Goal: Task Accomplishment & Management: Complete application form

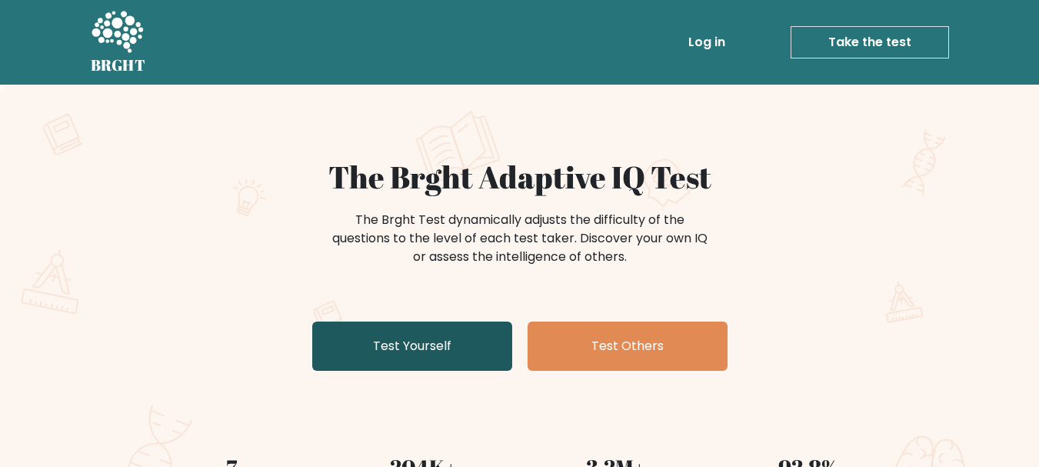
scroll to position [108, 0]
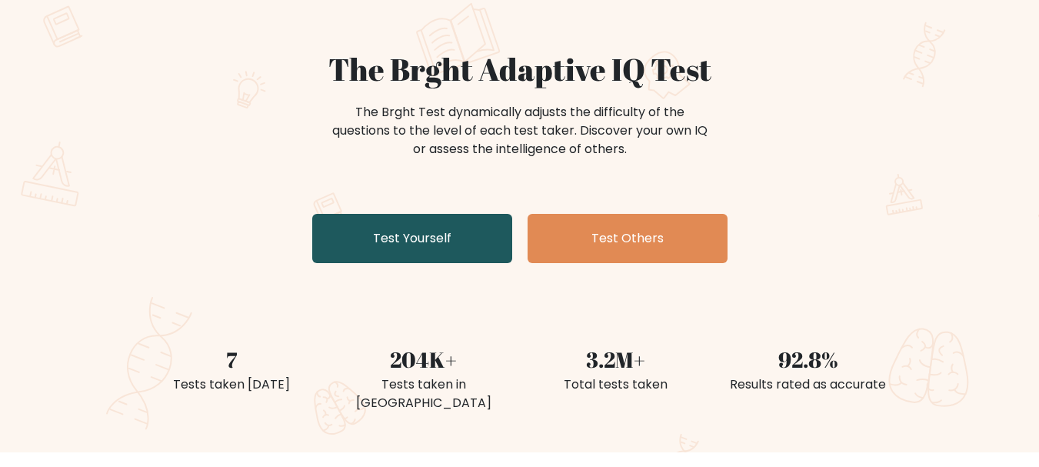
click at [428, 238] on link "Test Yourself" at bounding box center [412, 238] width 200 height 49
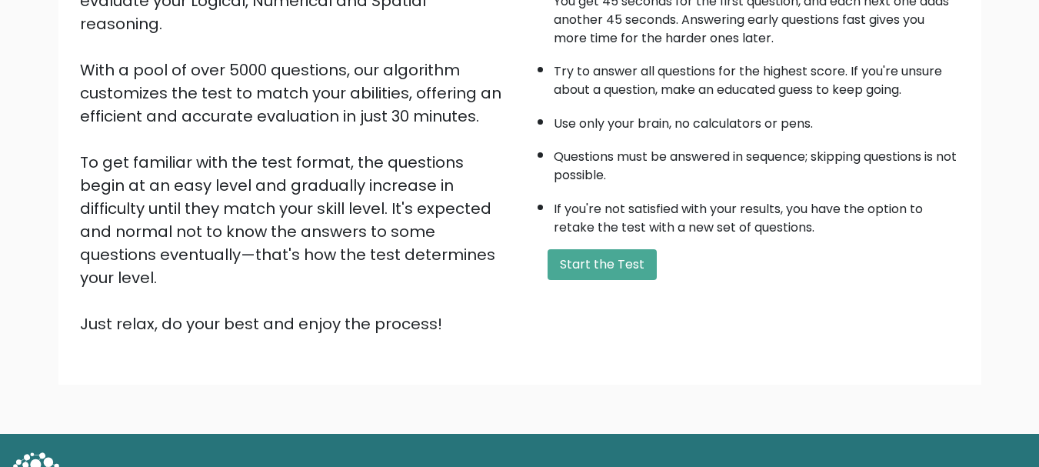
scroll to position [225, 0]
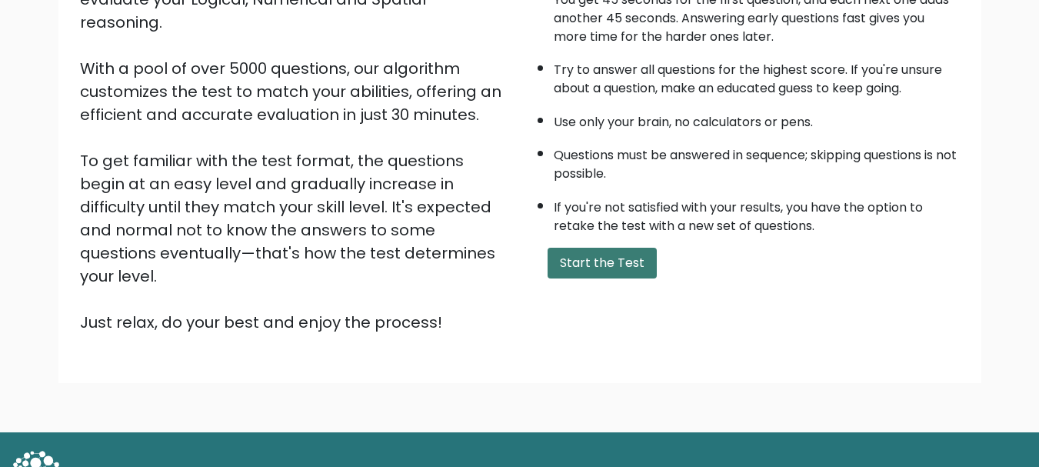
click at [571, 255] on button "Start the Test" at bounding box center [602, 263] width 109 height 31
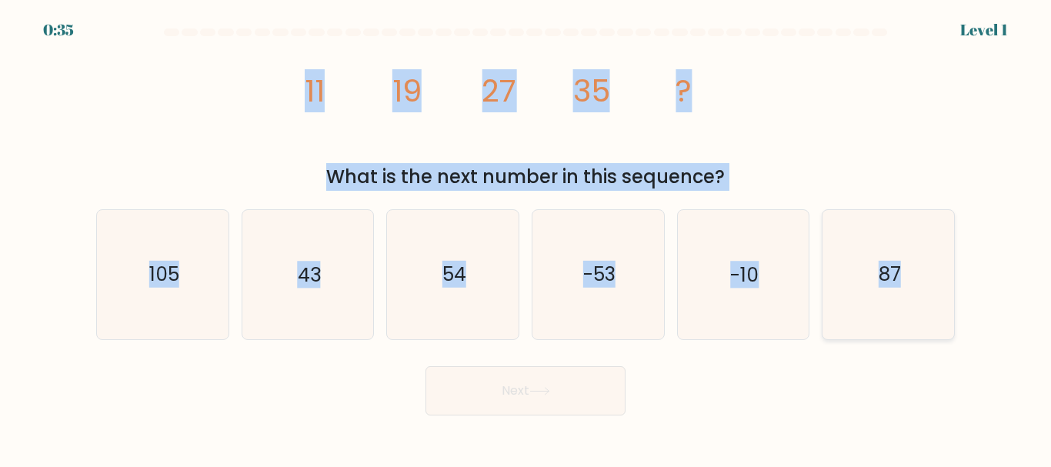
drag, startPoint x: 296, startPoint y: 74, endPoint x: 908, endPoint y: 281, distance: 646.2
click at [908, 281] on form at bounding box center [525, 221] width 1051 height 387
copy form "11 19 27 35 ? What is the next number in this sequence? a. 105 b. 43 c. 54 d. -…"
click at [323, 278] on icon "43" at bounding box center [307, 274] width 128 height 128
click at [525, 238] on input "b. 43" at bounding box center [525, 236] width 1 height 4
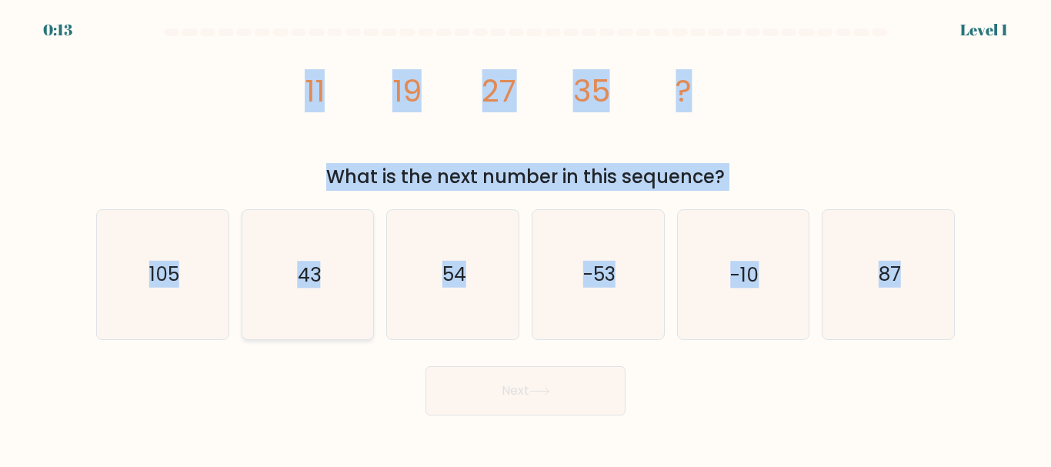
radio input "true"
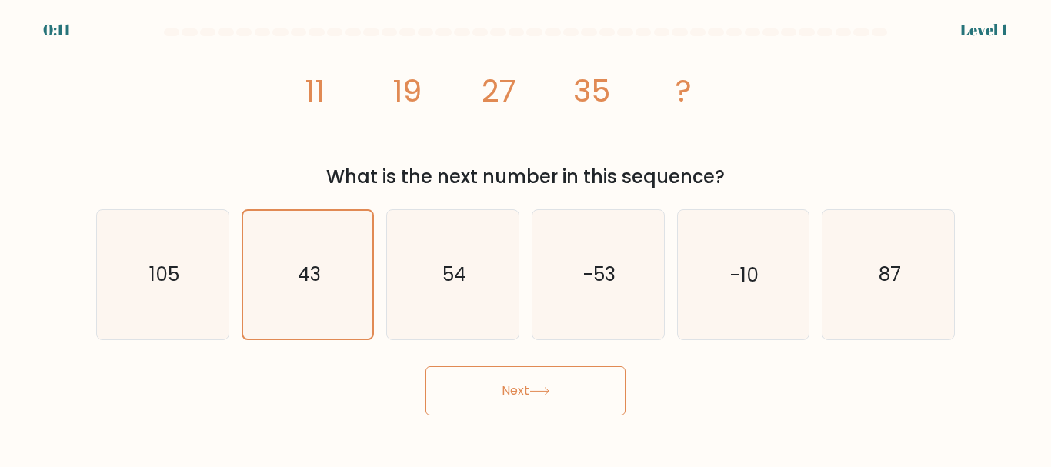
click at [514, 395] on button "Next" at bounding box center [525, 390] width 200 height 49
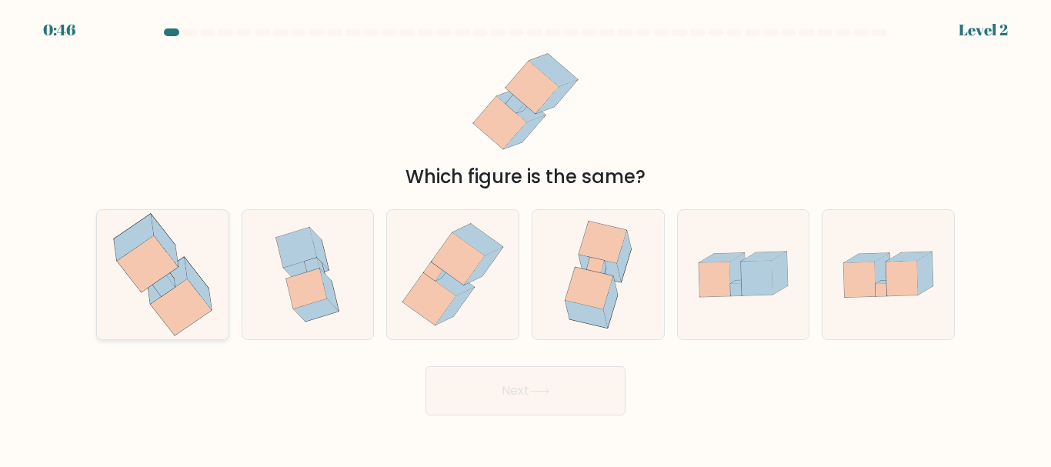
click at [173, 301] on icon at bounding box center [181, 307] width 61 height 56
click at [525, 238] on input "a." at bounding box center [525, 236] width 1 height 4
radio input "true"
click at [500, 381] on button "Next" at bounding box center [525, 390] width 200 height 49
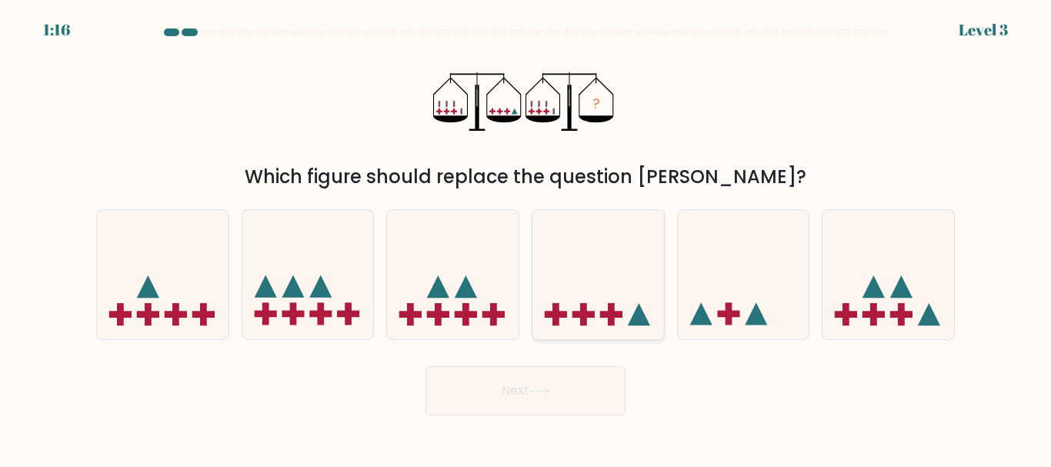
click at [583, 301] on icon at bounding box center [598, 274] width 132 height 108
click at [526, 238] on input "d." at bounding box center [525, 236] width 1 height 4
radio input "true"
click at [532, 385] on button "Next" at bounding box center [525, 390] width 200 height 49
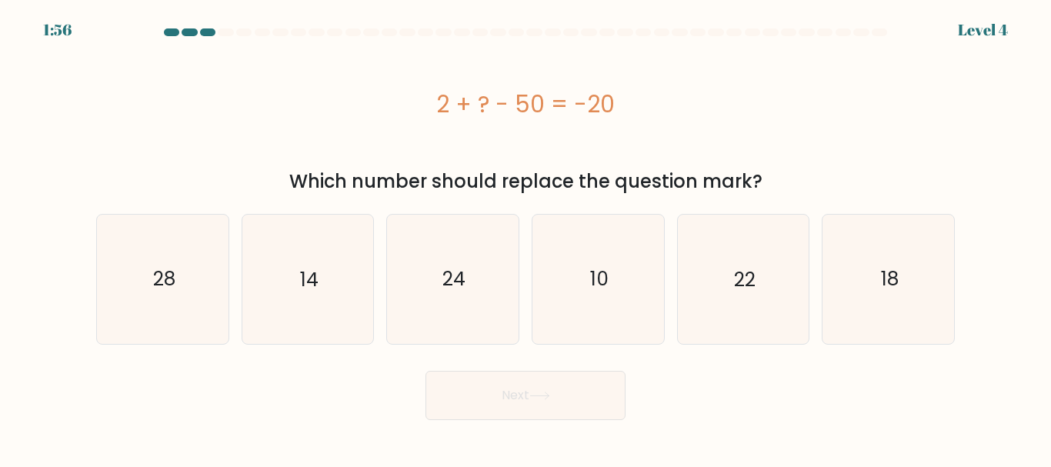
drag, startPoint x: 424, startPoint y: 95, endPoint x: 769, endPoint y: 177, distance: 355.0
click at [769, 177] on div "2 + ? - 50 = -20 Which number should replace the question mark?" at bounding box center [525, 118] width 877 height 153
copy div "2 + ? - 50 = -20 Which number should replace the question mark?"
click at [418, 141] on div "2 + ? - 50 = -20" at bounding box center [525, 103] width 858 height 123
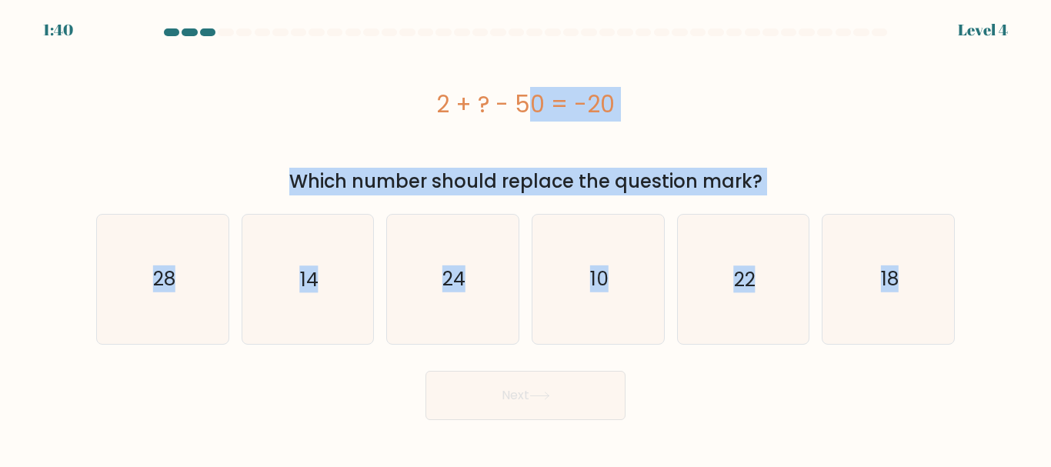
drag, startPoint x: 422, startPoint y: 117, endPoint x: 979, endPoint y: 268, distance: 577.1
click at [979, 268] on form "a." at bounding box center [525, 223] width 1051 height 391
copy form "2 + ? - 50 = -20 Which number should replace the question mark? a. 28 b. 14 c. …"
click at [205, 266] on icon "28" at bounding box center [162, 279] width 128 height 128
click at [525, 238] on input "a. 28" at bounding box center [525, 236] width 1 height 4
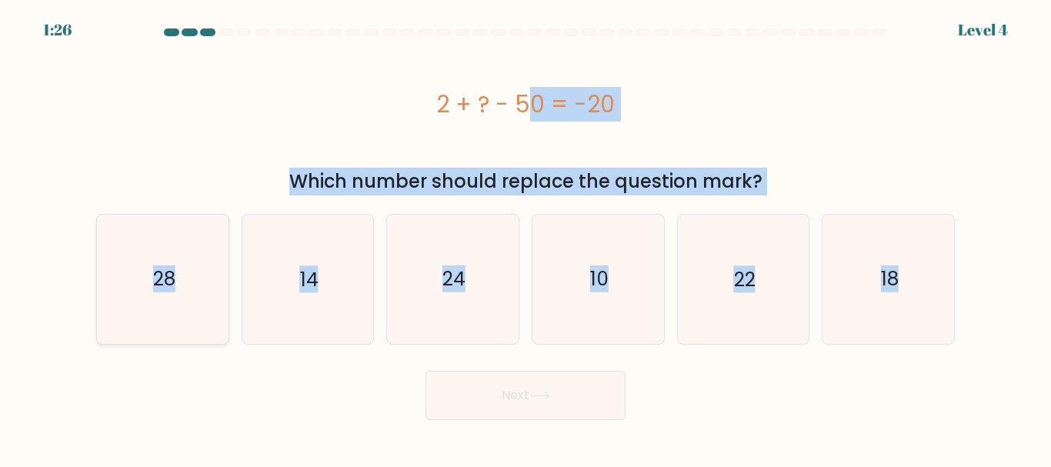
radio input "true"
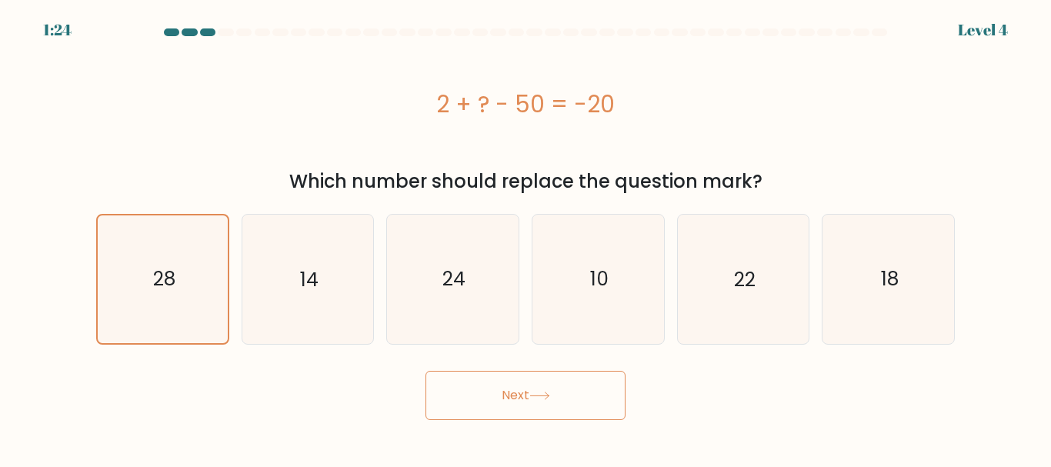
click at [499, 391] on button "Next" at bounding box center [525, 395] width 200 height 49
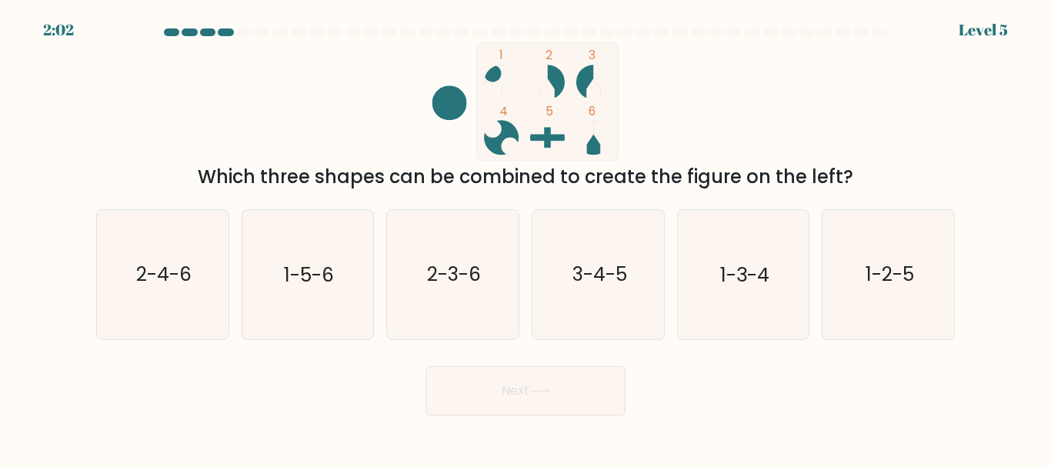
click at [418, 99] on icon "1 2 3 4 5 6" at bounding box center [525, 101] width 414 height 118
drag, startPoint x: 429, startPoint y: 30, endPoint x: 579, endPoint y: 148, distance: 190.6
click at [579, 148] on form at bounding box center [525, 221] width 1051 height 387
click at [451, 288] on icon "2-3-6" at bounding box center [452, 274] width 128 height 128
click at [525, 238] on input "c. 2-3-6" at bounding box center [525, 236] width 1 height 4
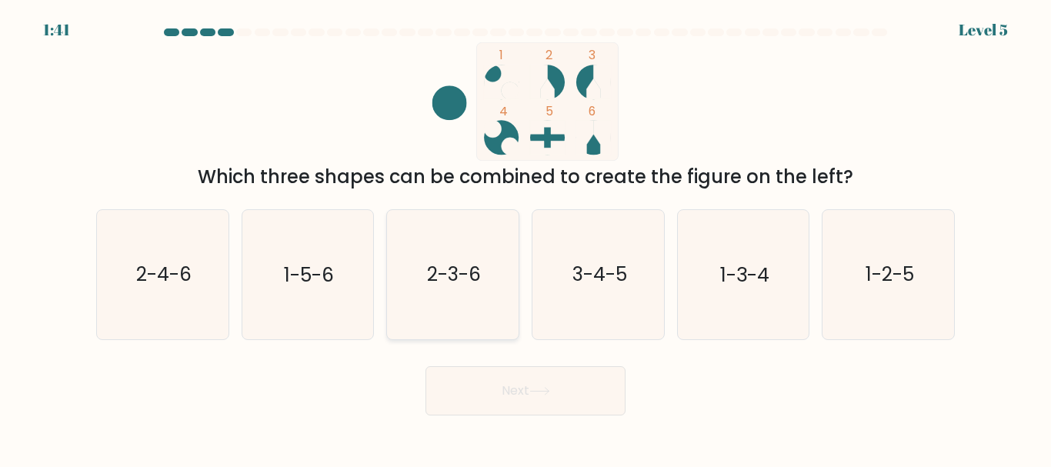
radio input "true"
click at [540, 390] on icon at bounding box center [539, 391] width 21 height 8
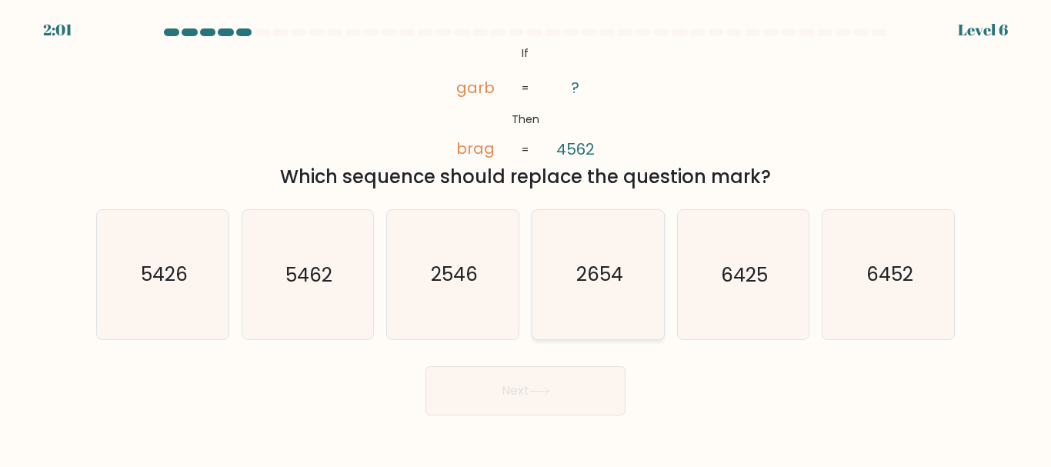
click at [610, 275] on text "2654" at bounding box center [598, 275] width 47 height 27
click at [526, 238] on input "d. 2654" at bounding box center [525, 236] width 1 height 4
radio input "true"
click at [486, 412] on button "Next" at bounding box center [525, 390] width 200 height 49
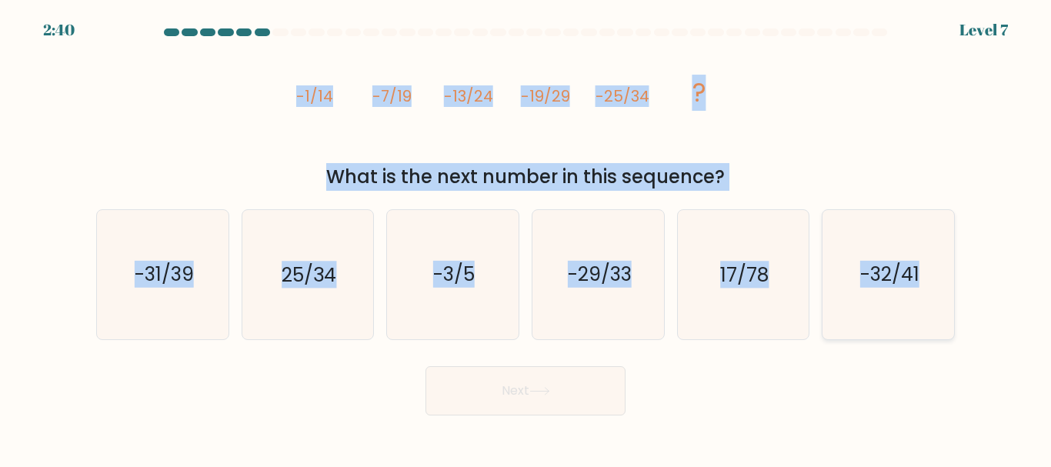
drag, startPoint x: 283, startPoint y: 95, endPoint x: 933, endPoint y: 288, distance: 678.0
click at [933, 288] on form at bounding box center [525, 221] width 1051 height 387
copy form "-1/14 -7/19 -13/24 -19/29 -25/34 ? What is the next number in this sequence? a.…"
click at [174, 270] on text "-31/39" at bounding box center [163, 275] width 59 height 27
click at [525, 238] on input "a. -31/39" at bounding box center [525, 236] width 1 height 4
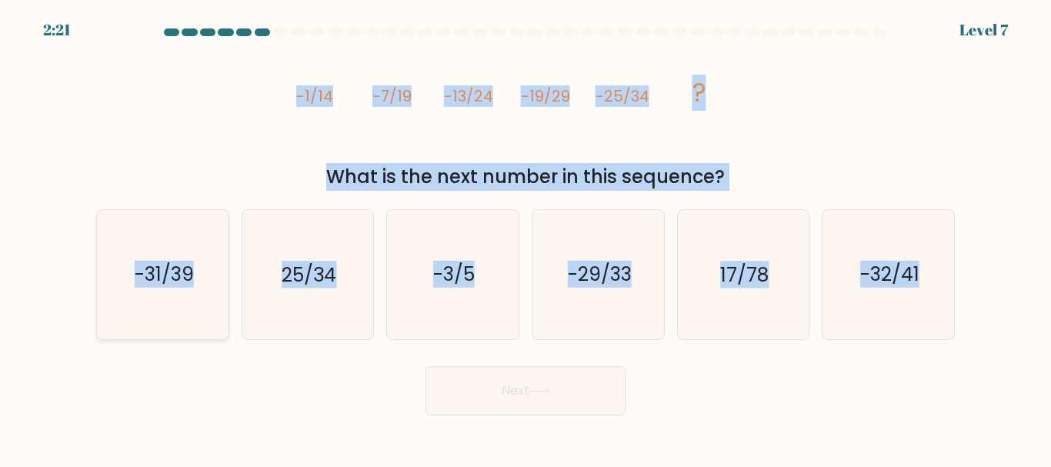
radio input "true"
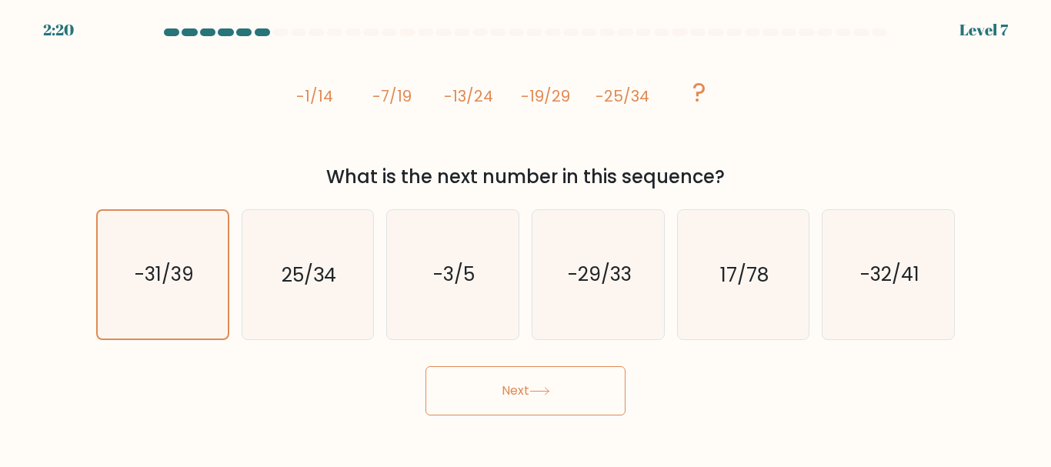
click at [550, 394] on icon at bounding box center [539, 391] width 21 height 8
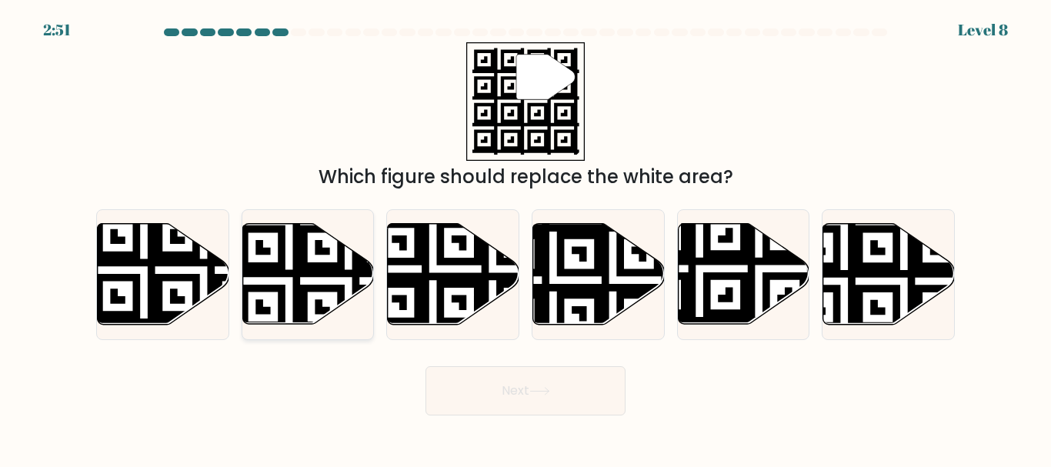
click at [314, 280] on icon at bounding box center [308, 274] width 132 height 101
click at [525, 238] on input "b." at bounding box center [525, 236] width 1 height 4
radio input "true"
click at [788, 285] on icon at bounding box center [744, 274] width 132 height 101
click at [526, 238] on input "e." at bounding box center [525, 236] width 1 height 4
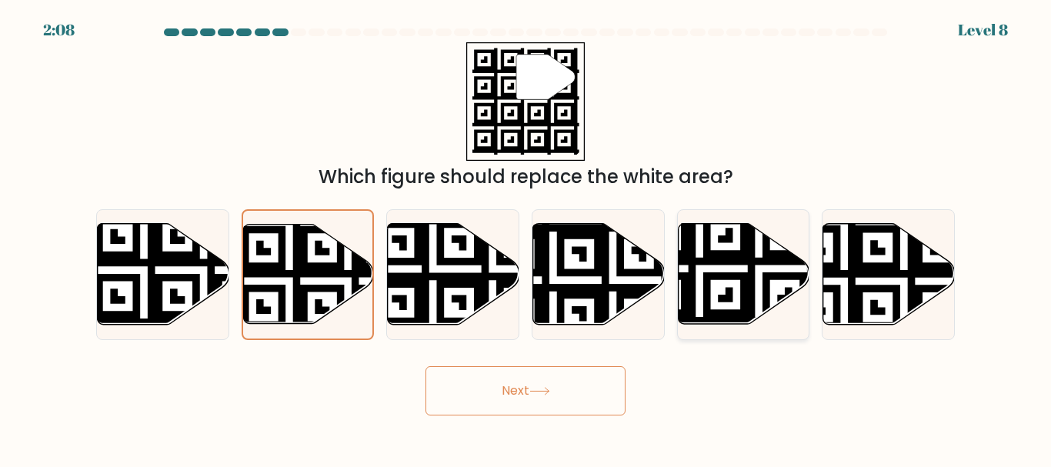
radio input "true"
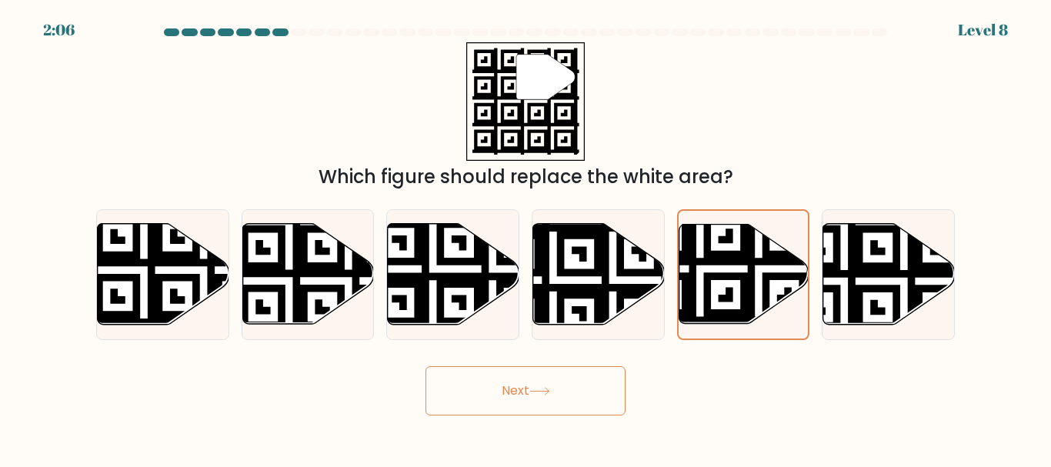
click at [496, 388] on button "Next" at bounding box center [525, 390] width 200 height 49
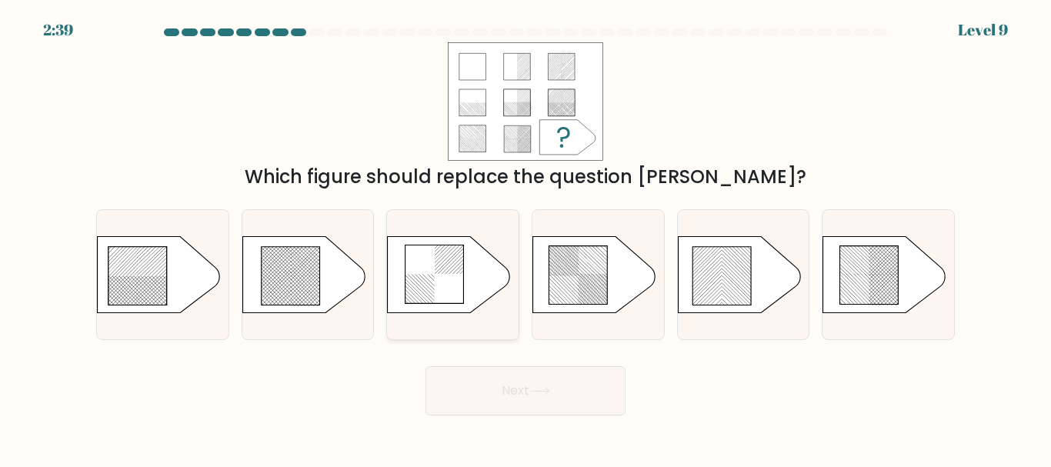
drag, startPoint x: 496, startPoint y: 388, endPoint x: 482, endPoint y: 262, distance: 126.9
click at [482, 262] on form "a." at bounding box center [525, 221] width 1051 height 387
click at [174, 278] on icon at bounding box center [159, 274] width 123 height 77
click at [525, 238] on input "a." at bounding box center [525, 236] width 1 height 4
radio input "true"
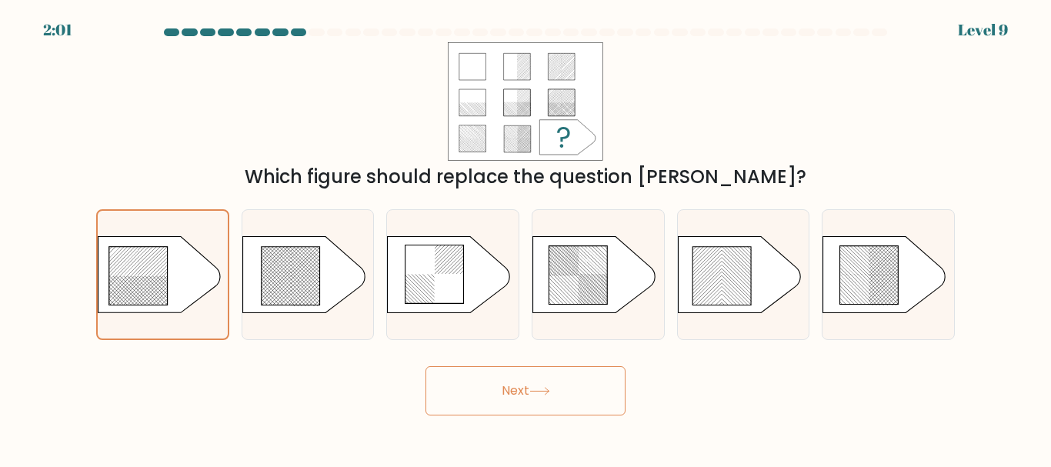
click at [565, 395] on button "Next" at bounding box center [525, 390] width 200 height 49
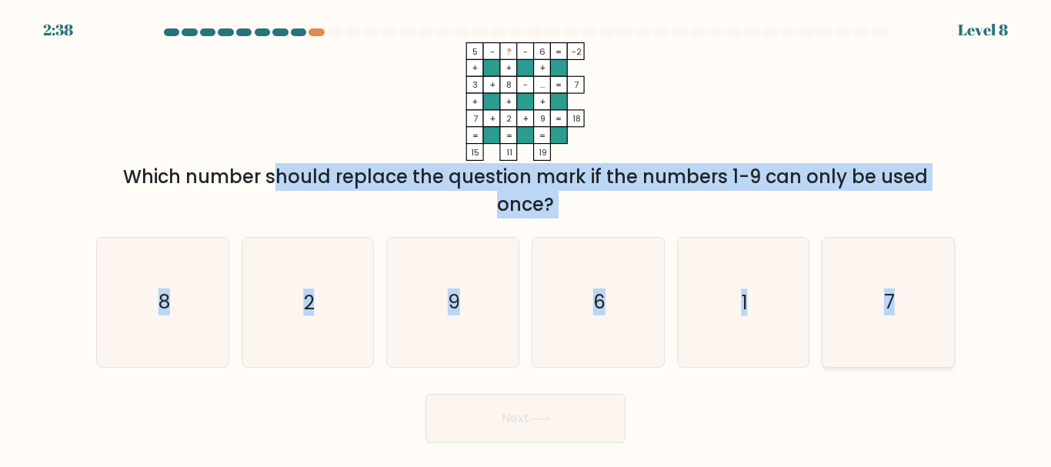
drag, startPoint x: 125, startPoint y: 163, endPoint x: 910, endPoint y: 318, distance: 800.3
click at [910, 318] on form at bounding box center [525, 235] width 1051 height 415
copy form "Which number should replace the question mark if the numbers 1-9 can only be us…"
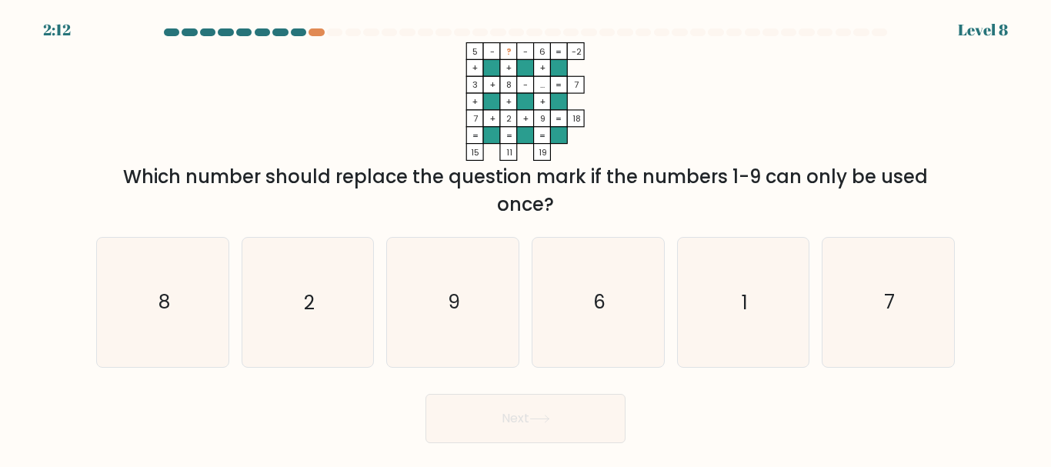
click at [367, 115] on icon "5 - ? - 6 -2 + + + 3 + 8 - ... 7 + + + 7 + 2 + 9 = 18 = = = = 15 11 19 =" at bounding box center [525, 101] width 461 height 118
click at [551, 294] on icon "6" at bounding box center [598, 302] width 128 height 128
click at [526, 238] on input "d. 6" at bounding box center [525, 236] width 1 height 4
radio input "true"
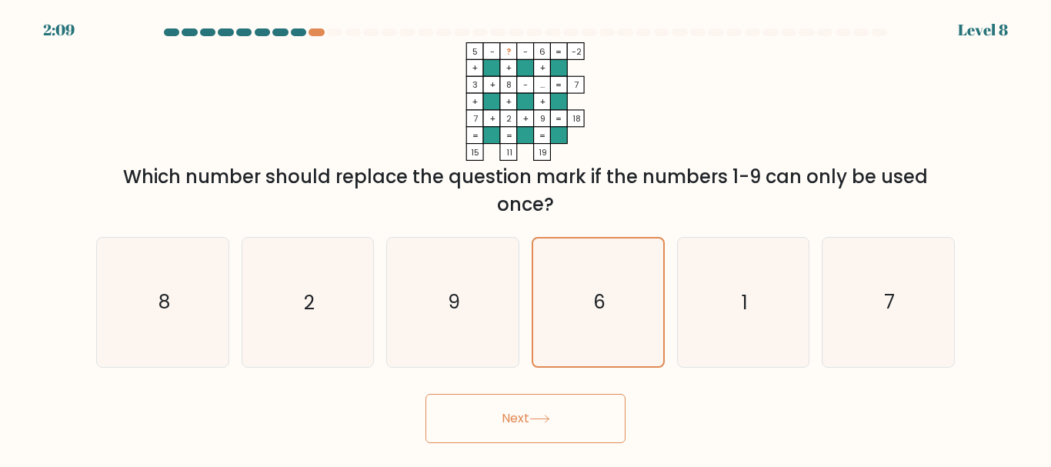
click at [551, 406] on button "Next" at bounding box center [525, 418] width 200 height 49
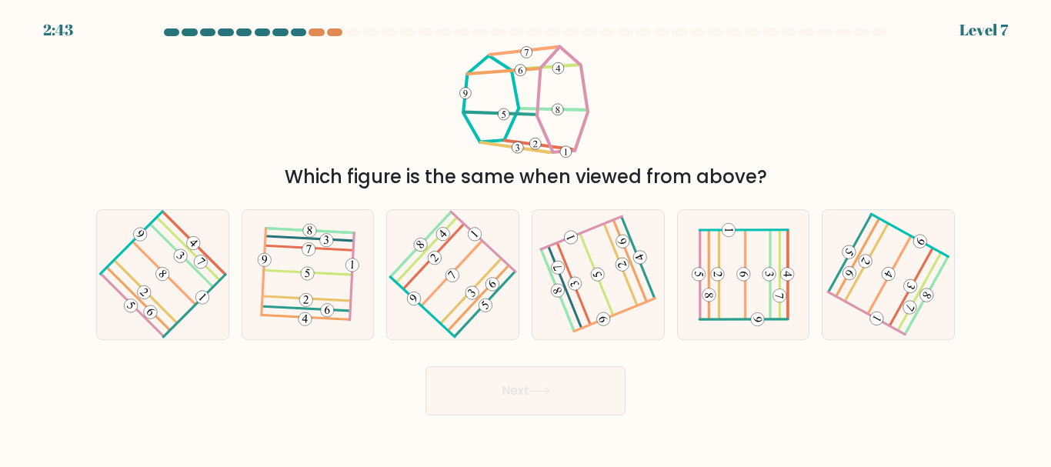
click at [733, 68] on div "Which figure is the same when viewed from above?" at bounding box center [525, 116] width 877 height 148
click at [493, 253] on icon at bounding box center [452, 274] width 102 height 103
click at [525, 238] on input "c." at bounding box center [525, 236] width 1 height 4
radio input "true"
click at [455, 250] on icon at bounding box center [452, 275] width 101 height 102
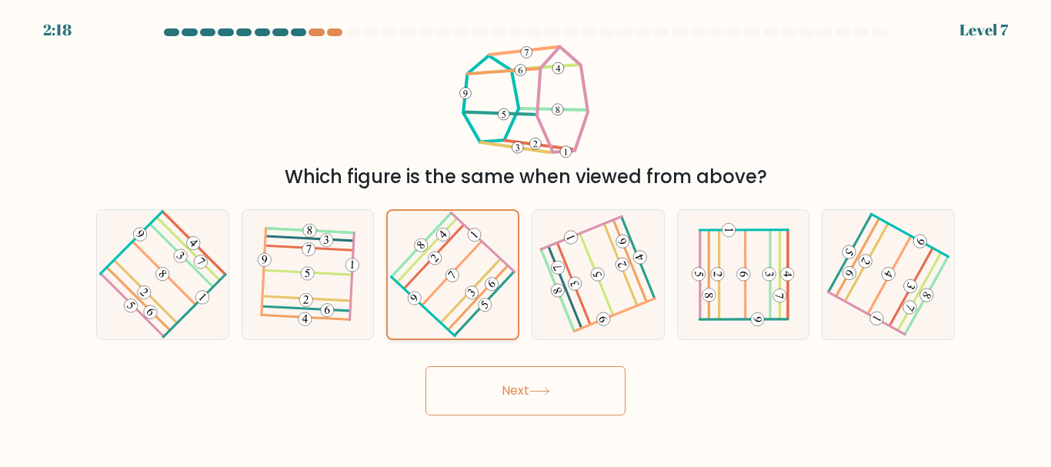
click at [525, 238] on input "c." at bounding box center [525, 236] width 1 height 4
click at [493, 384] on button "Next" at bounding box center [525, 390] width 200 height 49
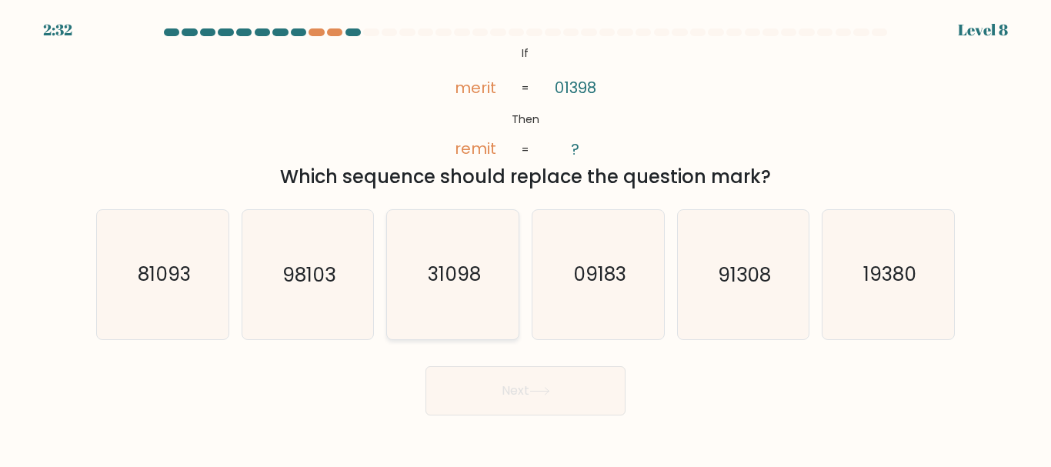
click at [454, 277] on text "31098" at bounding box center [454, 275] width 53 height 27
click at [525, 238] on input "c. 31098" at bounding box center [525, 236] width 1 height 4
radio input "true"
click at [513, 394] on button "Next" at bounding box center [525, 390] width 200 height 49
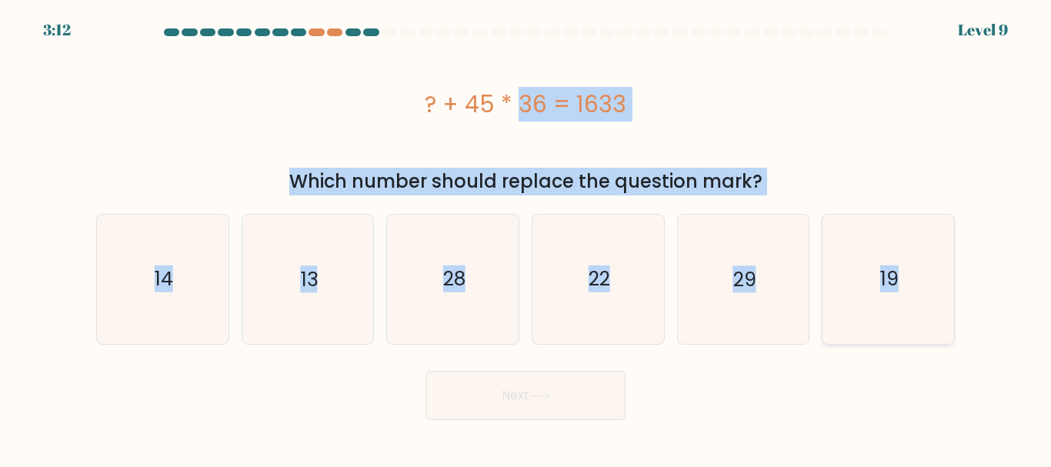
drag, startPoint x: 385, startPoint y: 95, endPoint x: 946, endPoint y: 281, distance: 590.8
click at [946, 281] on form "a." at bounding box center [525, 223] width 1051 height 391
copy form "? + 45 * 36 = 1633 Which number should replace the question mark? a. 14 b. 13 c…"
click at [315, 260] on icon "13" at bounding box center [307, 279] width 128 height 128
click at [525, 238] on input "b. 13" at bounding box center [525, 236] width 1 height 4
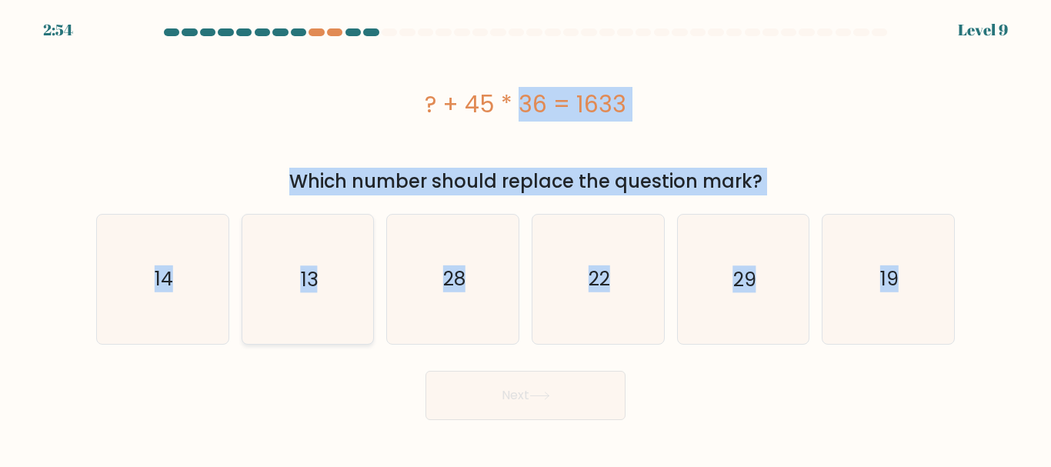
radio input "true"
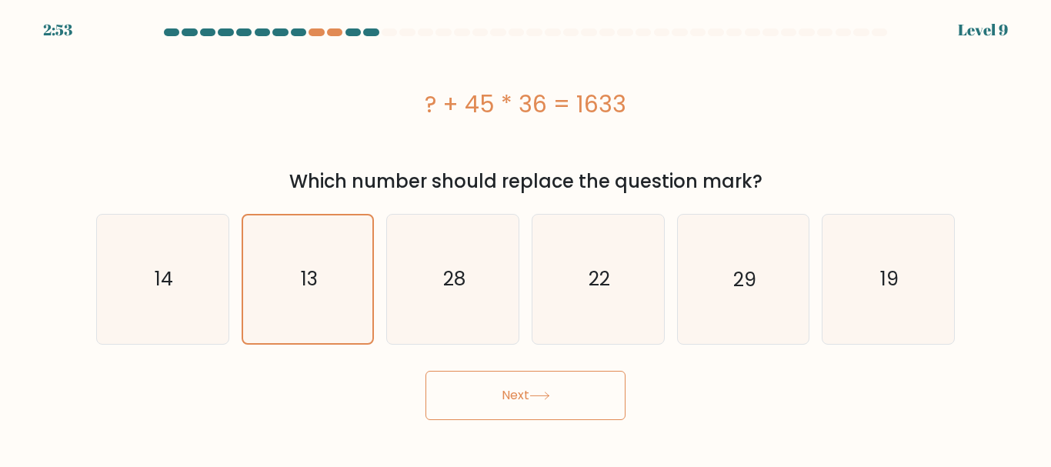
click at [515, 401] on button "Next" at bounding box center [525, 395] width 200 height 49
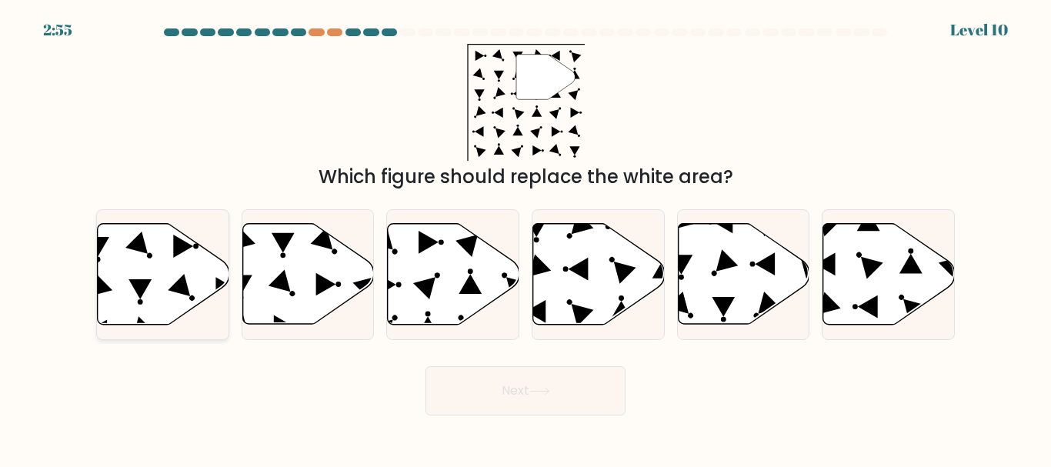
click at [163, 267] on icon at bounding box center [164, 274] width 132 height 101
click at [525, 238] on input "a." at bounding box center [525, 236] width 1 height 4
radio input "true"
click at [486, 373] on button "Next" at bounding box center [525, 390] width 200 height 49
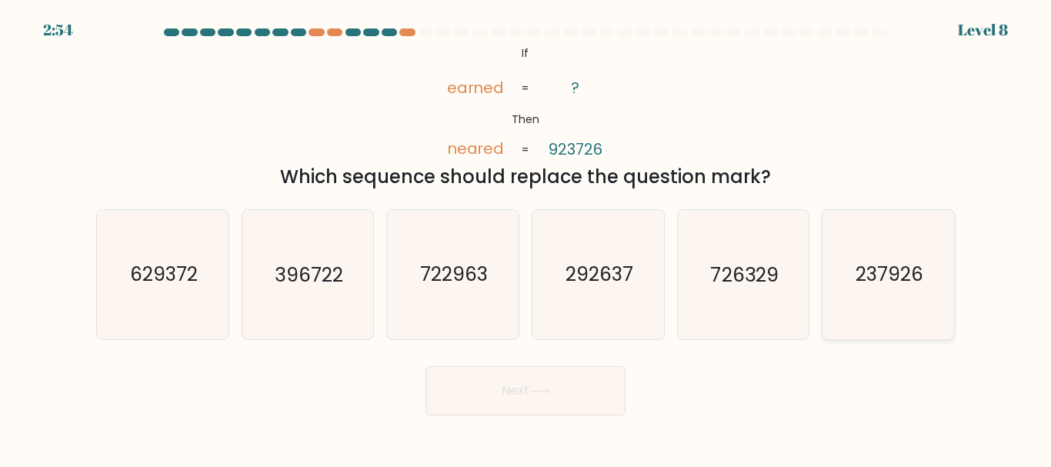
click at [903, 288] on icon "237926" at bounding box center [888, 274] width 128 height 128
click at [526, 238] on input "f. 237926" at bounding box center [525, 236] width 1 height 4
radio input "true"
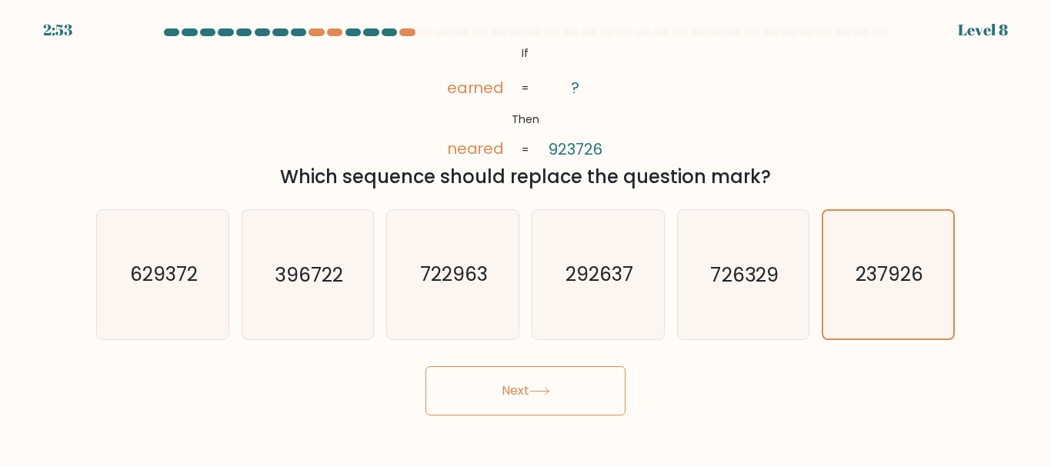
click at [552, 397] on button "Next" at bounding box center [525, 390] width 200 height 49
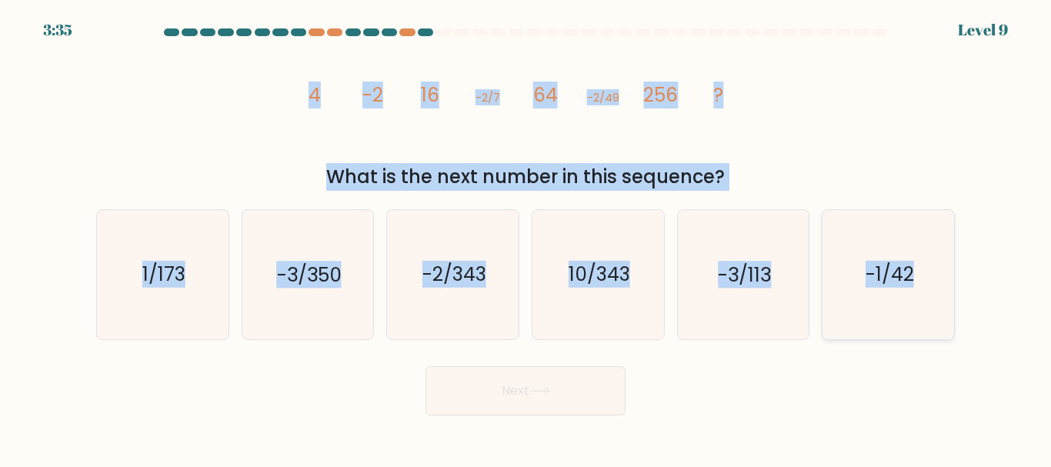
drag, startPoint x: 301, startPoint y: 90, endPoint x: 923, endPoint y: 252, distance: 642.1
click at [923, 252] on form at bounding box center [525, 221] width 1051 height 387
copy form "4 -2 16 -2/7 64 -2/49 256 ? What is the next number in this sequence? a. 1/173 …"
click at [438, 297] on icon "-2/343" at bounding box center [452, 274] width 128 height 128
click at [525, 238] on input "c. -2/343" at bounding box center [525, 236] width 1 height 4
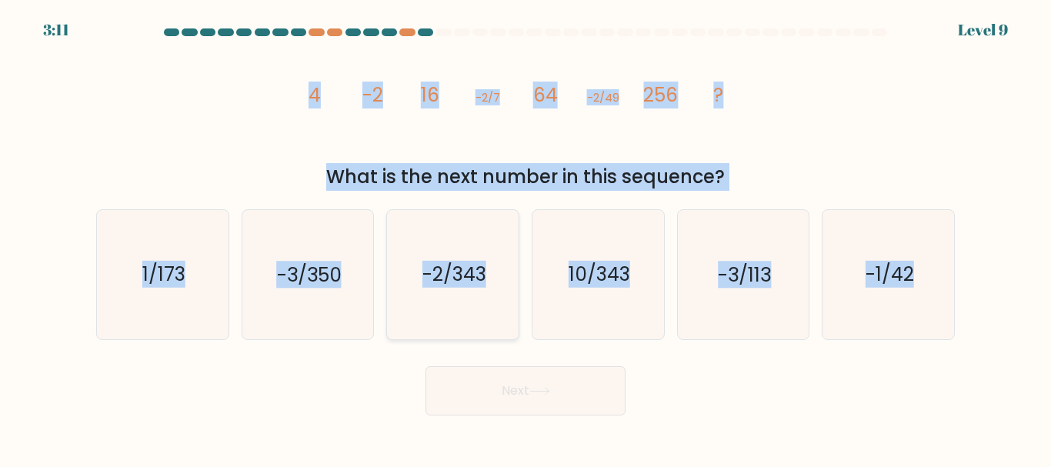
radio input "true"
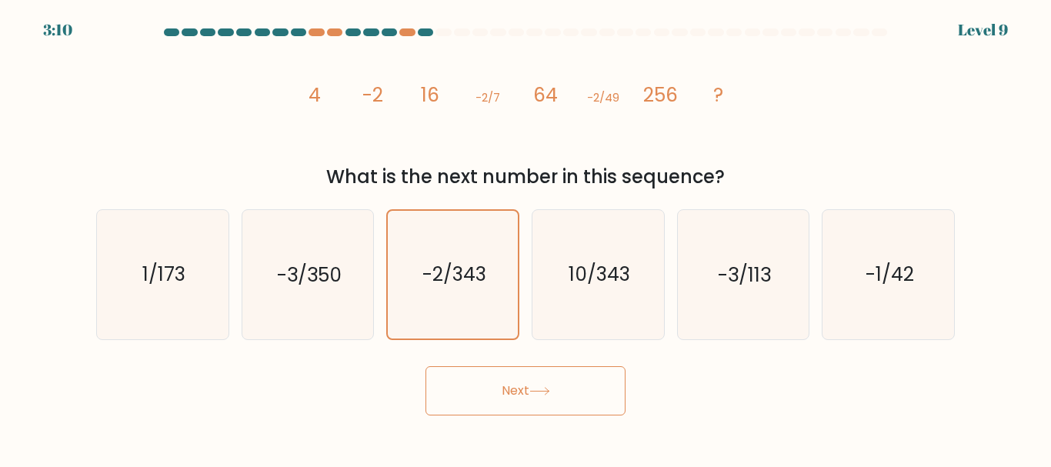
click at [523, 383] on button "Next" at bounding box center [525, 390] width 200 height 49
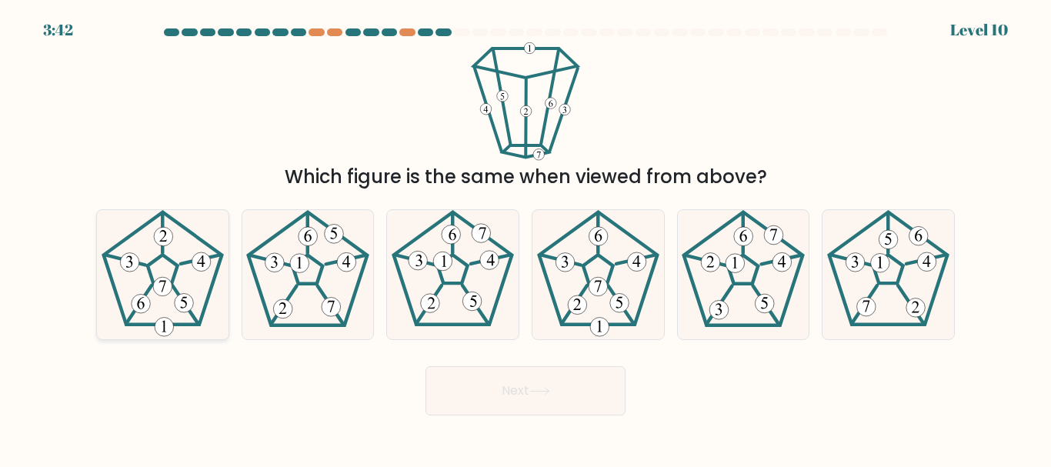
click at [164, 276] on icon at bounding box center [162, 274] width 128 height 128
click at [525, 238] on input "a." at bounding box center [525, 236] width 1 height 4
radio input "true"
click at [515, 372] on button "Next" at bounding box center [525, 390] width 200 height 49
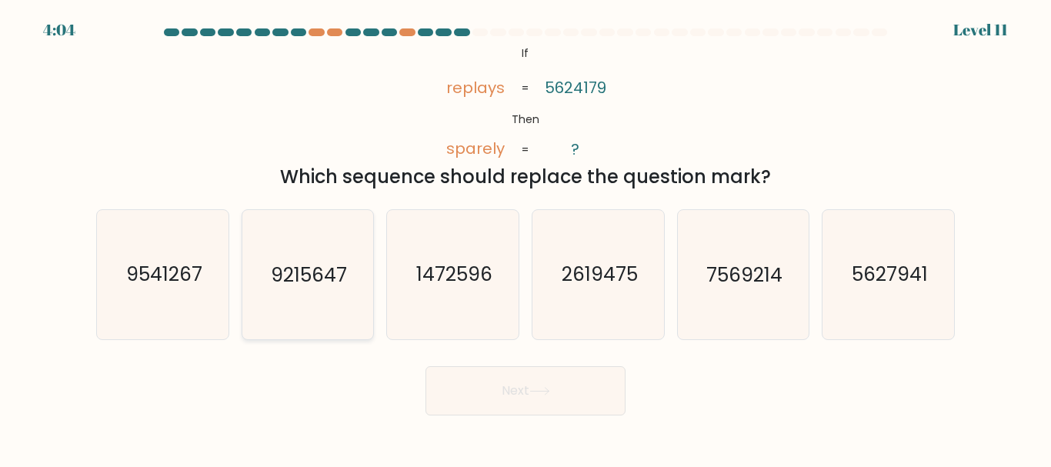
click at [317, 252] on icon "9215647" at bounding box center [307, 274] width 128 height 128
click at [525, 238] on input "b. 9215647" at bounding box center [525, 236] width 1 height 4
radio input "true"
click at [518, 399] on button "Next" at bounding box center [525, 390] width 200 height 49
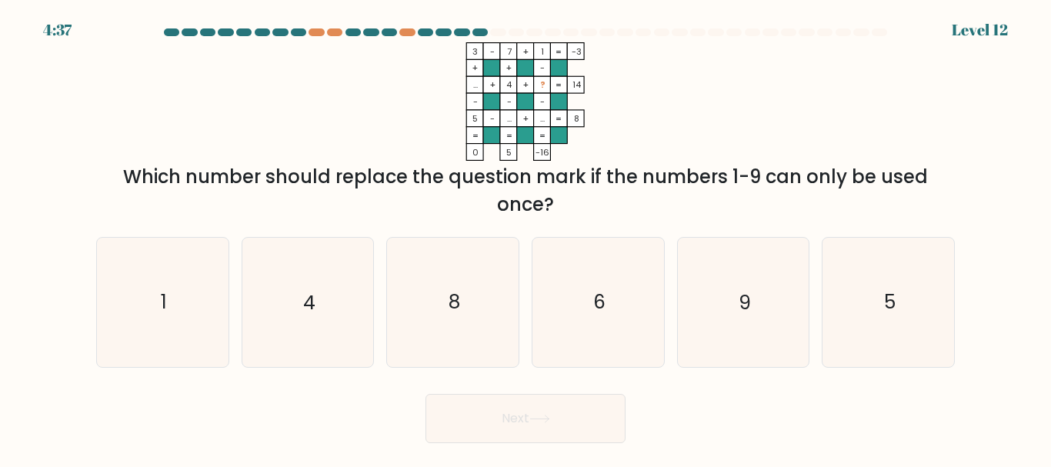
drag, startPoint x: 471, startPoint y: 84, endPoint x: 585, endPoint y: 130, distance: 122.1
click at [585, 130] on icon "3 - 7 + 1 -3 + + - ... + 4 + ? 14 - - - 5 - ... + ... = 8 = = = = 0 5 -16 =" at bounding box center [525, 101] width 461 height 118
copy icon "... + 4 + ? 14 - - - 5 - ... + ... = 8"
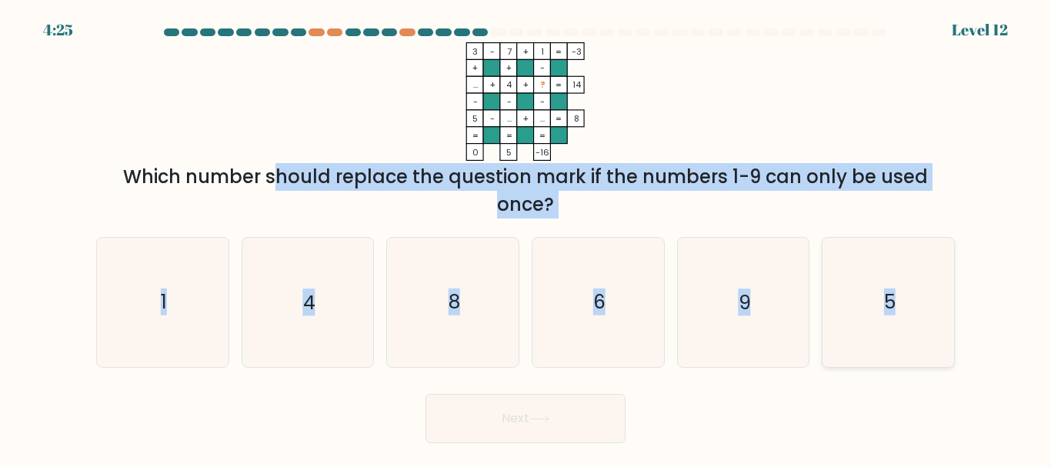
drag, startPoint x: 130, startPoint y: 168, endPoint x: 929, endPoint y: 336, distance: 816.7
click at [929, 336] on form at bounding box center [525, 235] width 1051 height 415
copy form "Which number should replace the question mark if the numbers 1-9 can only be us…"
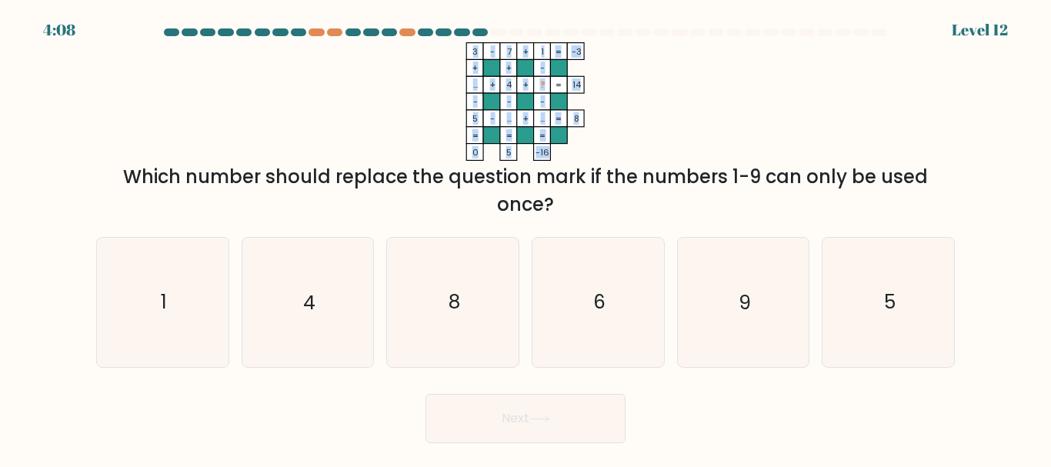
drag, startPoint x: 471, startPoint y: 50, endPoint x: 547, endPoint y: 149, distance: 124.6
click at [547, 149] on icon "3 - 7 + 1 -3 + + - ... + 4 + ? 14 - - - 5 - ... + ... = 8 = = = = 0 5 -16 =" at bounding box center [525, 101] width 461 height 118
copy icon "3 - 7 + 1 -3 + + - ... + 4 + ? 14 - - - 5 - ... + ... = 8 = = = = 0 5 -16"
click at [618, 95] on icon "3 - 7 + 1 -3 + + - ... + 4 + ? 14 - - - 5 - ... + ... = 8 = = = = 0 5 -16 =" at bounding box center [525, 101] width 461 height 118
click at [498, 279] on icon "8" at bounding box center [452, 302] width 128 height 128
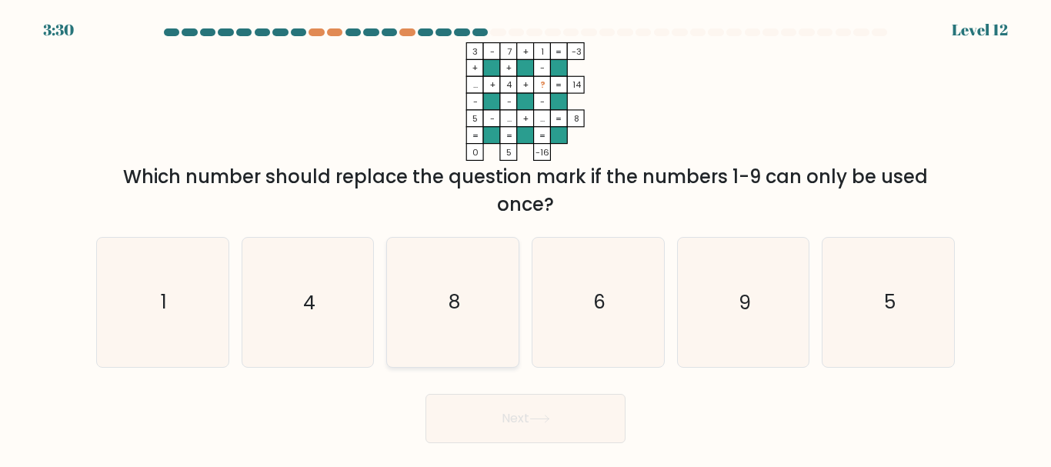
click at [525, 238] on input "c. 8" at bounding box center [525, 236] width 1 height 4
radio input "true"
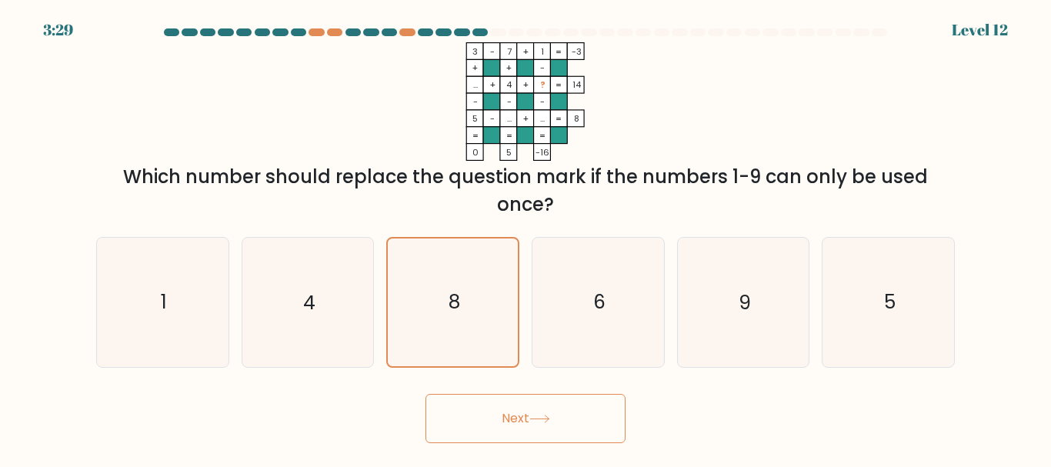
click at [511, 425] on button "Next" at bounding box center [525, 418] width 200 height 49
click at [541, 420] on icon at bounding box center [539, 419] width 21 height 8
click at [490, 409] on button "Next" at bounding box center [525, 418] width 200 height 49
click at [514, 414] on button "Next" at bounding box center [525, 418] width 200 height 49
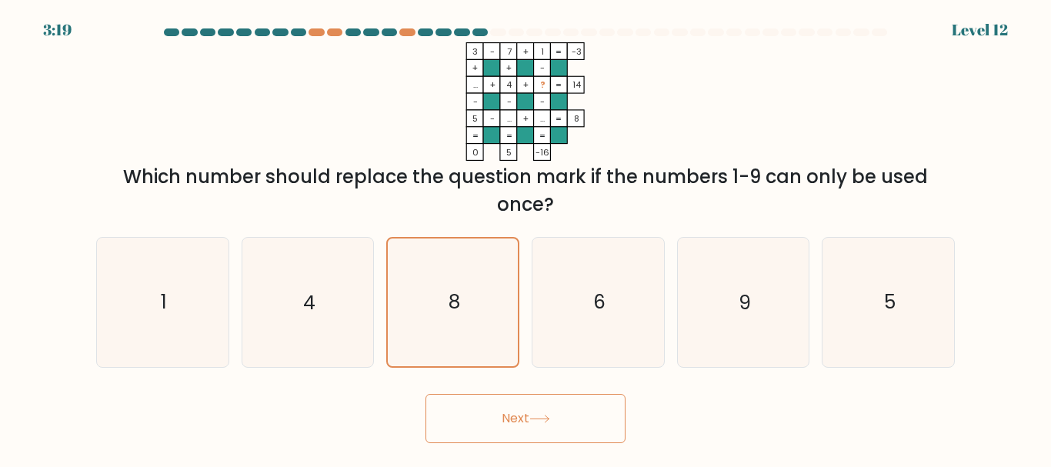
click at [514, 414] on button "Next" at bounding box center [525, 418] width 200 height 49
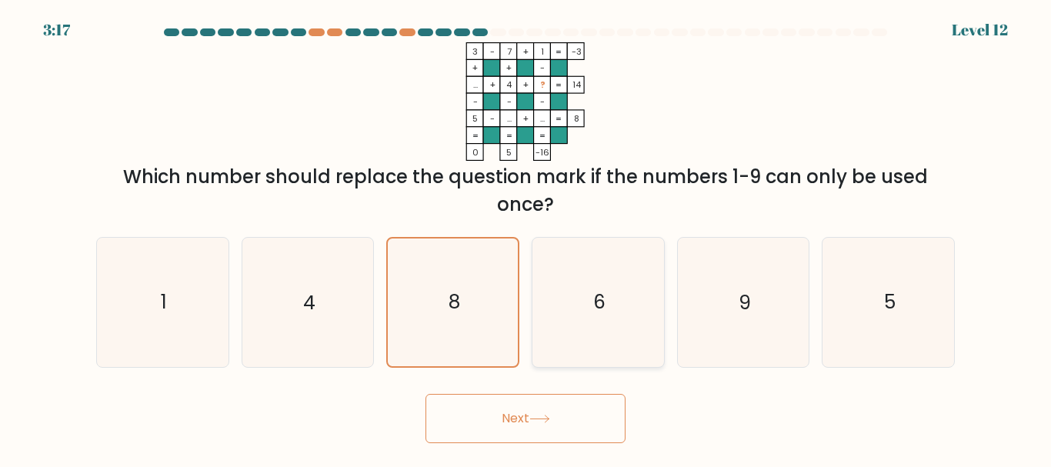
drag, startPoint x: 514, startPoint y: 414, endPoint x: 590, endPoint y: 318, distance: 122.0
click at [590, 318] on form at bounding box center [525, 235] width 1051 height 415
click at [590, 318] on icon "6" at bounding box center [598, 302] width 128 height 128
click at [526, 238] on input "d. 6" at bounding box center [525, 236] width 1 height 4
radio input "true"
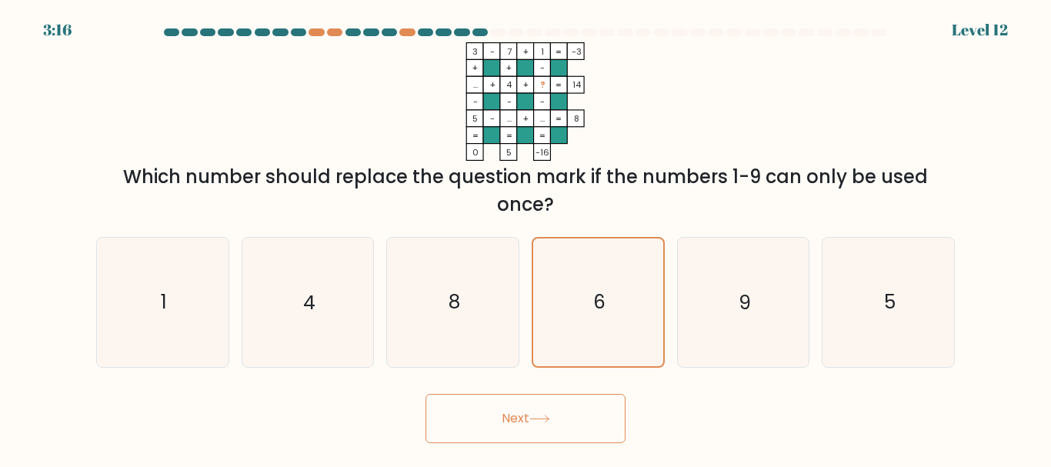
click at [527, 428] on button "Next" at bounding box center [525, 418] width 200 height 49
click at [455, 288] on icon "8" at bounding box center [452, 302] width 128 height 128
click at [525, 238] on input "c. 8" at bounding box center [525, 236] width 1 height 4
radio input "true"
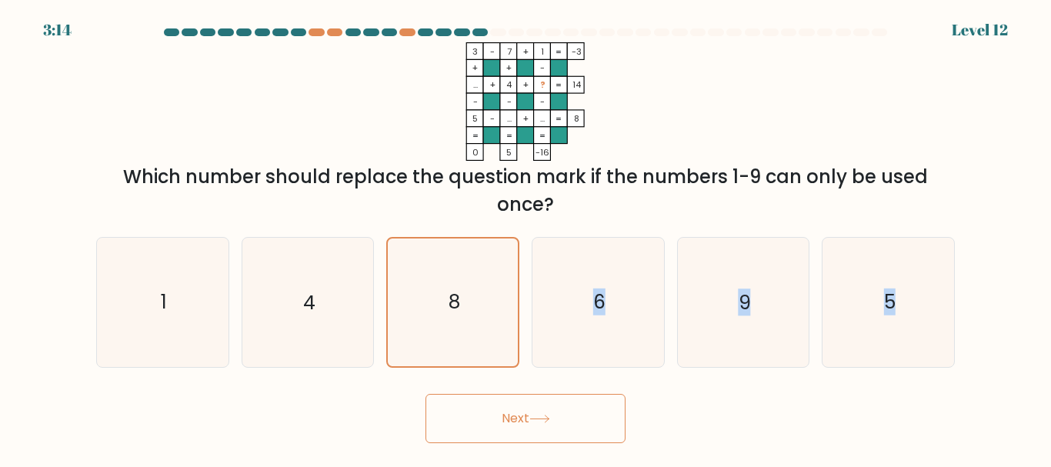
drag, startPoint x: 455, startPoint y: 288, endPoint x: 514, endPoint y: 408, distance: 134.2
click at [514, 408] on form at bounding box center [525, 235] width 1051 height 415
click at [514, 408] on button "Next" at bounding box center [525, 418] width 200 height 49
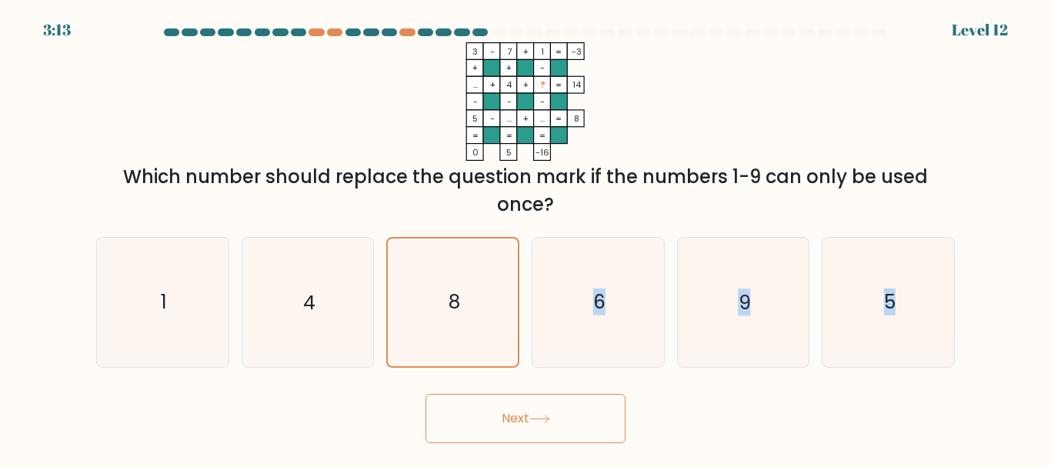
click at [425, 394] on button "Next" at bounding box center [525, 418] width 200 height 49
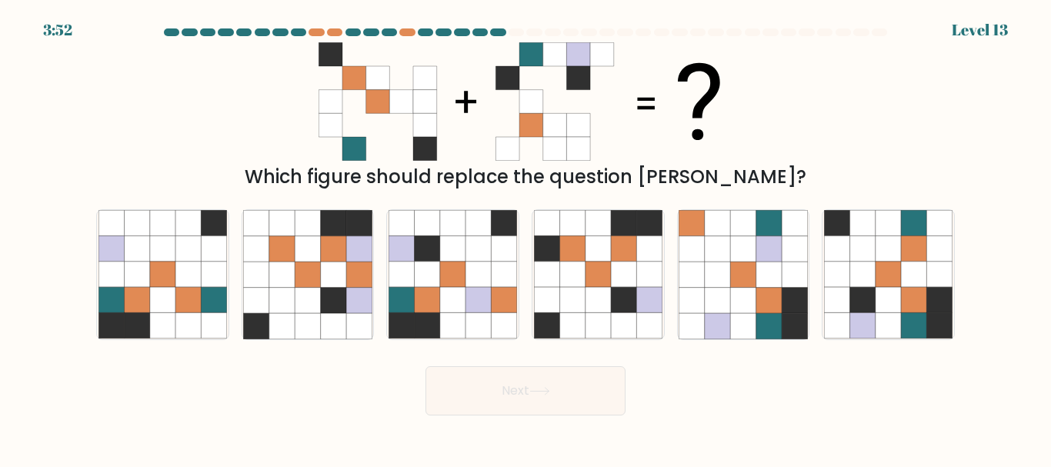
click at [304, 140] on div "Which figure should replace the question mark?" at bounding box center [525, 116] width 877 height 148
click at [165, 280] on icon at bounding box center [162, 274] width 25 height 25
click at [525, 238] on input "a." at bounding box center [525, 236] width 1 height 4
radio input "true"
click at [528, 395] on button "Next" at bounding box center [525, 390] width 200 height 49
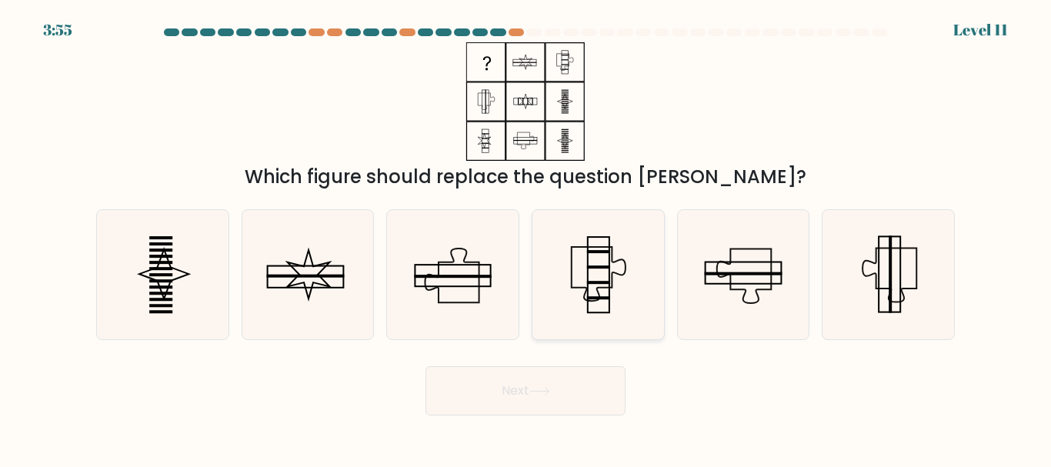
click at [571, 249] on icon at bounding box center [598, 275] width 54 height 54
click at [526, 238] on input "d." at bounding box center [525, 236] width 1 height 4
radio input "true"
click at [311, 259] on icon at bounding box center [309, 274] width 42 height 48
click at [525, 238] on input "b." at bounding box center [525, 236] width 1 height 4
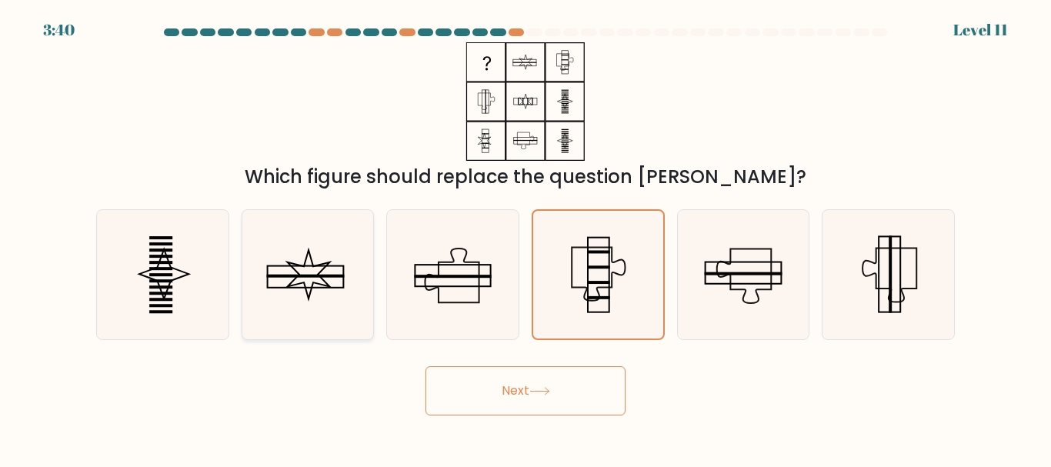
radio input "true"
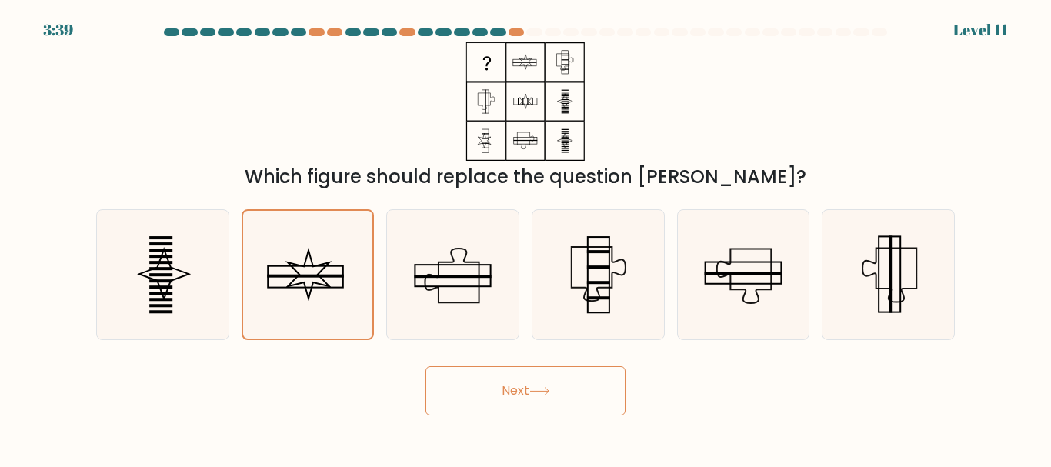
click at [538, 392] on icon at bounding box center [539, 391] width 21 height 8
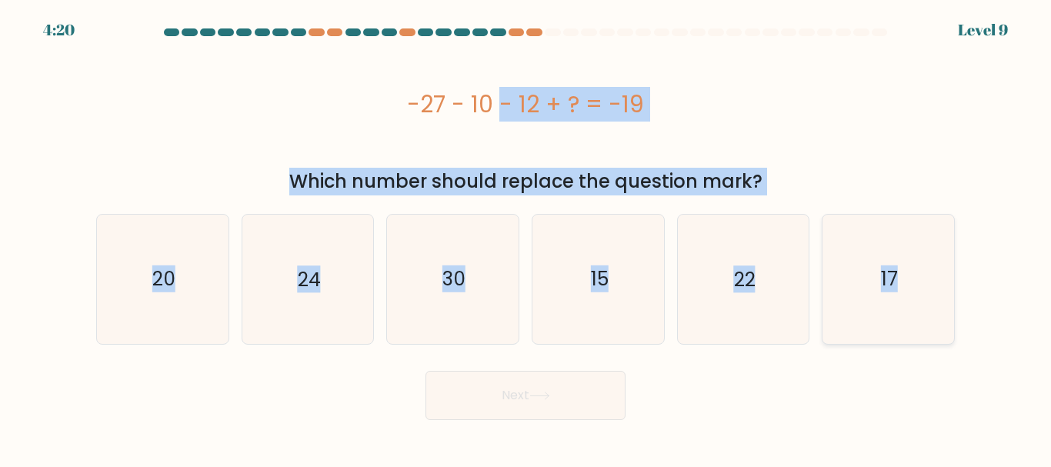
drag, startPoint x: 403, startPoint y: 81, endPoint x: 906, endPoint y: 281, distance: 541.6
click at [906, 281] on form "a." at bounding box center [525, 223] width 1051 height 391
click at [481, 252] on icon "30" at bounding box center [452, 279] width 128 height 128
click at [525, 238] on input "c. 30" at bounding box center [525, 236] width 1 height 4
radio input "true"
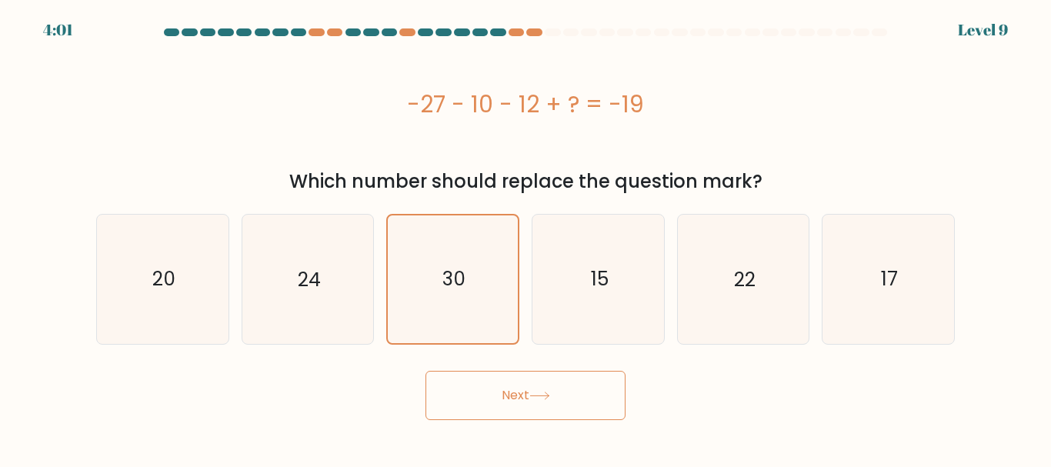
click at [536, 394] on icon at bounding box center [539, 395] width 21 height 8
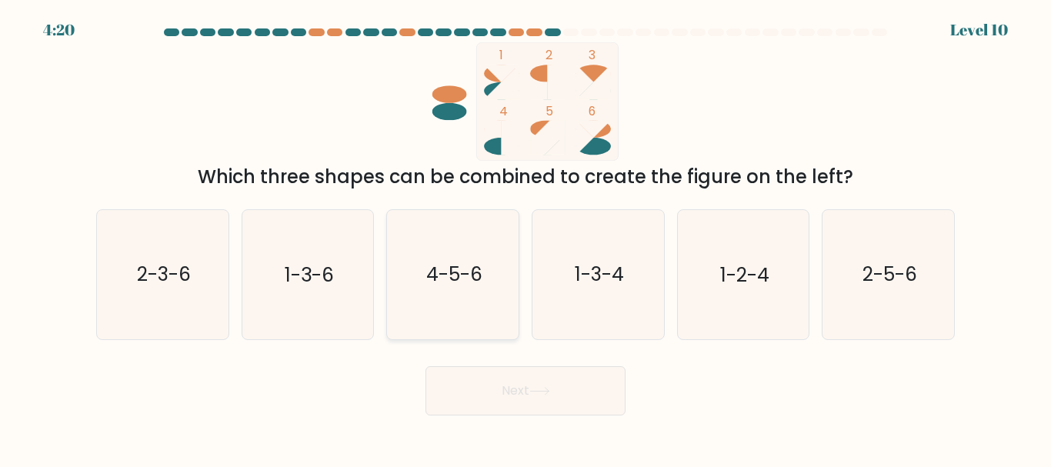
click at [458, 268] on text "4-5-6" at bounding box center [454, 275] width 56 height 27
click at [525, 238] on input "c. 4-5-6" at bounding box center [525, 236] width 1 height 4
radio input "true"
click at [512, 388] on button "Next" at bounding box center [525, 390] width 200 height 49
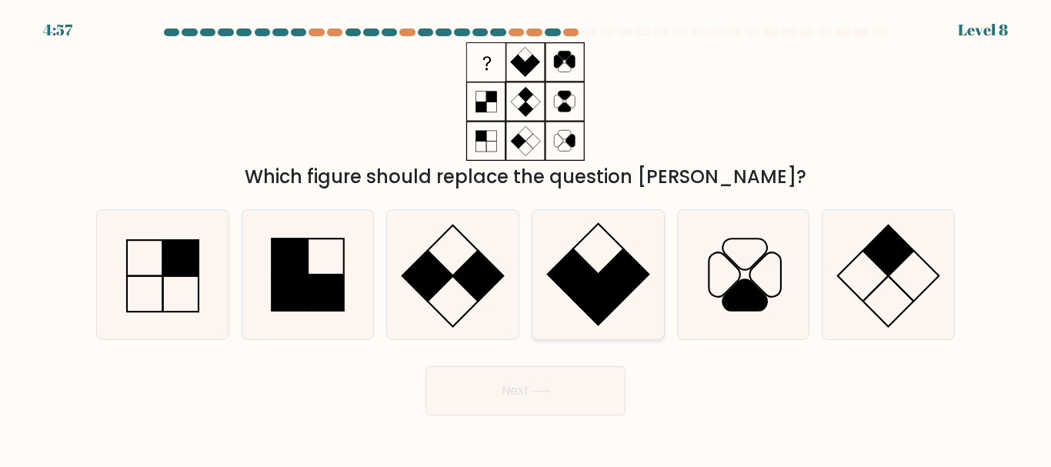
click at [593, 268] on icon at bounding box center [598, 274] width 128 height 128
click at [526, 238] on input "d." at bounding box center [525, 236] width 1 height 4
radio input "true"
click at [534, 392] on icon at bounding box center [539, 391] width 21 height 8
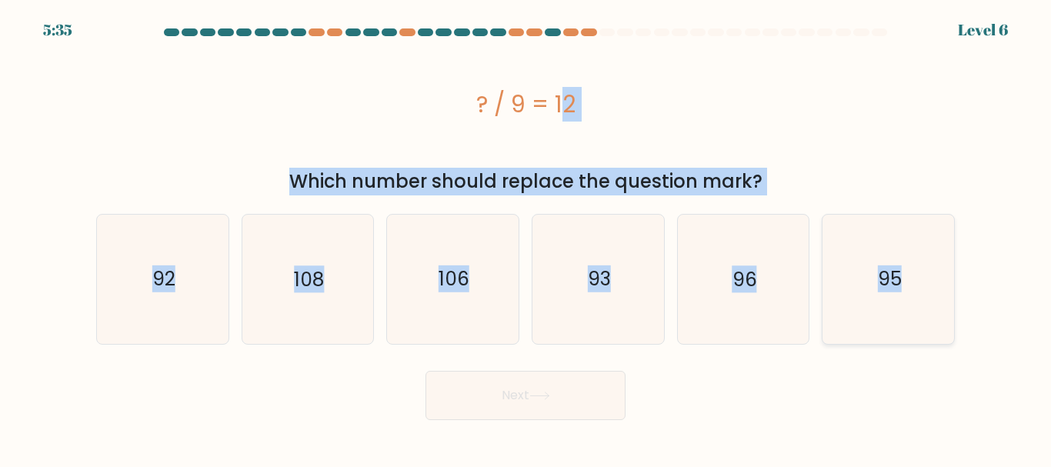
drag, startPoint x: 439, startPoint y: 82, endPoint x: 919, endPoint y: 297, distance: 526.0
click at [919, 297] on form "a." at bounding box center [525, 223] width 1051 height 391
click at [367, 277] on icon "108" at bounding box center [307, 279] width 128 height 128
click at [525, 238] on input "b. 108" at bounding box center [525, 236] width 1 height 4
radio input "true"
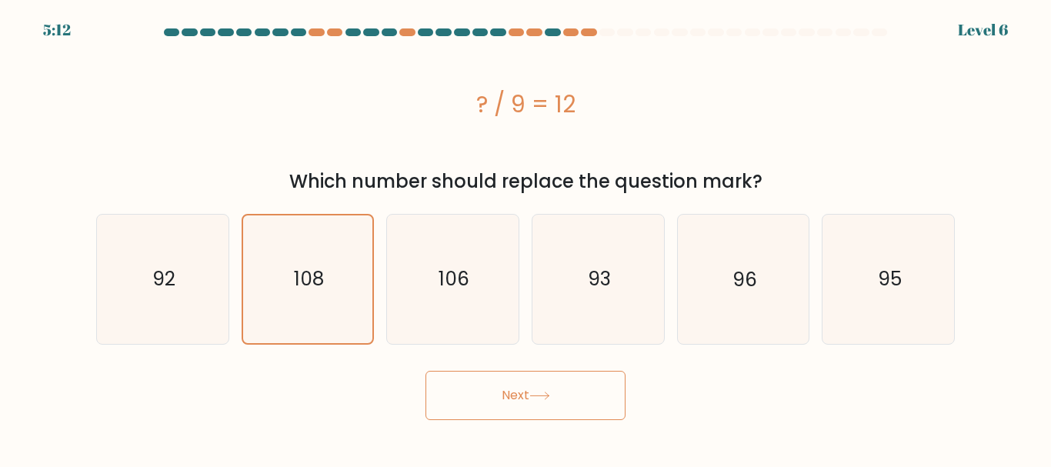
click at [505, 398] on button "Next" at bounding box center [525, 395] width 200 height 49
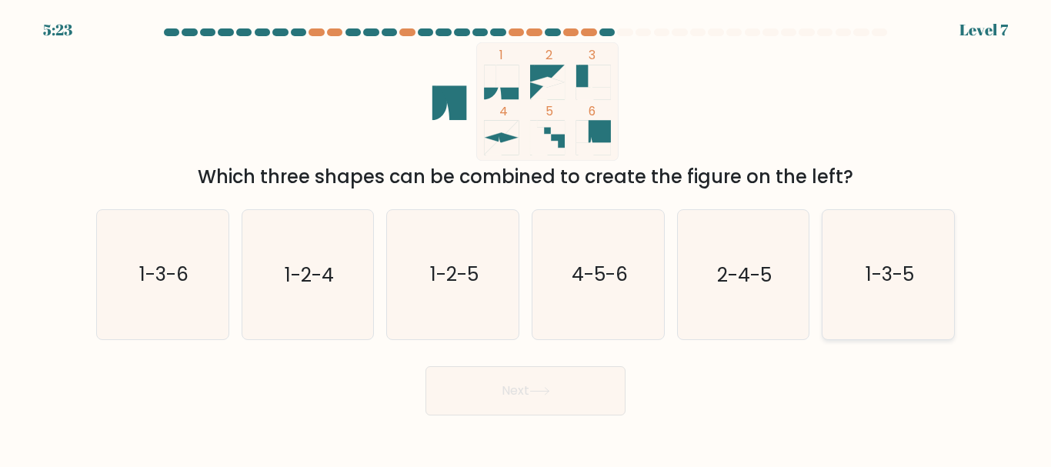
click at [890, 230] on icon "1-3-5" at bounding box center [888, 274] width 128 height 128
click at [526, 234] on input "f. 1-3-5" at bounding box center [525, 236] width 1 height 4
radio input "true"
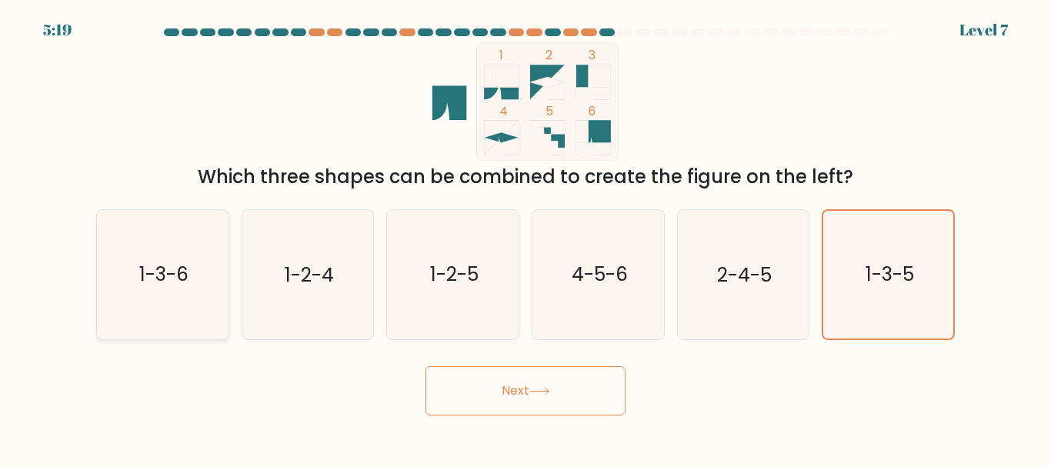
click at [155, 282] on text "1-3-6" at bounding box center [163, 275] width 49 height 27
click at [525, 238] on input "a. 1-3-6" at bounding box center [525, 236] width 1 height 4
radio input "true"
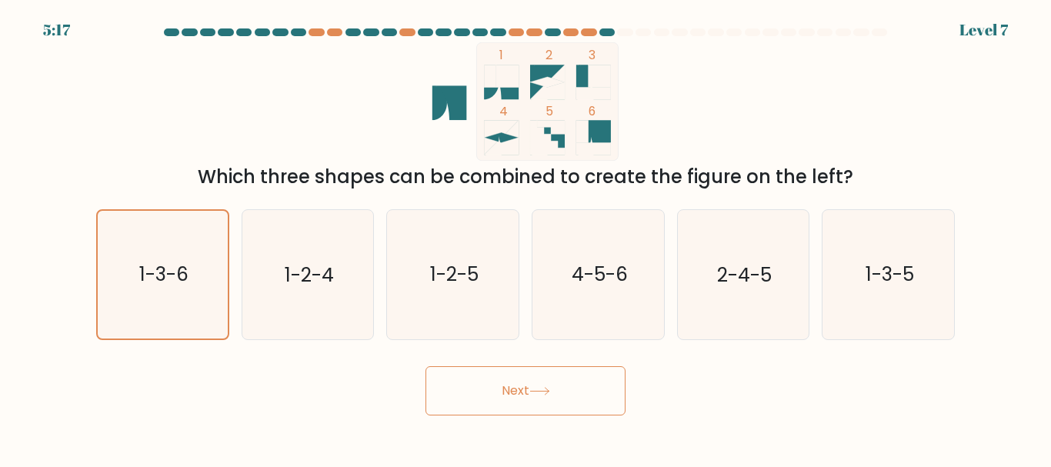
click at [483, 393] on button "Next" at bounding box center [525, 390] width 200 height 49
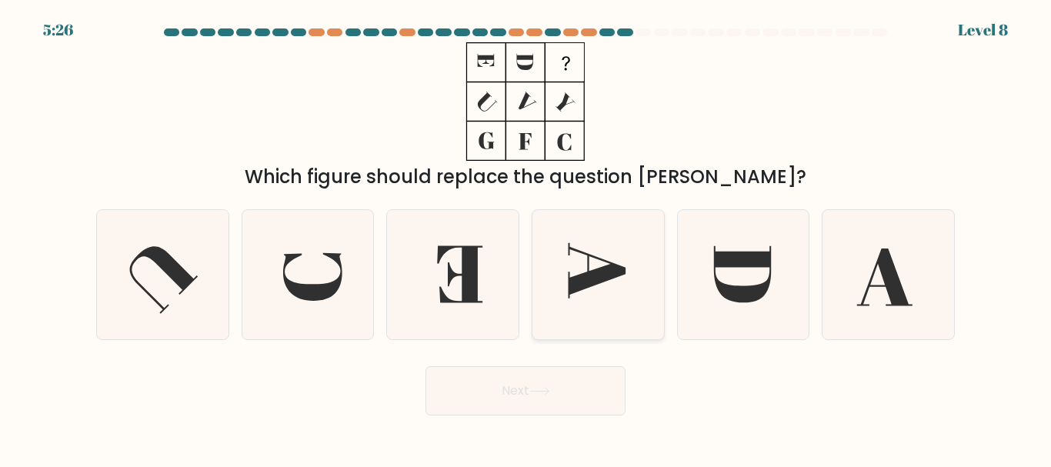
click at [595, 242] on icon at bounding box center [598, 274] width 128 height 128
click at [526, 238] on input "d." at bounding box center [525, 236] width 1 height 4
radio input "true"
click at [501, 396] on button "Next" at bounding box center [525, 390] width 200 height 49
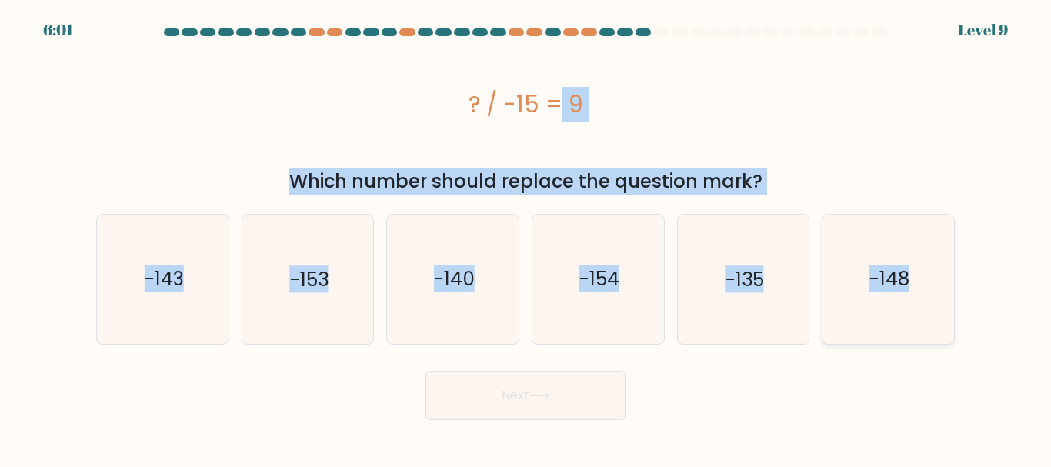
drag, startPoint x: 465, startPoint y: 89, endPoint x: 938, endPoint y: 278, distance: 509.4
click at [938, 278] on form "a." at bounding box center [525, 223] width 1051 height 391
click at [737, 268] on text "-135" at bounding box center [744, 278] width 38 height 27
click at [526, 238] on input "e. -135" at bounding box center [525, 236] width 1 height 4
radio input "true"
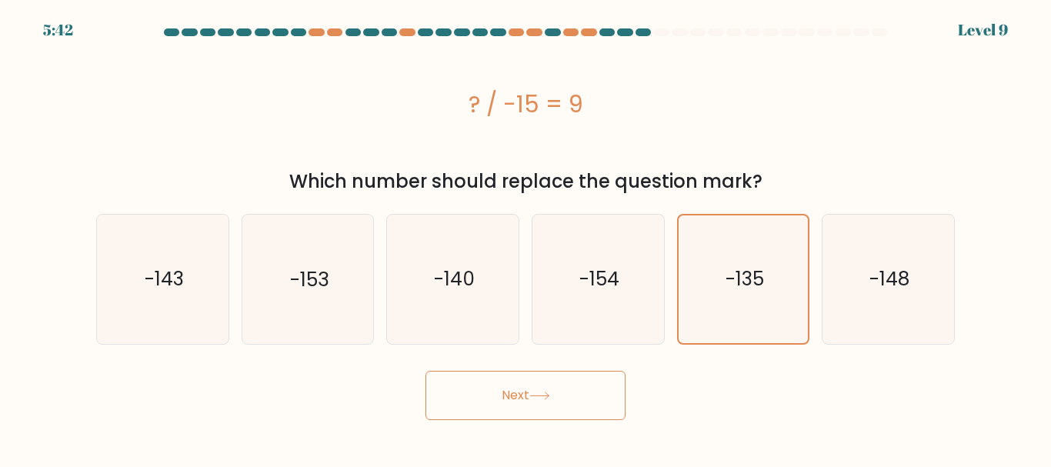
click at [496, 397] on button "Next" at bounding box center [525, 395] width 200 height 49
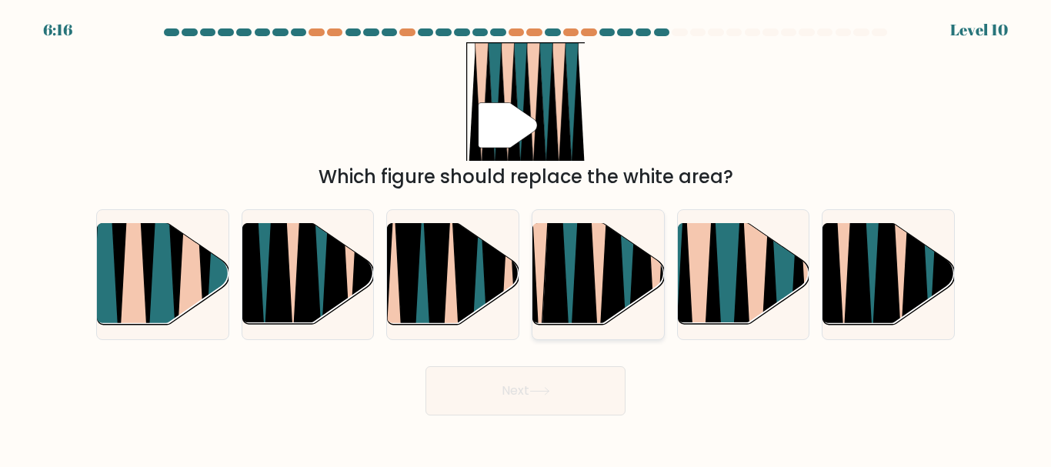
click at [602, 267] on icon at bounding box center [599, 222] width 30 height 263
click at [526, 238] on input "d." at bounding box center [525, 236] width 1 height 4
radio input "true"
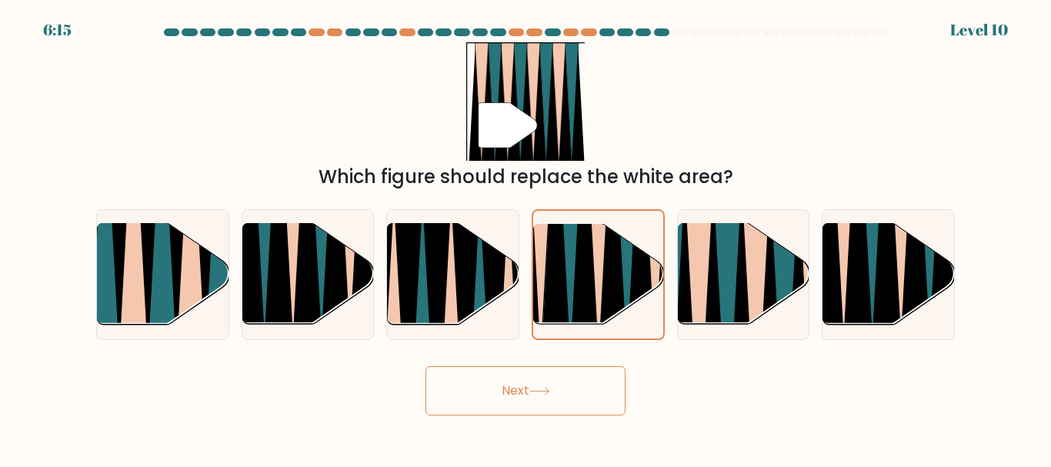
click at [508, 400] on button "Next" at bounding box center [525, 390] width 200 height 49
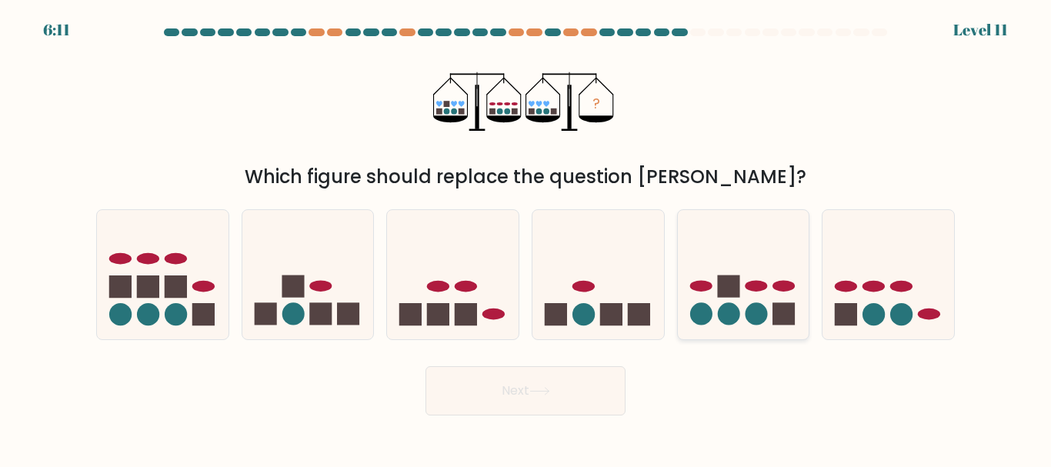
click at [775, 305] on rect at bounding box center [783, 314] width 22 height 22
click at [526, 238] on input "e." at bounding box center [525, 236] width 1 height 4
radio input "true"
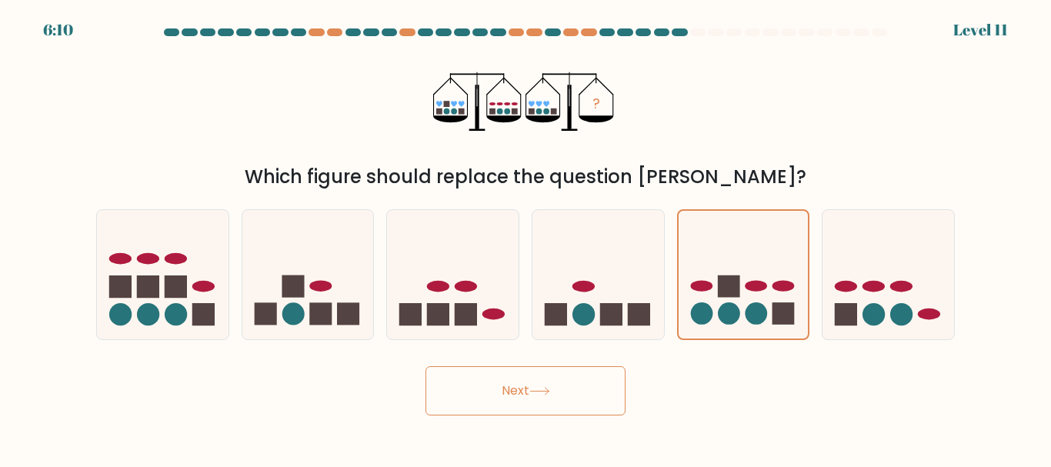
click at [495, 395] on button "Next" at bounding box center [525, 390] width 200 height 49
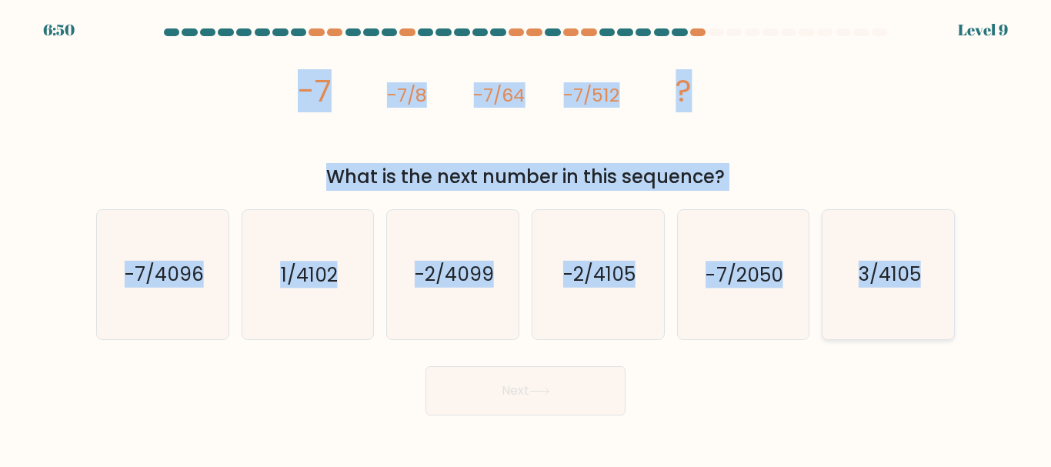
drag, startPoint x: 279, startPoint y: 92, endPoint x: 934, endPoint y: 278, distance: 681.2
click at [934, 278] on form at bounding box center [525, 221] width 1051 height 387
click at [466, 288] on icon "-2/4099" at bounding box center [452, 274] width 128 height 128
click at [525, 238] on input "c. -2/4099" at bounding box center [525, 236] width 1 height 4
radio input "true"
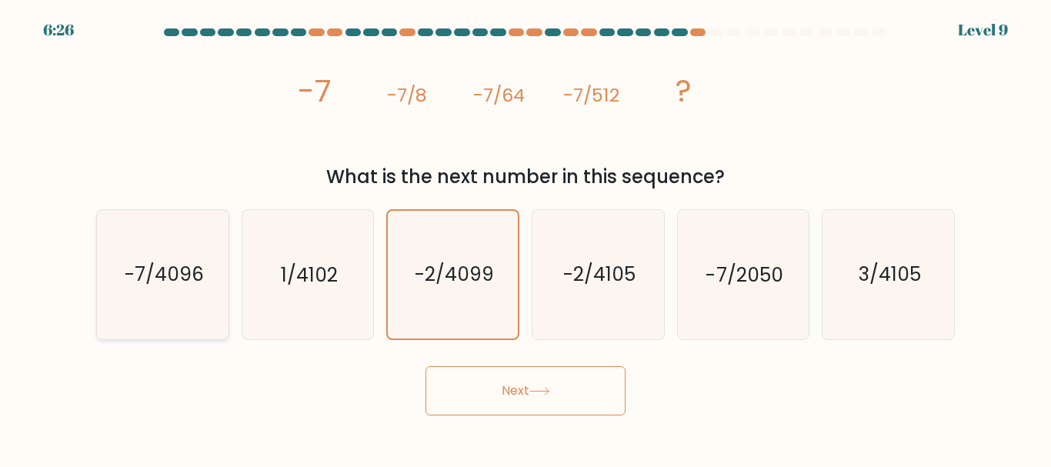
click at [178, 254] on icon "-7/4096" at bounding box center [162, 274] width 128 height 128
click at [525, 238] on input "a. -7/4096" at bounding box center [525, 236] width 1 height 4
radio input "true"
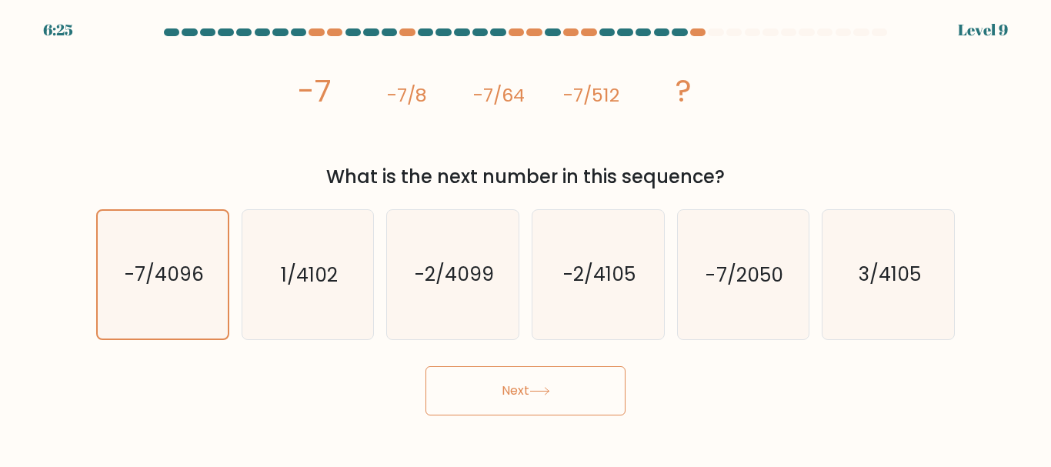
click at [575, 396] on button "Next" at bounding box center [525, 390] width 200 height 49
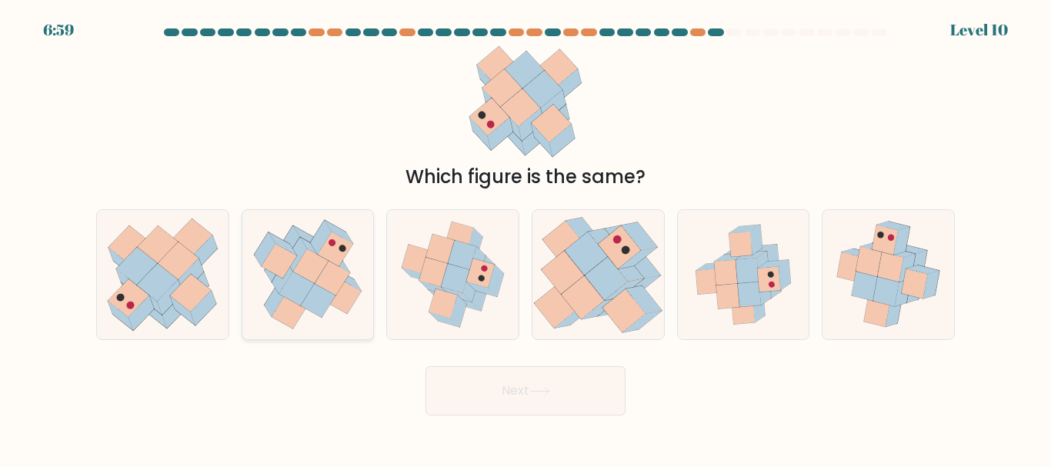
click at [331, 262] on icon at bounding box center [335, 261] width 28 height 23
click at [525, 238] on input "b." at bounding box center [525, 236] width 1 height 4
radio input "true"
click at [515, 388] on button "Next" at bounding box center [525, 390] width 200 height 49
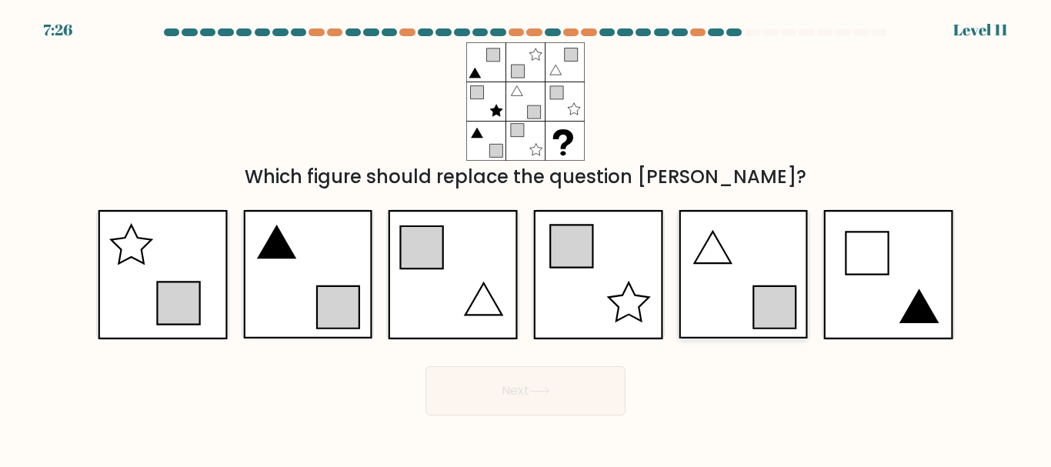
click at [735, 285] on icon at bounding box center [742, 274] width 129 height 128
click at [526, 238] on input "e." at bounding box center [525, 236] width 1 height 4
radio input "true"
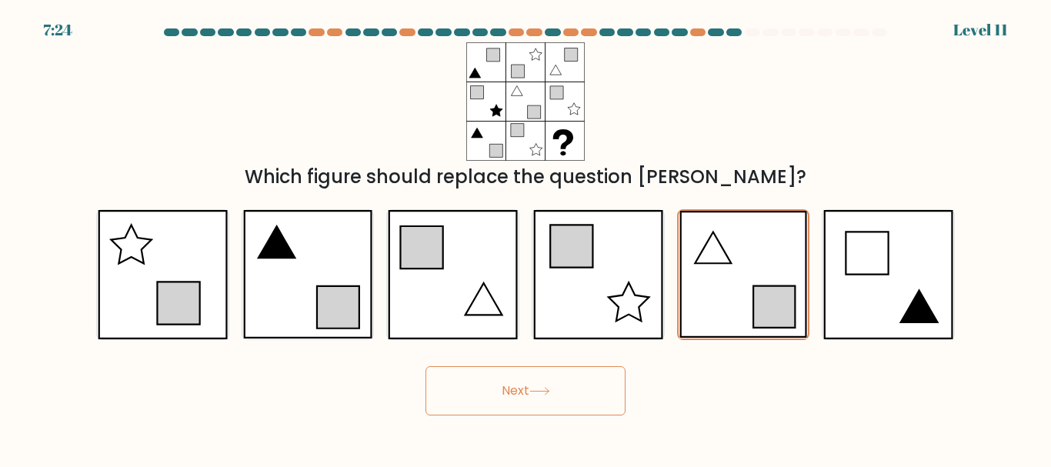
click at [541, 385] on button "Next" at bounding box center [525, 390] width 200 height 49
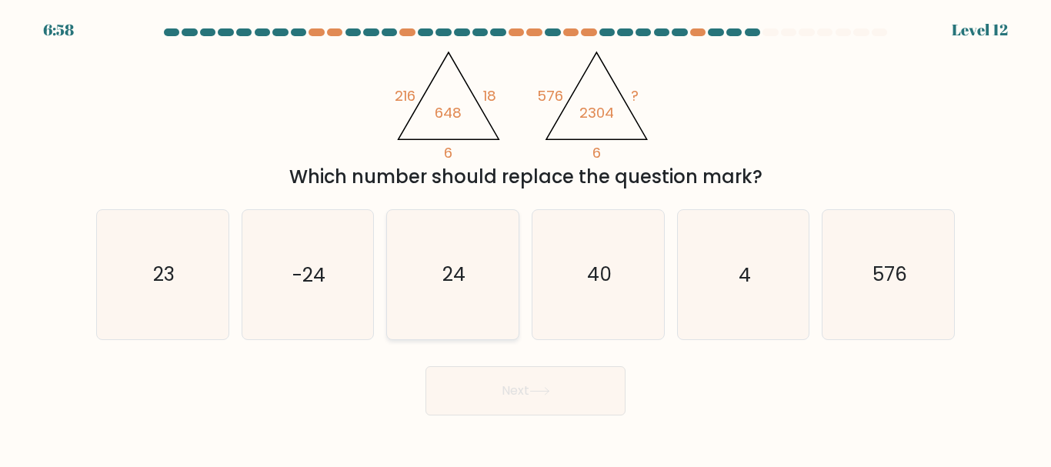
click at [459, 274] on text "24" at bounding box center [453, 275] width 23 height 27
click at [525, 238] on input "c. 24" at bounding box center [525, 236] width 1 height 4
radio input "true"
click at [584, 395] on button "Next" at bounding box center [525, 390] width 200 height 49
click at [536, 391] on icon at bounding box center [539, 391] width 21 height 8
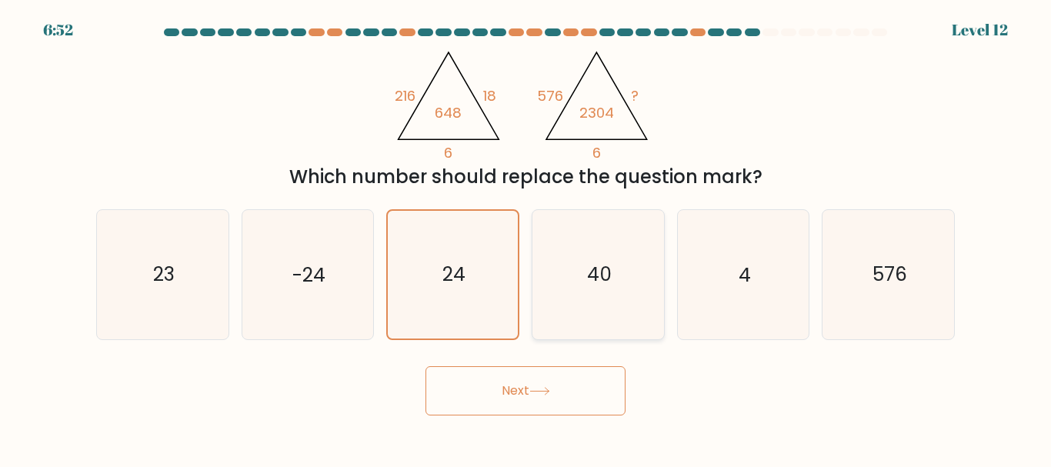
click at [583, 272] on icon "40" at bounding box center [598, 274] width 128 height 128
click at [526, 238] on input "d. 40" at bounding box center [525, 236] width 1 height 4
radio input "true"
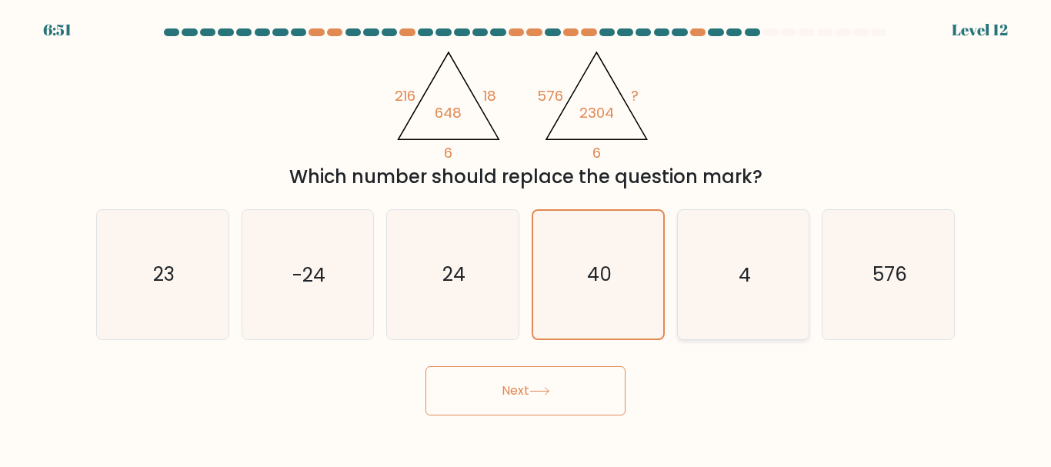
click at [728, 254] on icon "4" at bounding box center [742, 274] width 128 height 128
click at [526, 238] on input "e. 4" at bounding box center [525, 236] width 1 height 4
radio input "true"
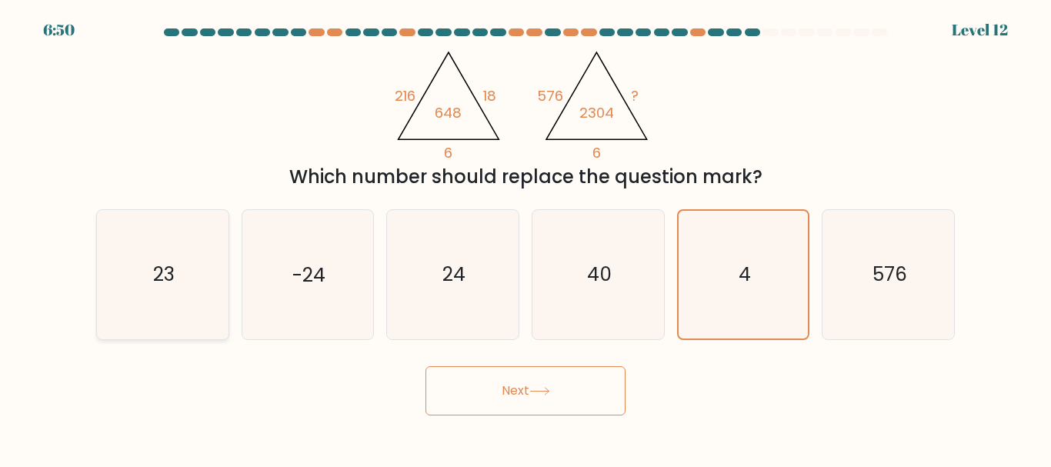
click at [228, 292] on div "23" at bounding box center [162, 274] width 133 height 130
click at [525, 238] on input "a. 23" at bounding box center [525, 236] width 1 height 4
radio input "true"
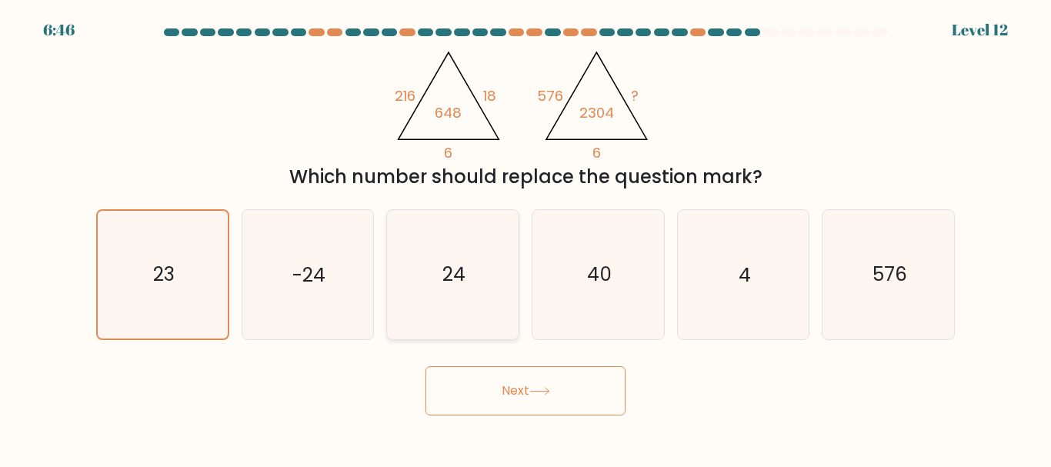
click at [477, 267] on icon "24" at bounding box center [452, 274] width 128 height 128
click at [525, 238] on input "c. 24" at bounding box center [525, 236] width 1 height 4
radio input "true"
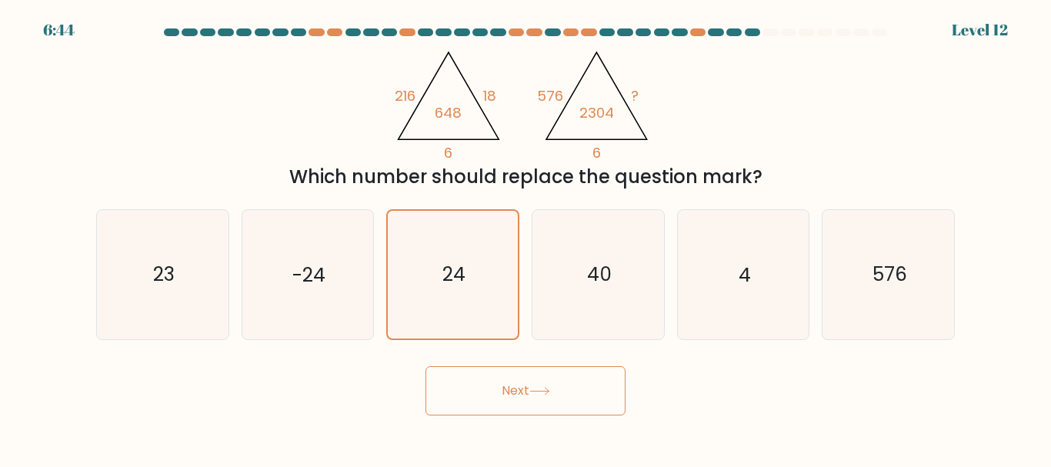
click at [529, 409] on button "Next" at bounding box center [525, 390] width 200 height 49
click at [517, 378] on button "Next" at bounding box center [525, 390] width 200 height 49
drag, startPoint x: 517, startPoint y: 378, endPoint x: 570, endPoint y: 323, distance: 76.1
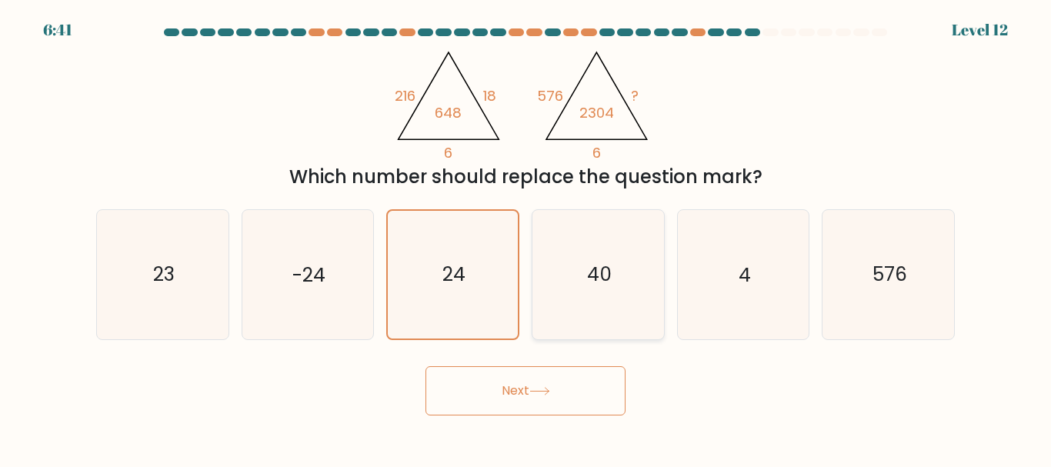
click at [570, 323] on form at bounding box center [525, 221] width 1051 height 387
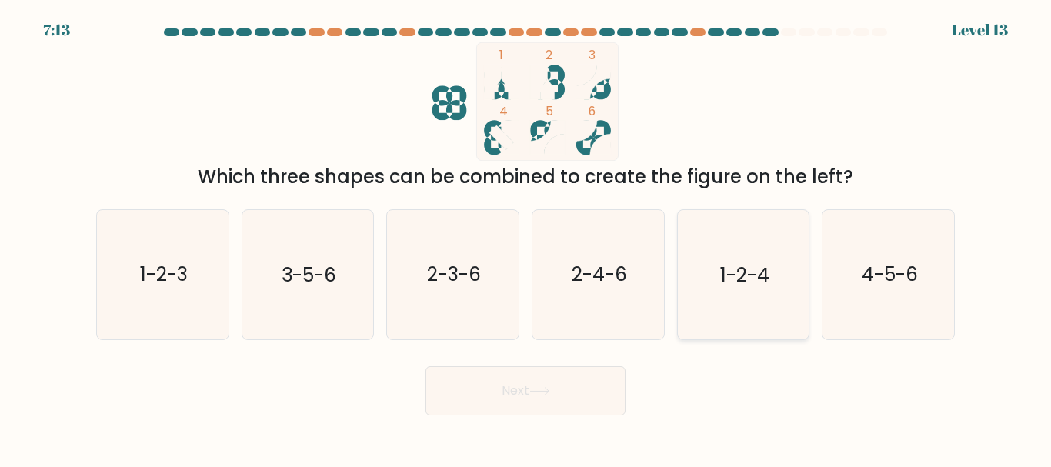
click at [729, 254] on icon "1-2-4" at bounding box center [742, 274] width 128 height 128
click at [526, 238] on input "e. 1-2-4" at bounding box center [525, 236] width 1 height 4
radio input "true"
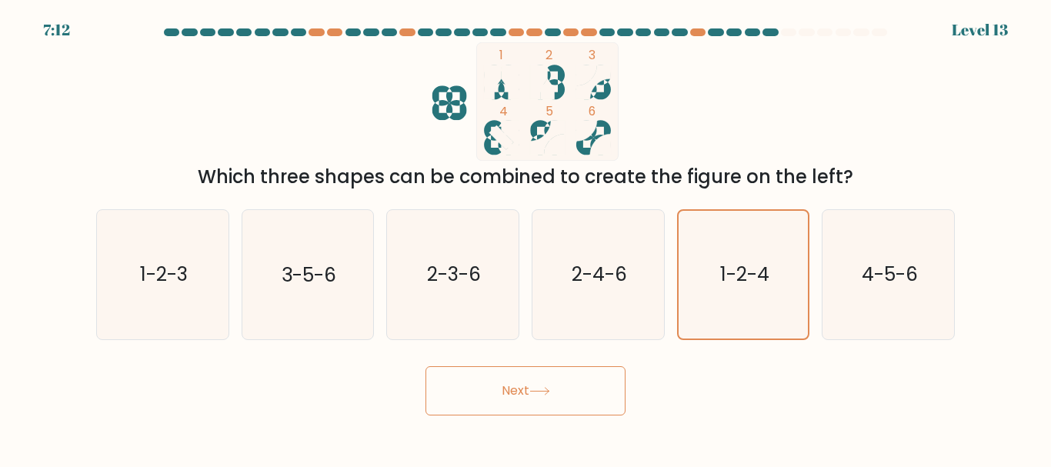
click at [498, 385] on button "Next" at bounding box center [525, 390] width 200 height 49
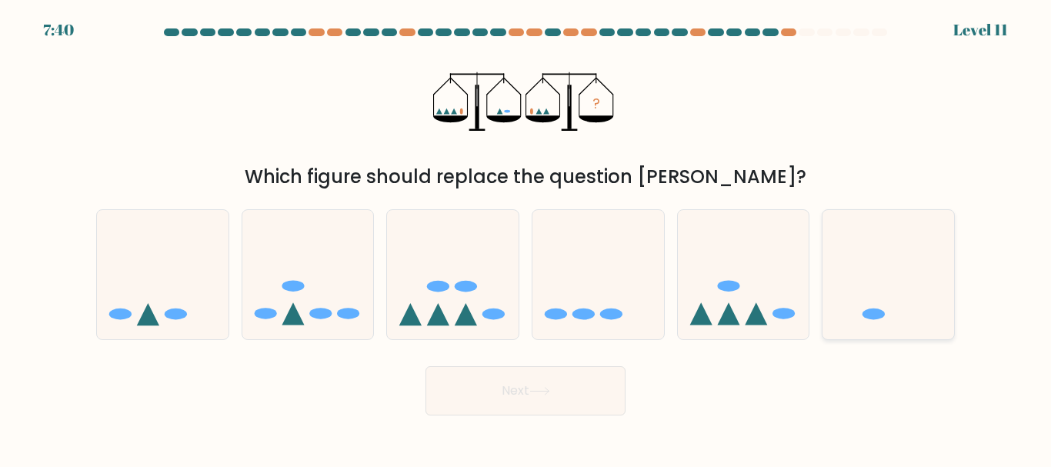
click at [841, 308] on icon at bounding box center [888, 274] width 132 height 108
click at [526, 238] on input "f." at bounding box center [525, 236] width 1 height 4
radio input "true"
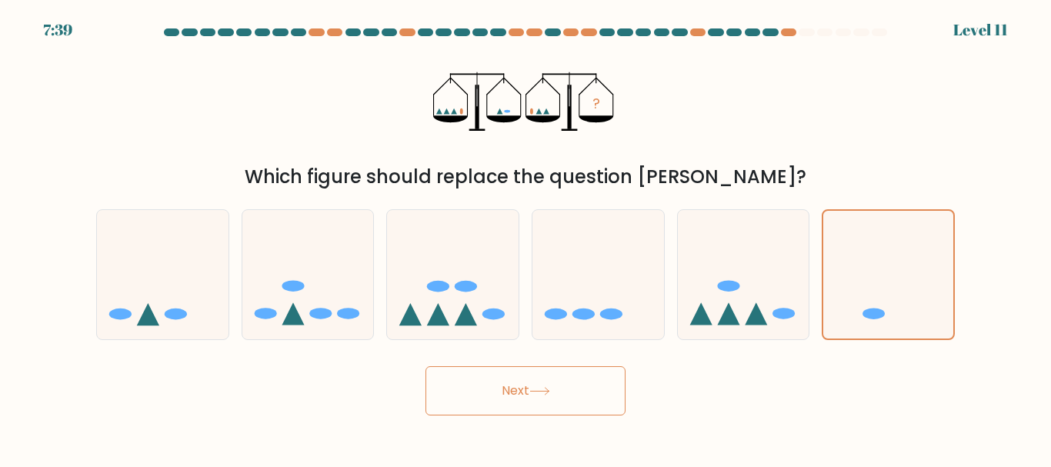
click at [515, 392] on button "Next" at bounding box center [525, 390] width 200 height 49
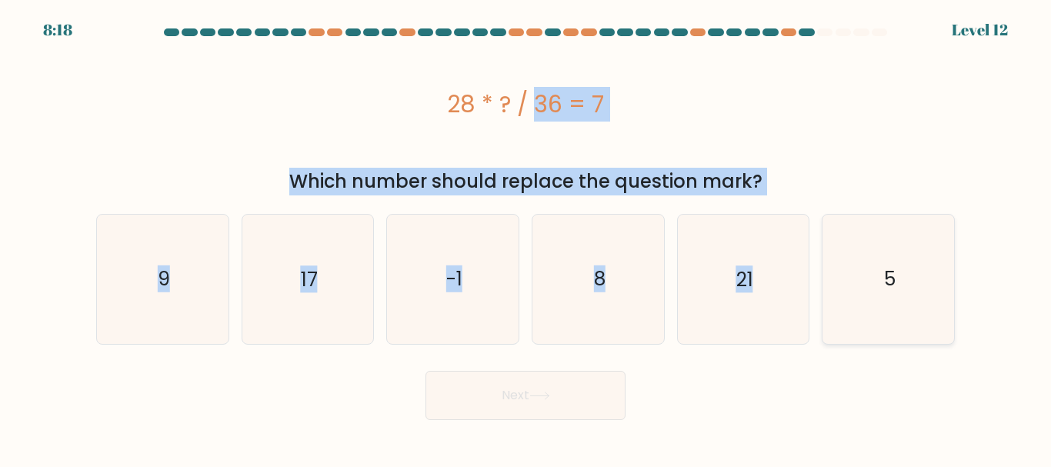
drag, startPoint x: 492, startPoint y: 95, endPoint x: 924, endPoint y: 282, distance: 470.2
click at [924, 282] on form "a. 9" at bounding box center [525, 223] width 1051 height 391
click at [159, 273] on text "9" at bounding box center [164, 278] width 12 height 27
click at [525, 238] on input "a. 9" at bounding box center [525, 236] width 1 height 4
radio input "true"
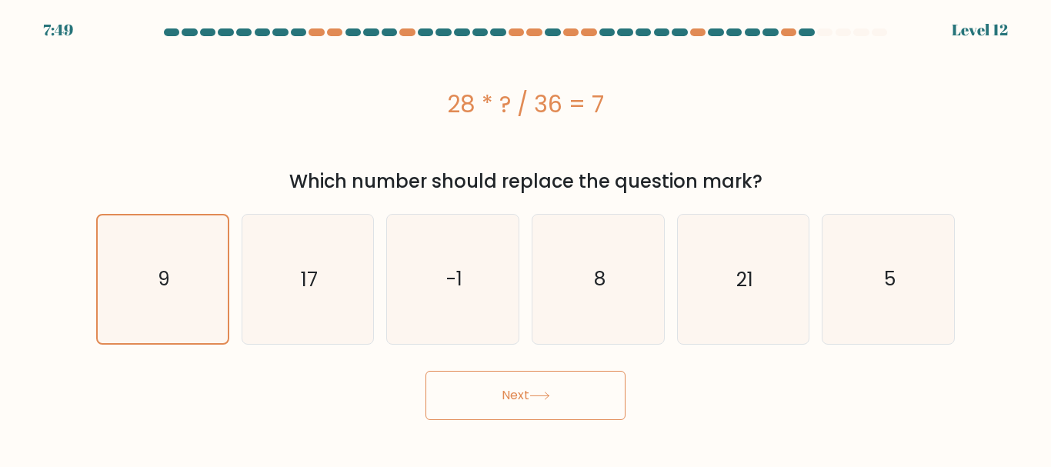
click at [561, 394] on button "Next" at bounding box center [525, 395] width 200 height 49
click at [504, 391] on button "Next" at bounding box center [525, 395] width 200 height 49
click at [425, 371] on button "Next" at bounding box center [525, 395] width 200 height 49
click at [531, 391] on button "Next" at bounding box center [525, 395] width 200 height 49
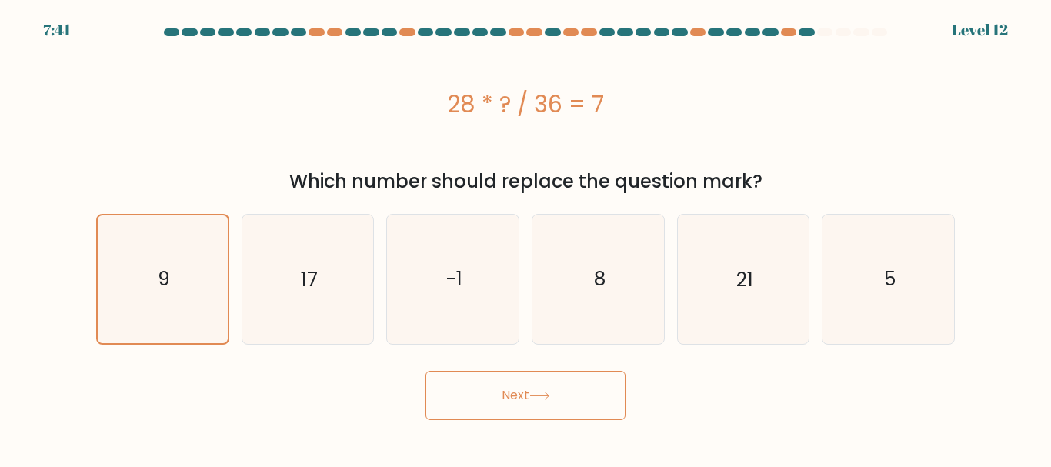
click at [531, 391] on button "Next" at bounding box center [525, 395] width 200 height 49
click at [488, 399] on button "Next" at bounding box center [525, 395] width 200 height 49
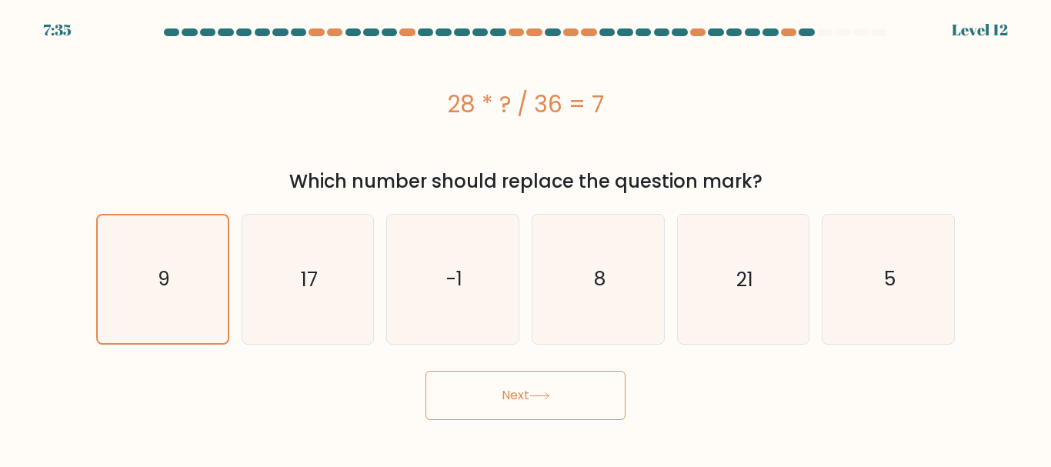
click at [488, 399] on button "Next" at bounding box center [525, 395] width 200 height 49
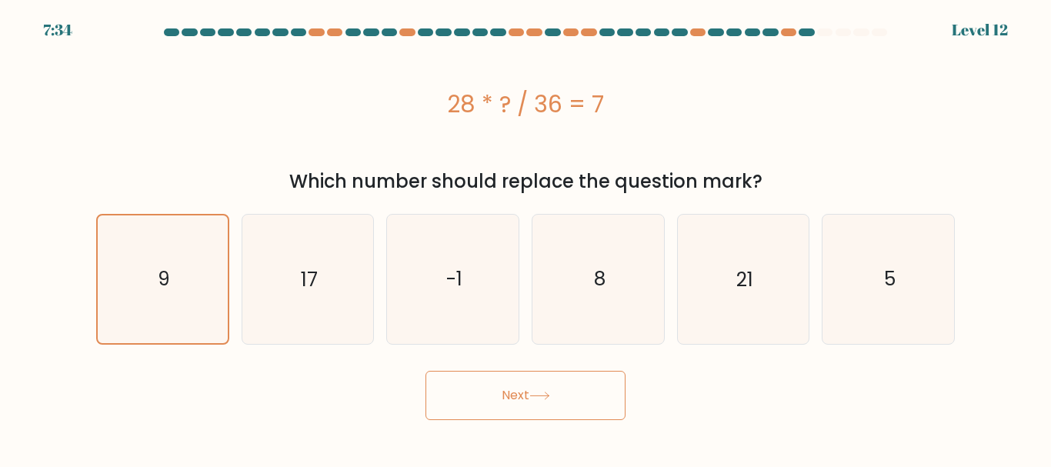
click at [488, 399] on button "Next" at bounding box center [525, 395] width 200 height 49
drag, startPoint x: 488, startPoint y: 399, endPoint x: 525, endPoint y: 398, distance: 36.2
click at [525, 398] on button "Next" at bounding box center [525, 395] width 200 height 49
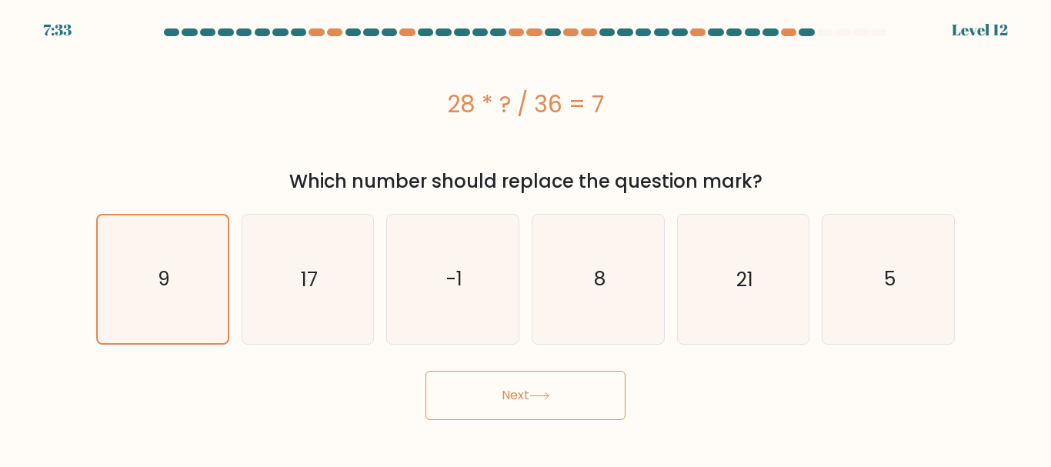
drag, startPoint x: 525, startPoint y: 398, endPoint x: 584, endPoint y: 388, distance: 60.1
click at [584, 388] on button "Next" at bounding box center [525, 395] width 200 height 49
click at [425, 371] on button "Next" at bounding box center [525, 395] width 200 height 49
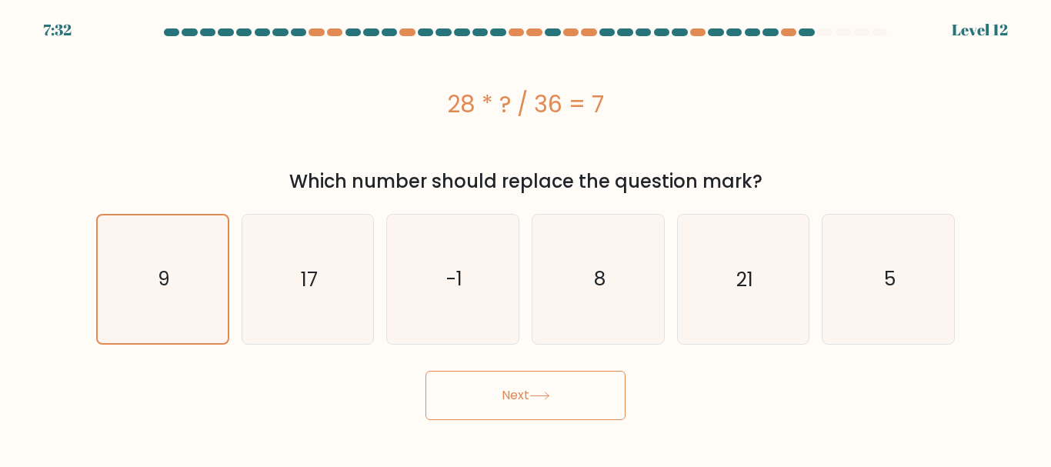
click at [425, 371] on button "Next" at bounding box center [525, 395] width 200 height 49
click at [165, 291] on text "9" at bounding box center [164, 278] width 12 height 27
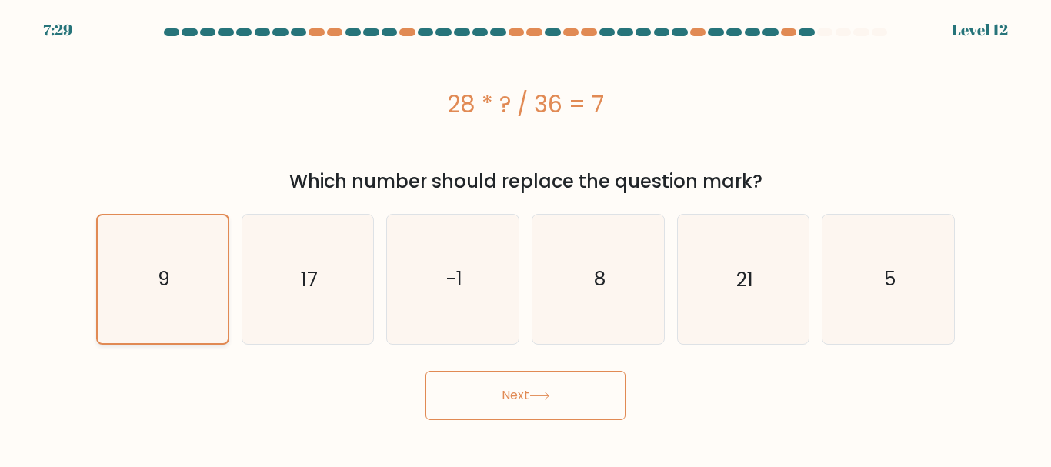
click at [525, 238] on input "a. 9" at bounding box center [525, 236] width 1 height 4
click at [165, 291] on text "9" at bounding box center [164, 278] width 12 height 27
click at [525, 238] on input "a. 9" at bounding box center [525, 236] width 1 height 4
click at [165, 291] on text "9" at bounding box center [164, 278] width 12 height 27
click at [525, 238] on input "a. 9" at bounding box center [525, 236] width 1 height 4
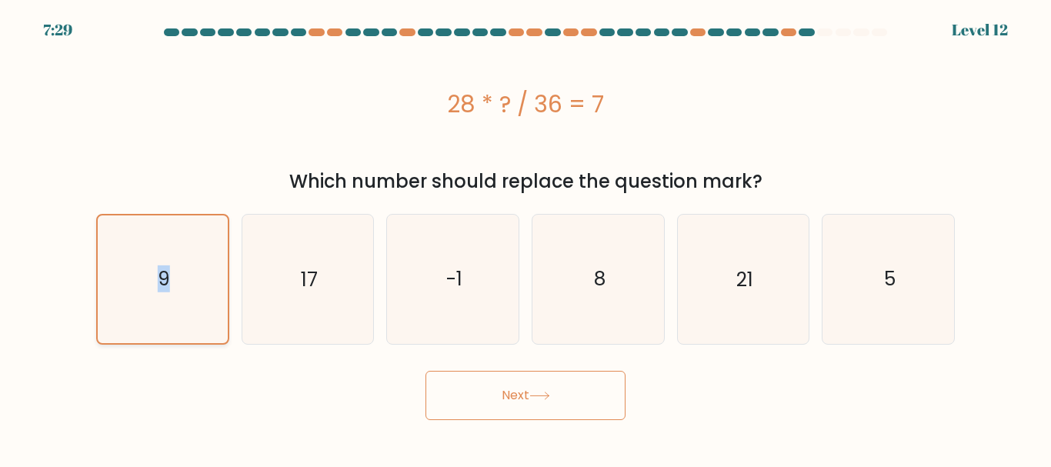
click at [165, 291] on text "9" at bounding box center [164, 278] width 12 height 27
click at [525, 238] on input "a. 9" at bounding box center [525, 236] width 1 height 4
click at [165, 291] on text "9" at bounding box center [164, 278] width 12 height 27
click at [525, 238] on input "a. 9" at bounding box center [525, 236] width 1 height 4
click at [165, 291] on text "9" at bounding box center [164, 278] width 12 height 27
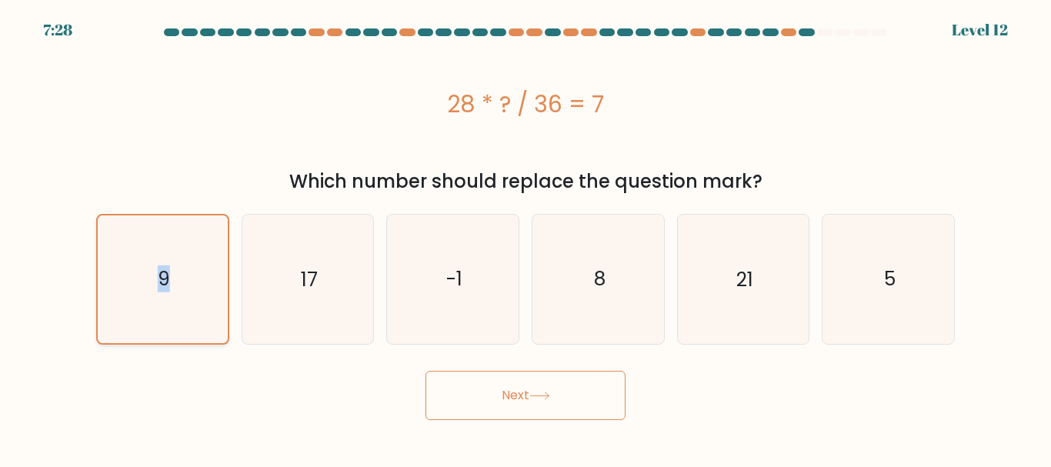
click at [525, 238] on input "a. 9" at bounding box center [525, 236] width 1 height 4
drag, startPoint x: 165, startPoint y: 291, endPoint x: 515, endPoint y: 408, distance: 369.0
click at [515, 408] on form "a. 9" at bounding box center [525, 223] width 1051 height 391
click at [515, 408] on button "Next" at bounding box center [525, 395] width 200 height 49
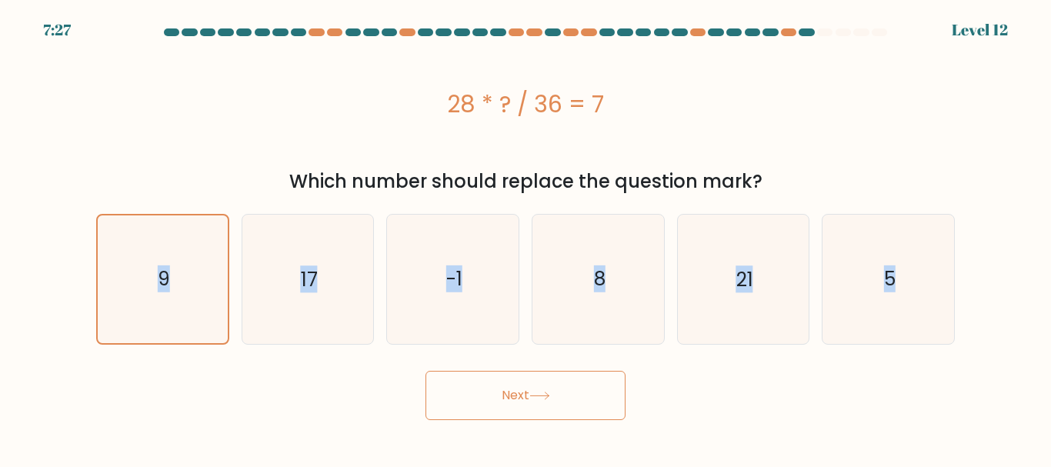
click at [515, 408] on button "Next" at bounding box center [525, 395] width 200 height 49
click at [427, 268] on icon "-1" at bounding box center [452, 279] width 128 height 128
click at [525, 238] on input "c. -1" at bounding box center [525, 236] width 1 height 4
radio input "true"
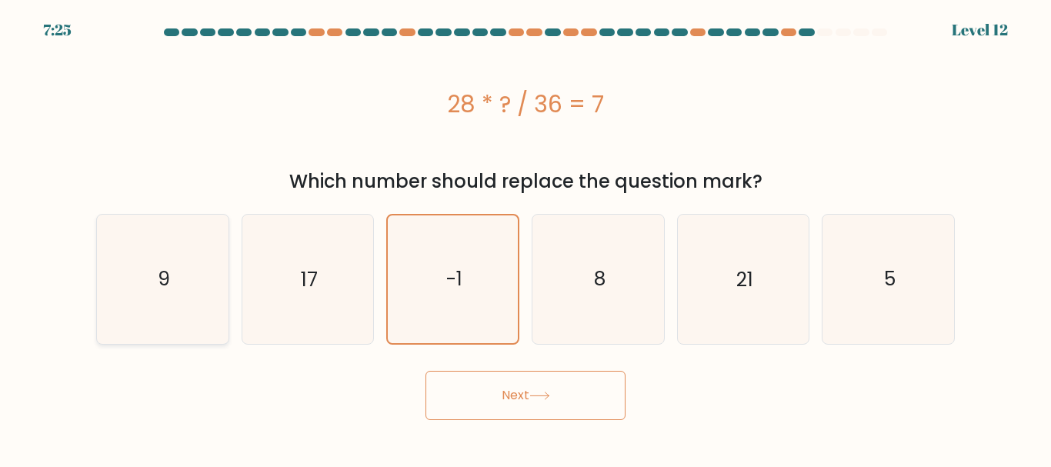
click at [171, 262] on icon "9" at bounding box center [162, 279] width 128 height 128
click at [525, 238] on input "a. 9" at bounding box center [525, 236] width 1 height 4
radio input "true"
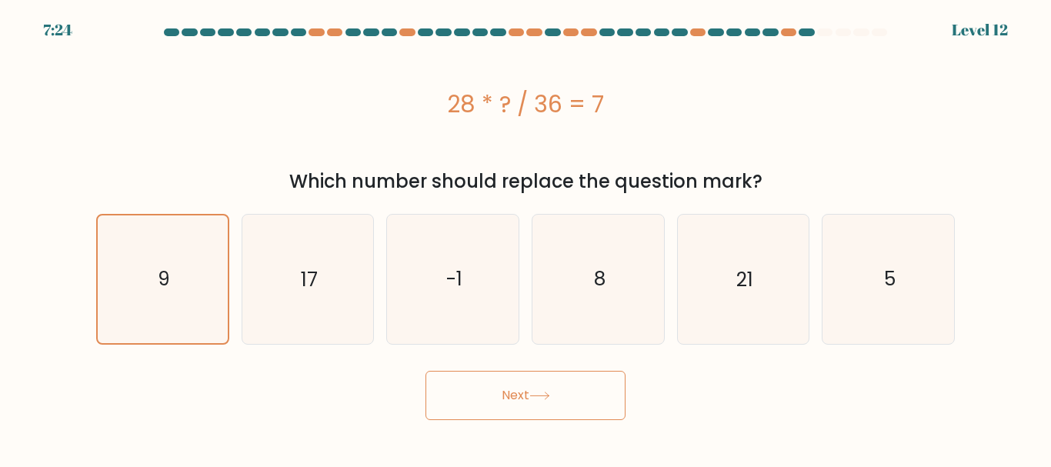
click at [526, 393] on button "Next" at bounding box center [525, 395] width 200 height 49
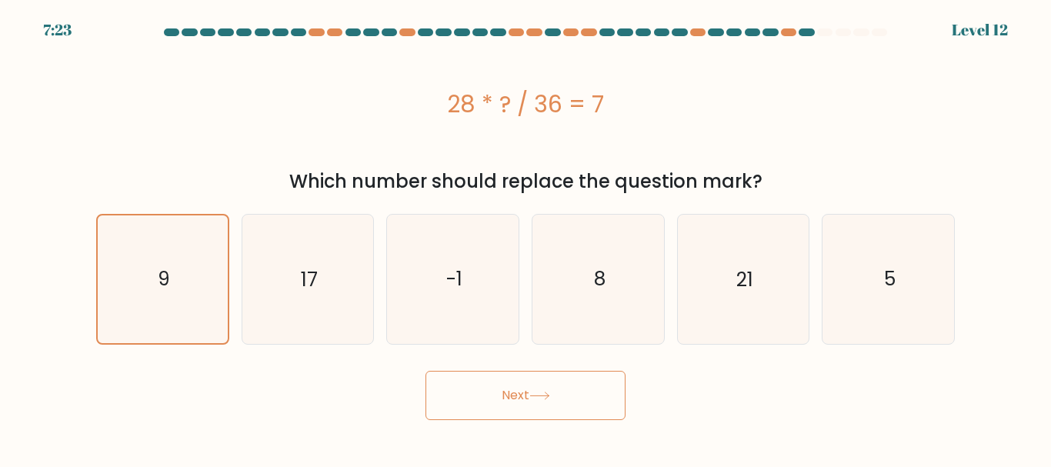
click at [526, 393] on button "Next" at bounding box center [525, 395] width 200 height 49
drag, startPoint x: 526, startPoint y: 393, endPoint x: 567, endPoint y: 295, distance: 106.6
click at [567, 295] on form "a. 9" at bounding box center [525, 223] width 1051 height 391
click at [567, 295] on icon "8" at bounding box center [598, 279] width 128 height 128
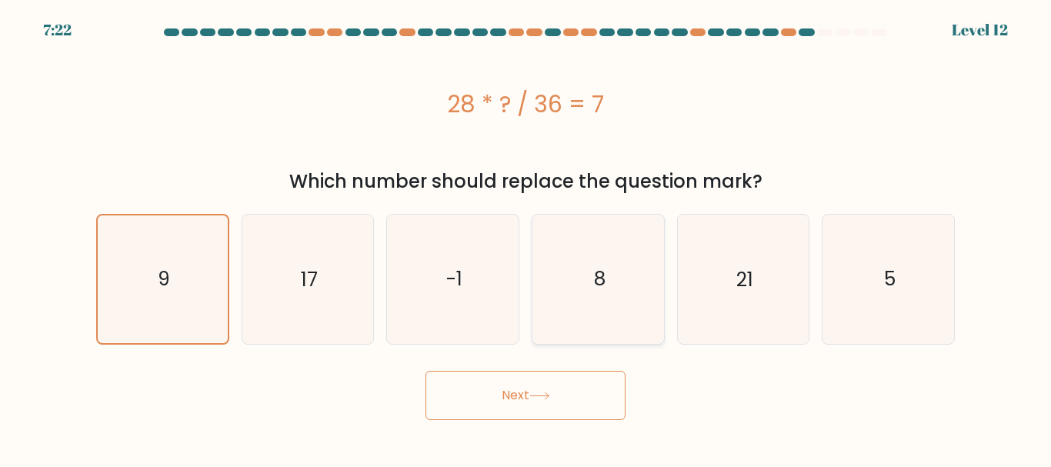
click at [526, 238] on input "d. 8" at bounding box center [525, 236] width 1 height 4
radio input "true"
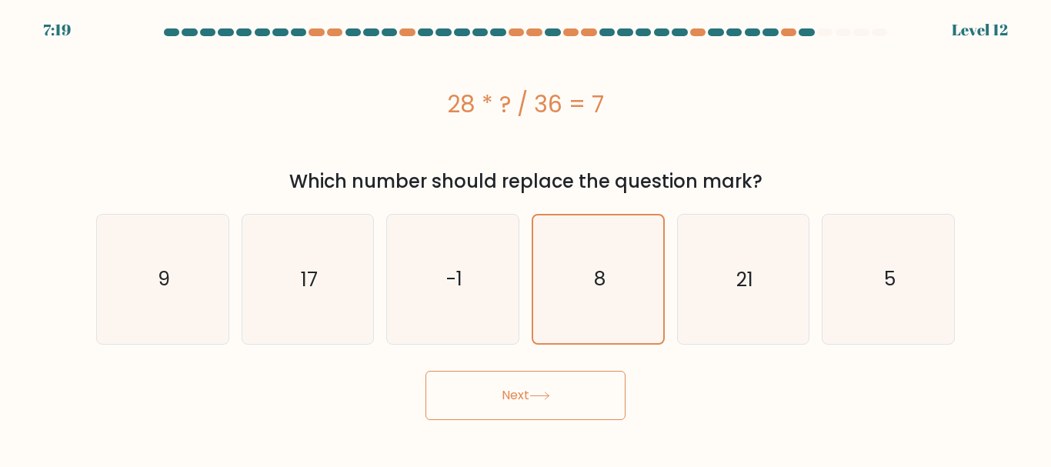
click at [511, 408] on button "Next" at bounding box center [525, 395] width 200 height 49
click at [215, 319] on icon "9" at bounding box center [162, 279] width 128 height 128
click at [525, 238] on input "a. 9" at bounding box center [525, 236] width 1 height 4
radio input "true"
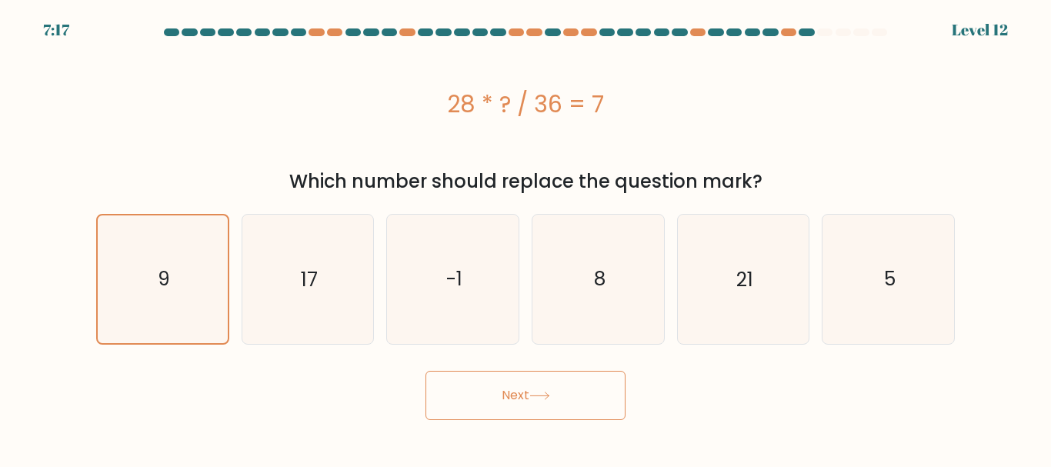
click at [525, 399] on button "Next" at bounding box center [525, 395] width 200 height 49
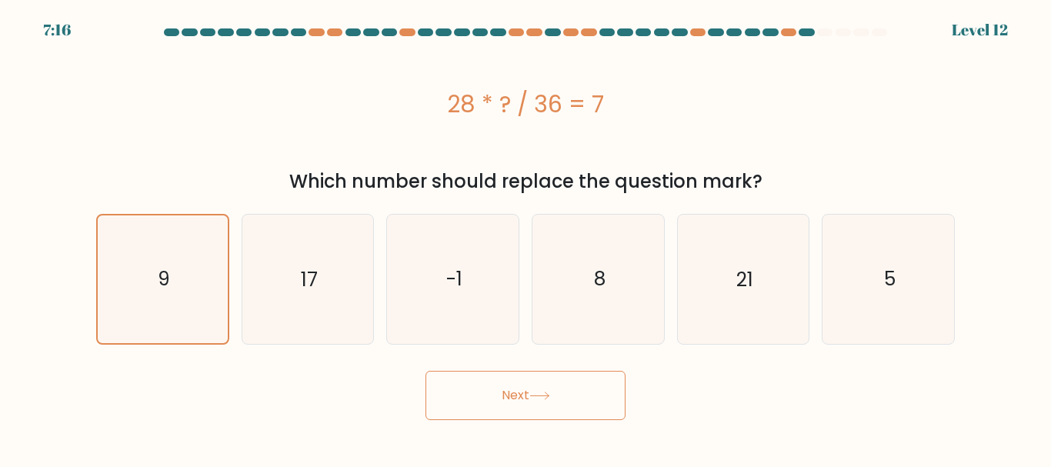
drag, startPoint x: 525, startPoint y: 399, endPoint x: 520, endPoint y: 419, distance: 20.5
click at [520, 419] on button "Next" at bounding box center [525, 395] width 200 height 49
click at [559, 394] on button "Next" at bounding box center [525, 395] width 200 height 49
drag, startPoint x: 559, startPoint y: 394, endPoint x: 438, endPoint y: 267, distance: 175.7
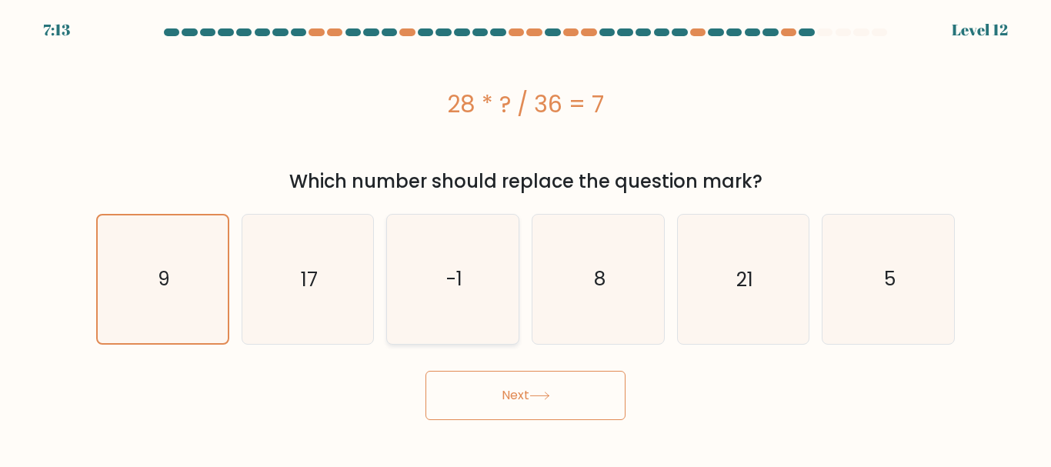
click at [438, 267] on form "a. 9" at bounding box center [525, 223] width 1051 height 391
click at [438, 267] on icon "-1" at bounding box center [452, 279] width 128 height 128
click at [525, 238] on input "c. -1" at bounding box center [525, 236] width 1 height 4
radio input "true"
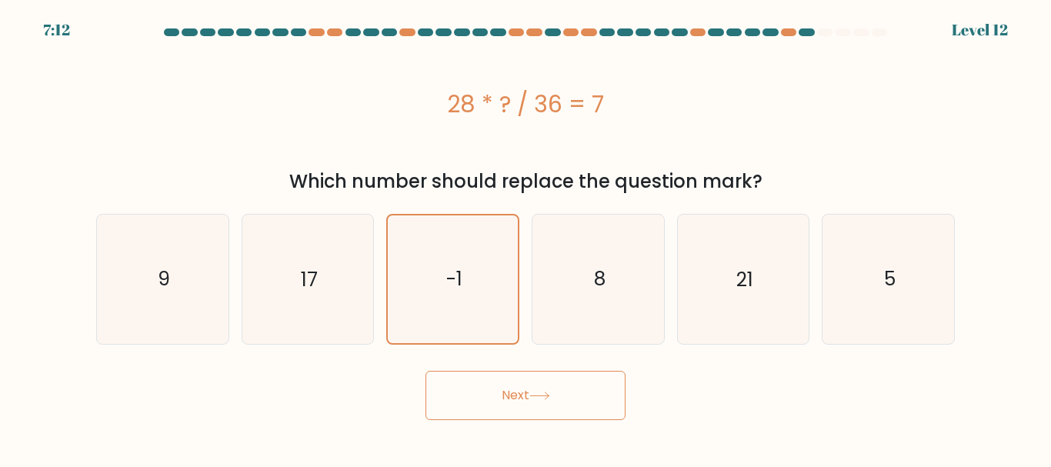
click at [517, 381] on button "Next" at bounding box center [525, 395] width 200 height 49
drag, startPoint x: 517, startPoint y: 381, endPoint x: 552, endPoint y: 276, distance: 110.4
click at [552, 276] on form "a. 9" at bounding box center [525, 223] width 1051 height 391
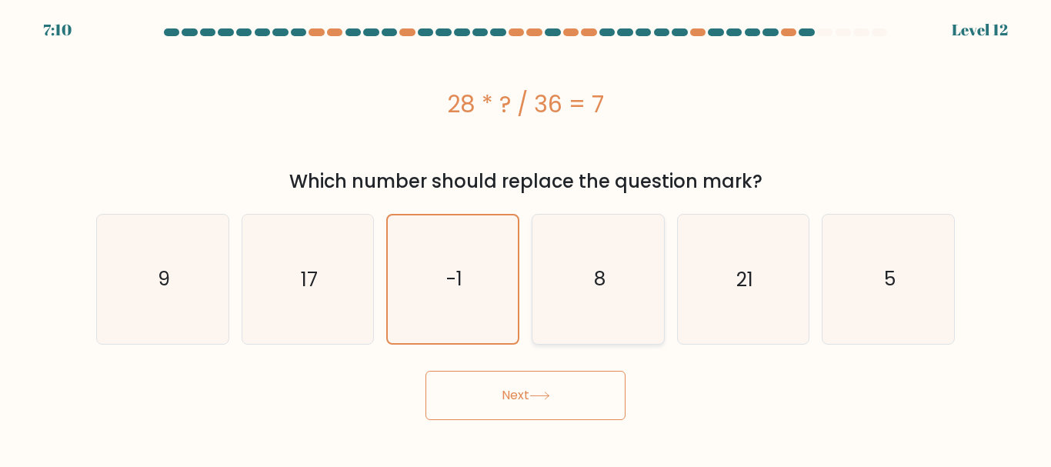
click at [552, 276] on icon "8" at bounding box center [598, 279] width 128 height 128
click at [526, 238] on input "d. 8" at bounding box center [525, 236] width 1 height 4
radio input "true"
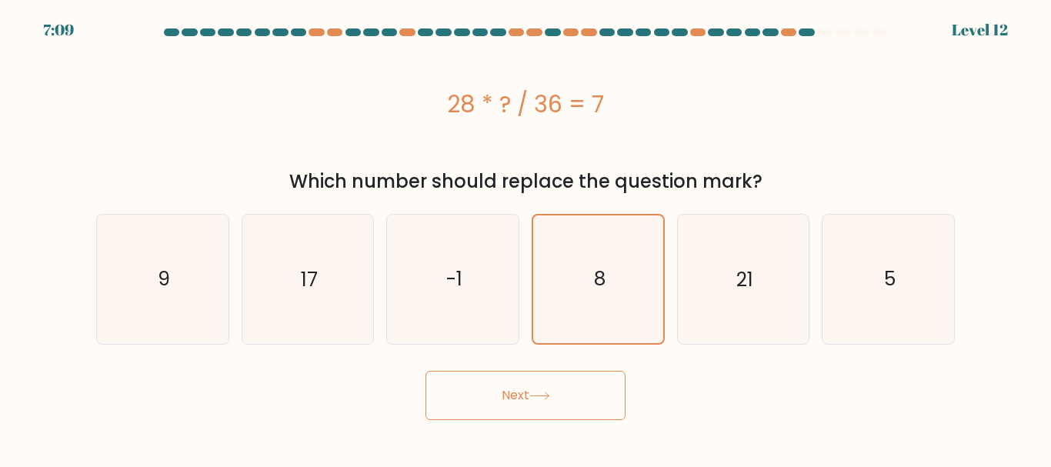
click at [548, 408] on button "Next" at bounding box center [525, 395] width 200 height 49
drag, startPoint x: 548, startPoint y: 408, endPoint x: 893, endPoint y: 293, distance: 364.1
click at [893, 293] on form "a. 9" at bounding box center [525, 223] width 1051 height 391
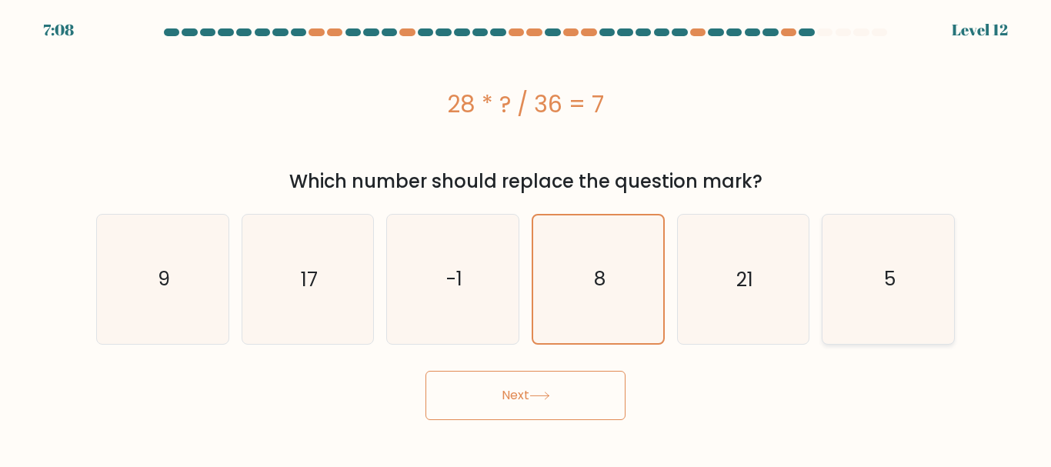
click at [893, 293] on icon "5" at bounding box center [888, 279] width 128 height 128
click at [526, 238] on input "f. 5" at bounding box center [525, 236] width 1 height 4
radio input "true"
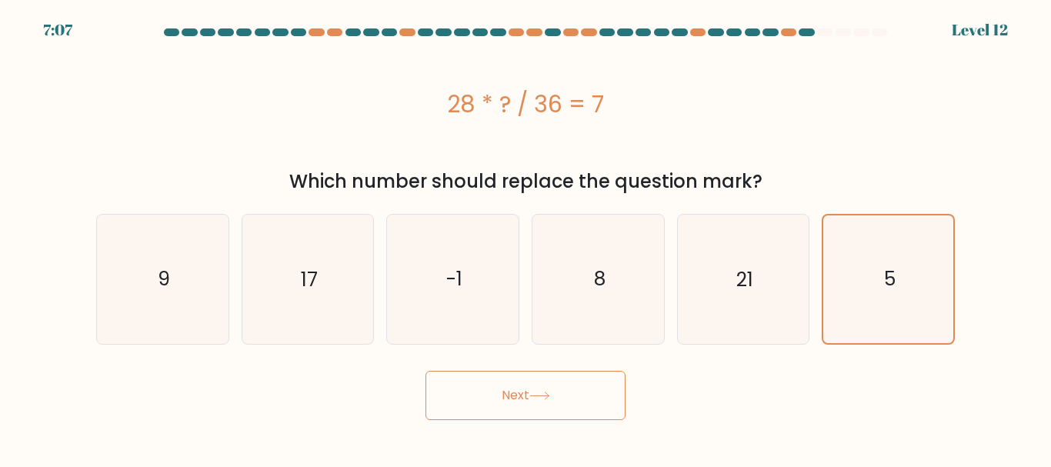
click at [536, 377] on button "Next" at bounding box center [525, 395] width 200 height 49
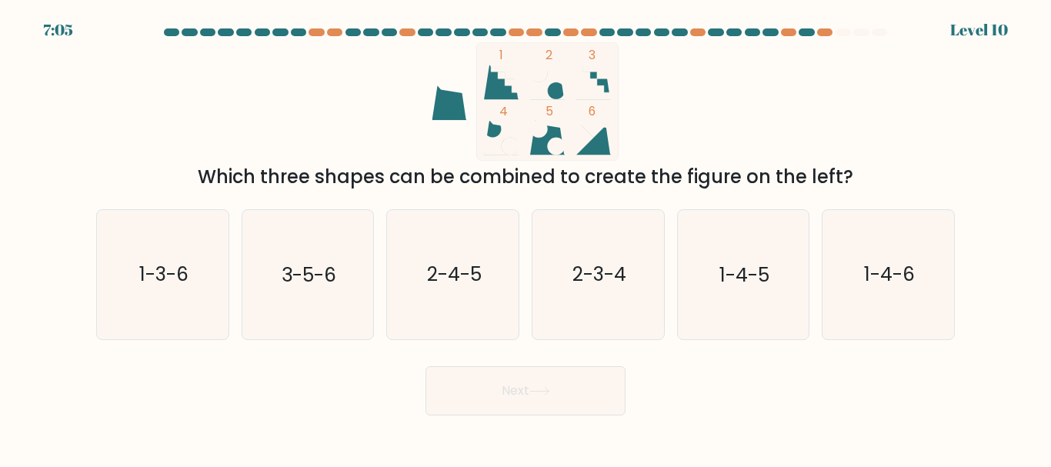
click at [185, 284] on text "1-3-6" at bounding box center [163, 275] width 49 height 27
click at [525, 238] on input "a. 1-3-6" at bounding box center [525, 236] width 1 height 4
radio input "true"
click at [538, 136] on circle at bounding box center [539, 129] width 18 height 18
click at [557, 82] on icon at bounding box center [547, 82] width 35 height 35
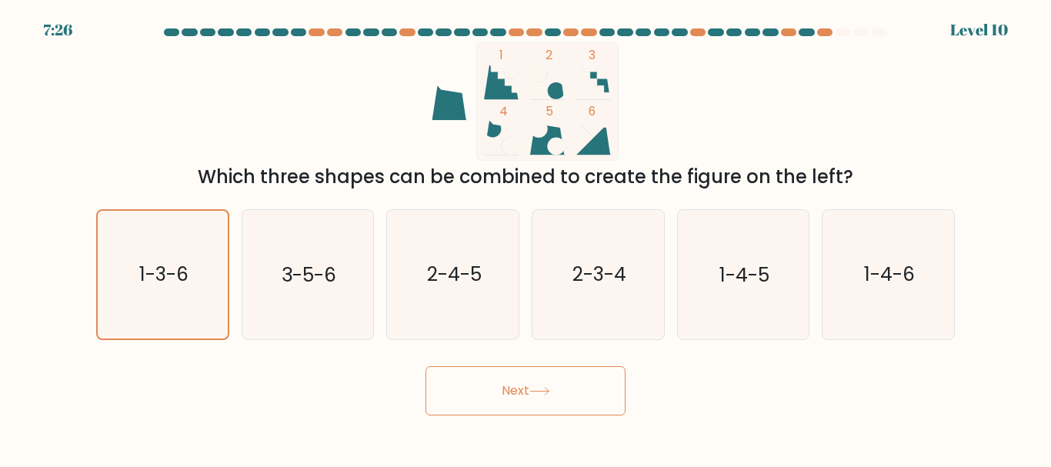
click at [545, 143] on icon at bounding box center [547, 137] width 35 height 35
click at [599, 65] on rect at bounding box center [548, 101] width 142 height 118
click at [596, 76] on icon at bounding box center [595, 83] width 29 height 31
click at [525, 418] on body "7:17 Level 10" at bounding box center [525, 233] width 1051 height 467
click at [521, 385] on button "Next" at bounding box center [525, 390] width 200 height 49
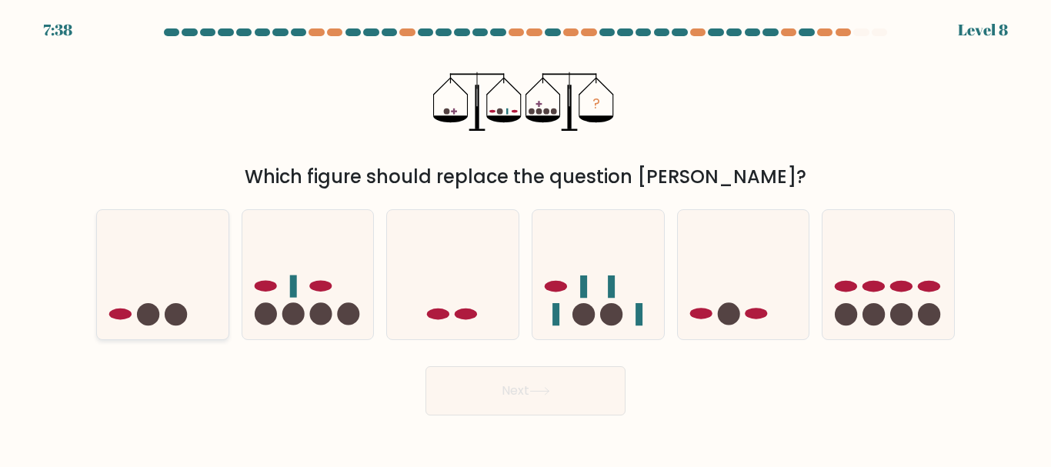
click at [148, 296] on icon at bounding box center [163, 274] width 132 height 108
click at [525, 238] on input "a." at bounding box center [525, 236] width 1 height 4
radio input "true"
click at [492, 378] on button "Next" at bounding box center [525, 390] width 200 height 49
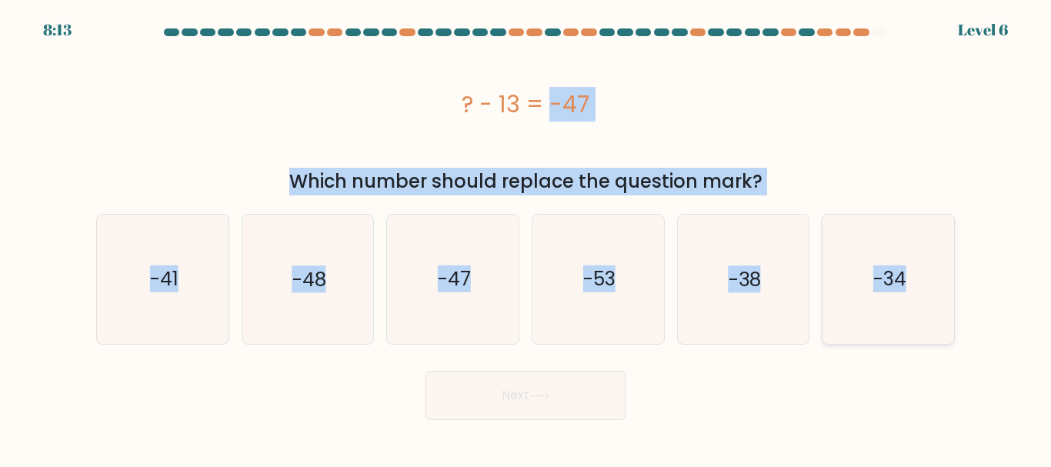
drag, startPoint x: 441, startPoint y: 85, endPoint x: 924, endPoint y: 288, distance: 523.7
click at [924, 288] on form "a." at bounding box center [525, 223] width 1051 height 391
click at [877, 284] on text "-34" at bounding box center [889, 278] width 33 height 27
click at [526, 238] on input "f. -34" at bounding box center [525, 236] width 1 height 4
radio input "true"
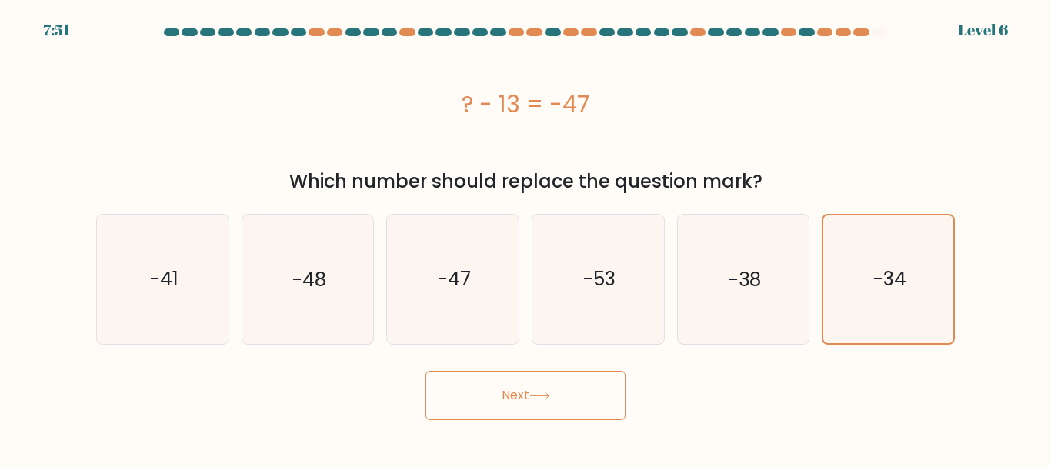
click at [581, 398] on button "Next" at bounding box center [525, 395] width 200 height 49
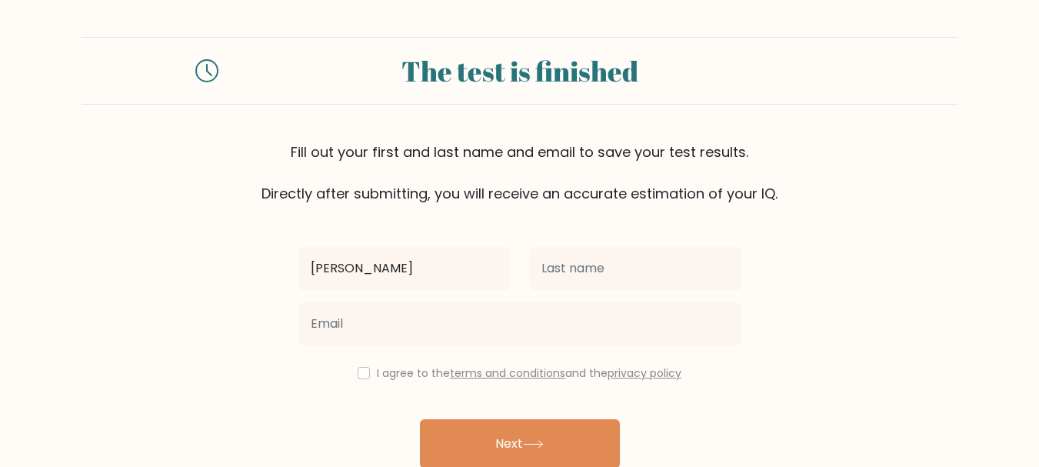
type input "[PERSON_NAME] [PERSON_NAME]"
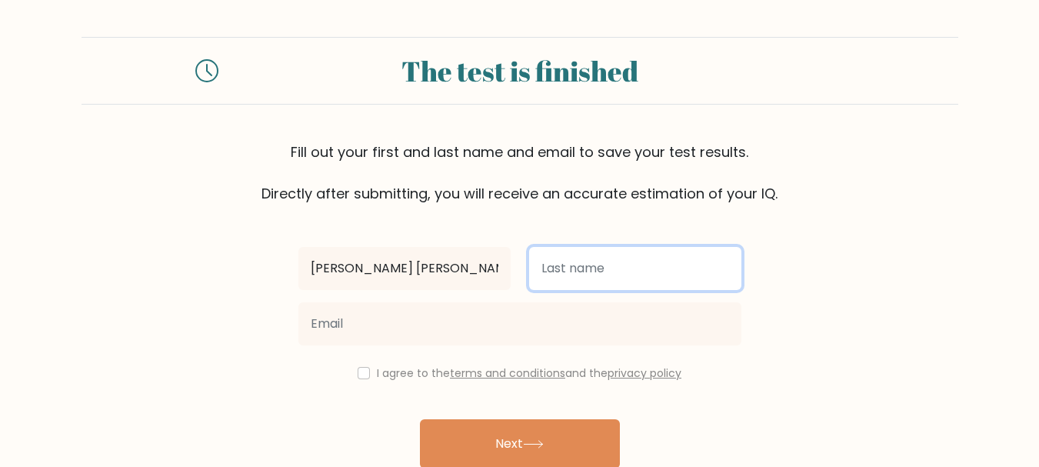
click at [576, 265] on input "text" at bounding box center [635, 268] width 212 height 43
type input "Vergara"
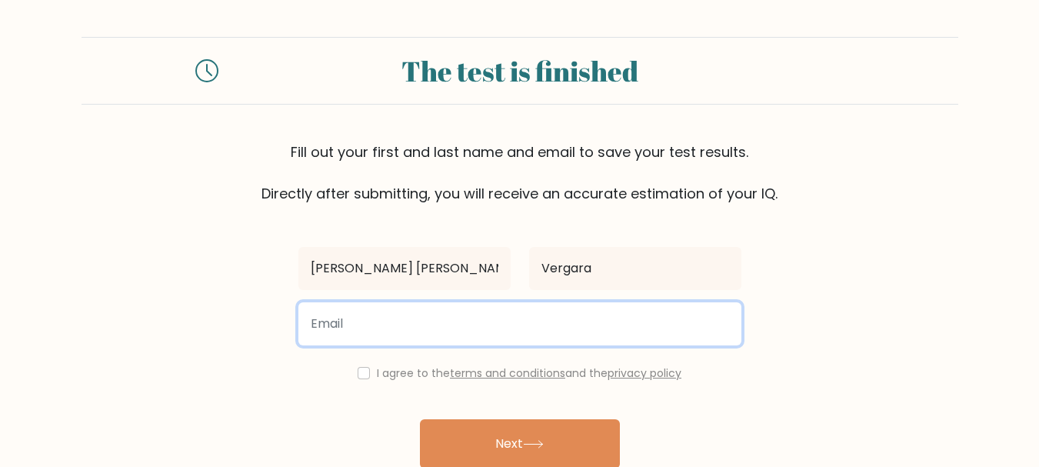
click at [585, 319] on input "email" at bounding box center [519, 323] width 443 height 43
type input "janevergara0329@gmail.com"
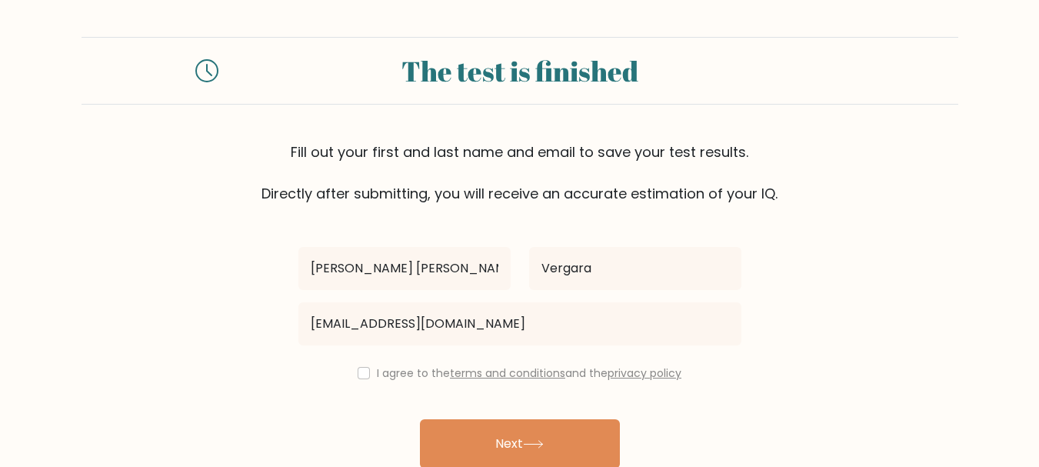
click at [399, 377] on label "I agree to the terms and conditions and the privacy policy" at bounding box center [529, 372] width 305 height 15
click at [353, 370] on div "I agree to the terms and conditions and the privacy policy" at bounding box center [519, 373] width 461 height 18
click at [360, 371] on input "checkbox" at bounding box center [364, 373] width 12 height 12
checkbox input "true"
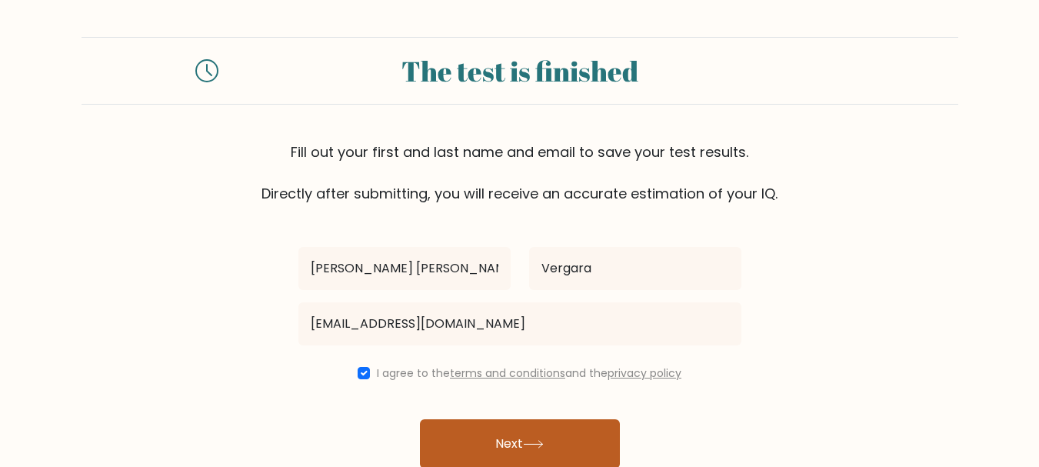
click at [478, 426] on button "Next" at bounding box center [520, 443] width 200 height 49
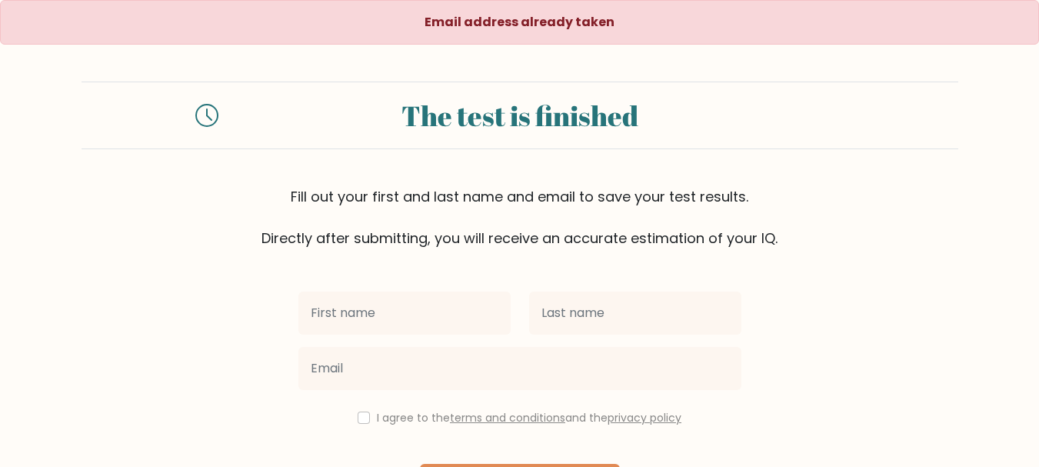
click at [437, 296] on input "text" at bounding box center [404, 312] width 212 height 43
type input "[PERSON_NAME] [PERSON_NAME]"
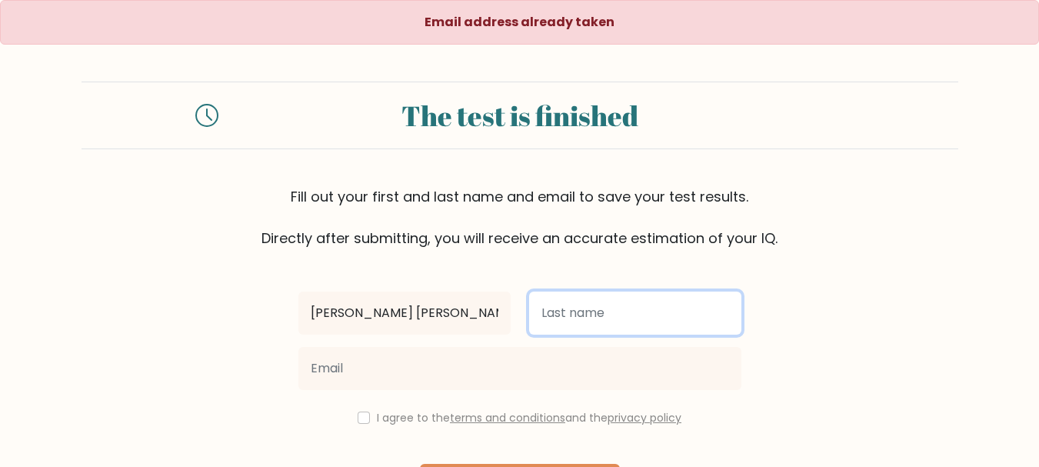
click at [575, 311] on input "text" at bounding box center [635, 312] width 212 height 43
type input "Vergara"
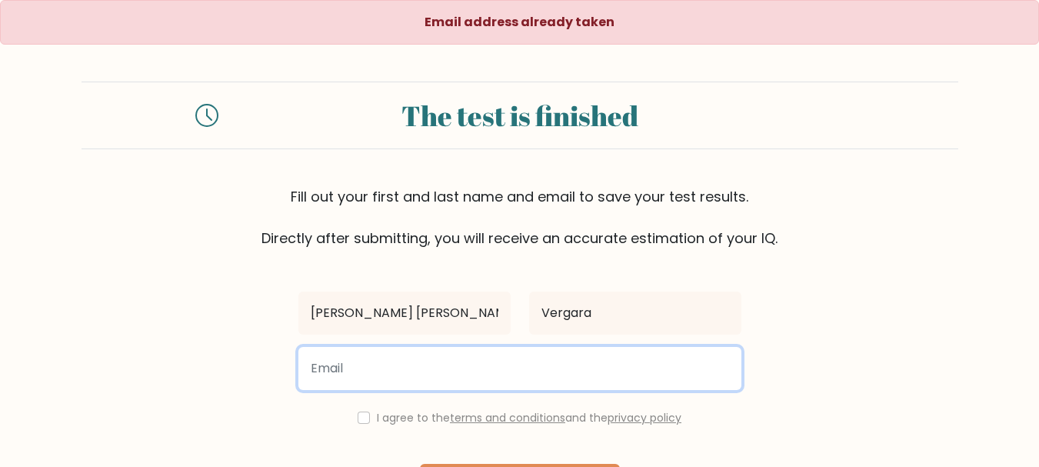
click at [580, 358] on input "email" at bounding box center [519, 368] width 443 height 43
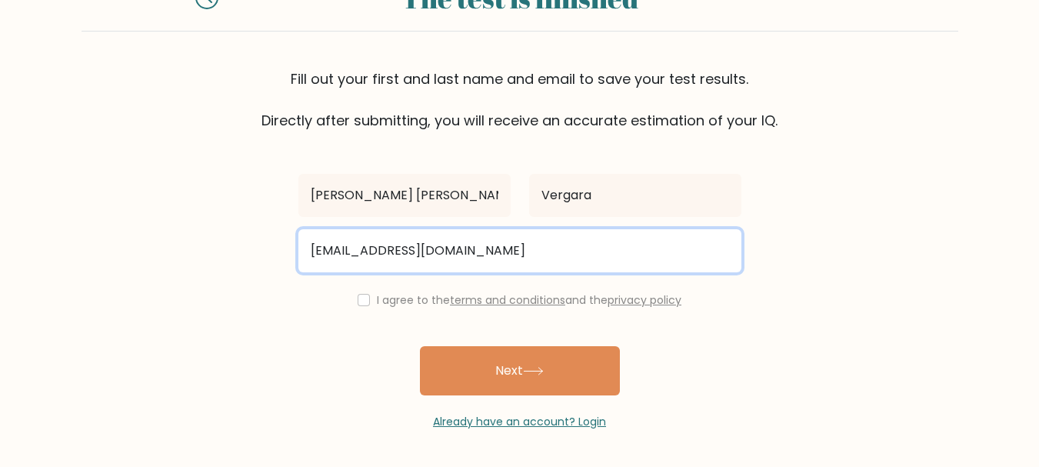
type input "[EMAIL_ADDRESS][DOMAIN_NAME]"
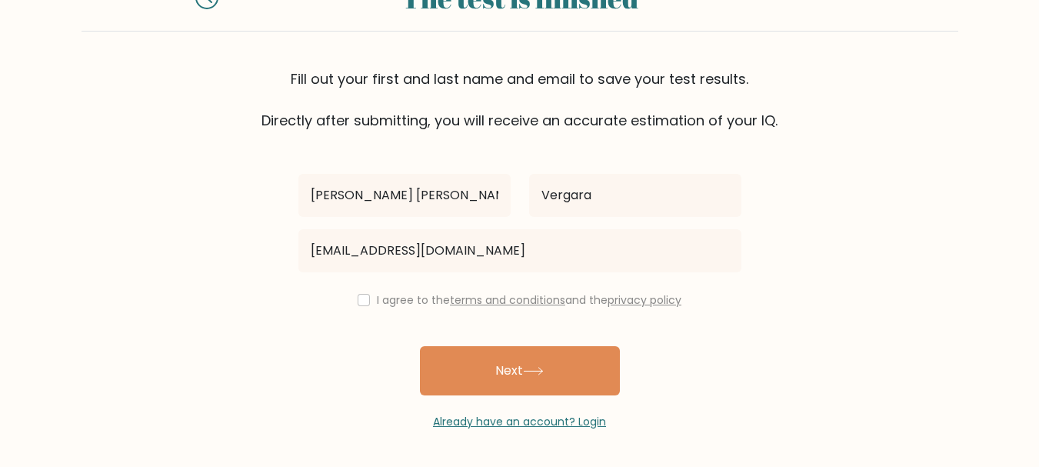
click at [369, 295] on div "I agree to the terms and conditions and the privacy policy" at bounding box center [519, 300] width 461 height 18
click at [358, 299] on input "checkbox" at bounding box center [364, 300] width 12 height 12
checkbox input "true"
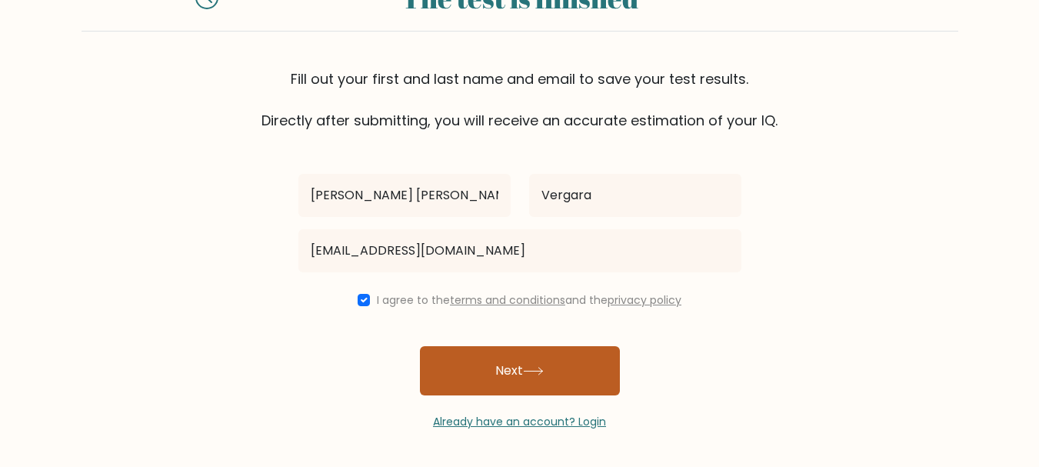
click at [506, 395] on button "Next" at bounding box center [520, 370] width 200 height 49
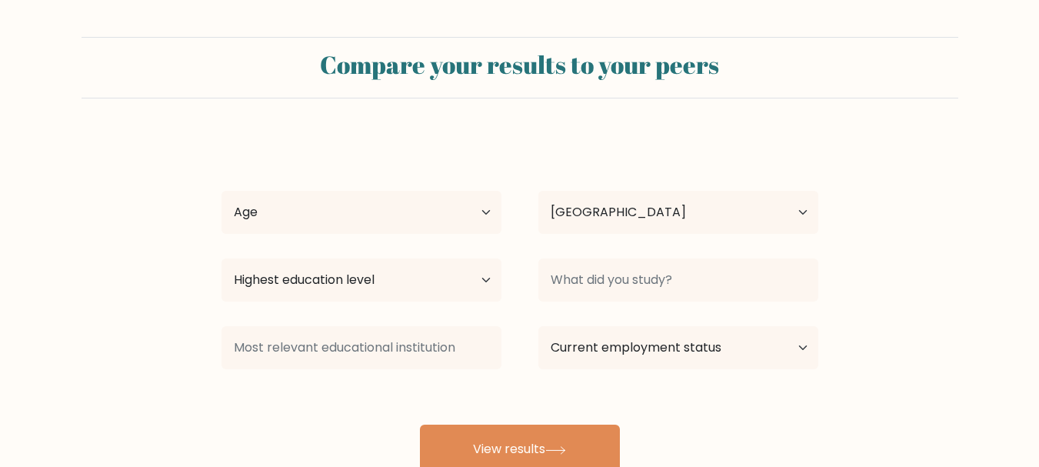
select select "PH"
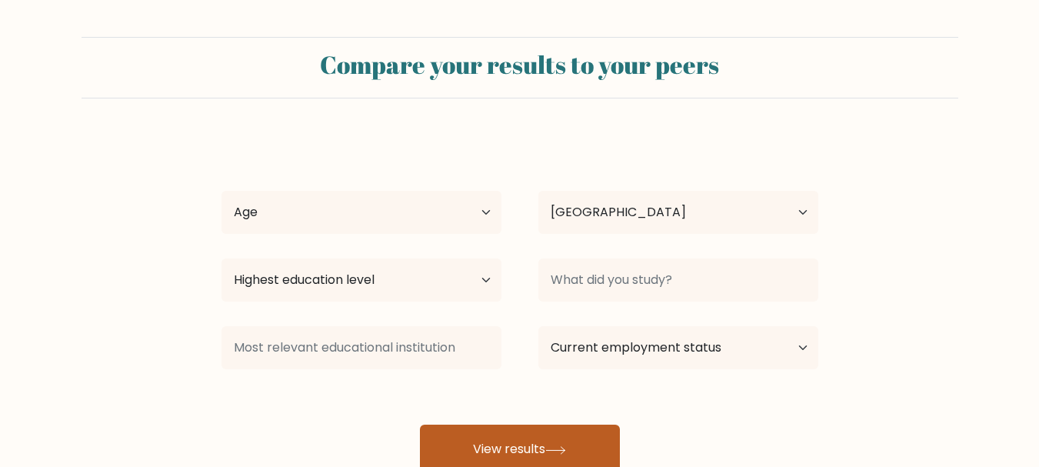
click at [490, 439] on button "View results" at bounding box center [520, 449] width 200 height 49
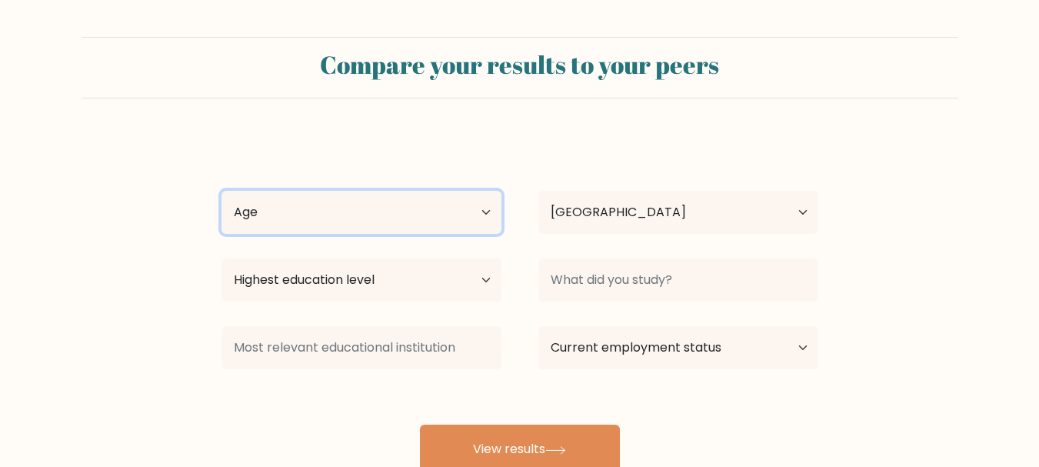
click at [361, 212] on select "Age Under 18 years old 18-24 years old 25-34 years old 35-44 years old 45-54 ye…" at bounding box center [362, 212] width 280 height 43
select select "18_24"
click at [222, 191] on select "Age Under 18 years old 18-24 years old 25-34 years old 35-44 years old 45-54 ye…" at bounding box center [362, 212] width 280 height 43
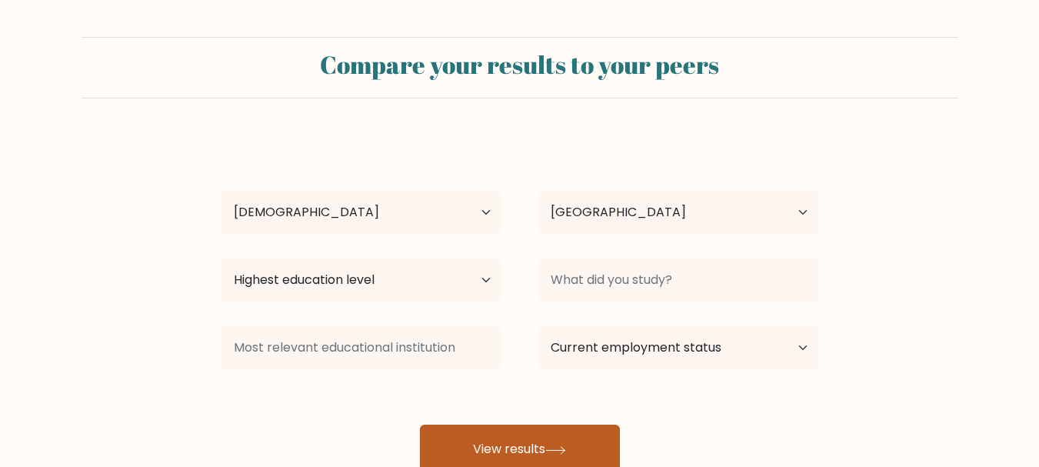
click at [469, 446] on button "View results" at bounding box center [520, 449] width 200 height 49
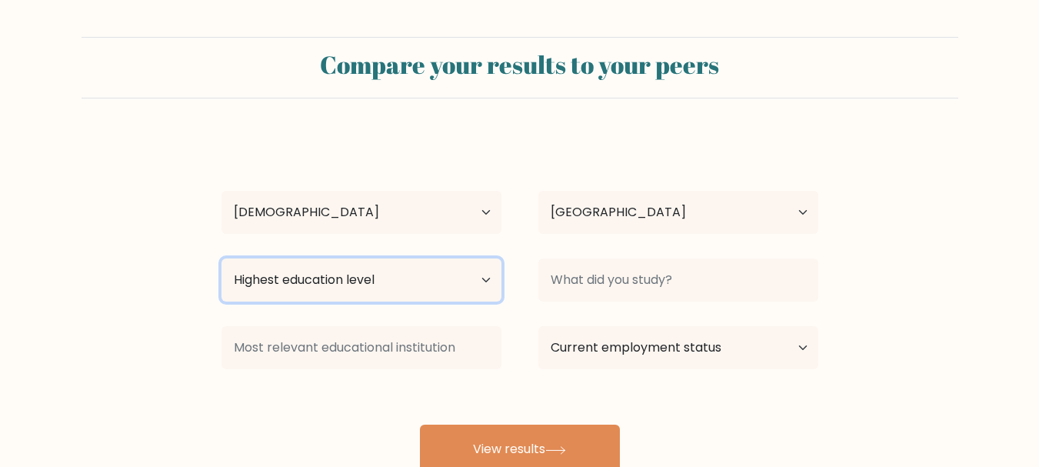
click at [383, 288] on select "Highest education level No schooling Primary Lower Secondary Upper Secondary Oc…" at bounding box center [362, 279] width 280 height 43
select select "bachelors_degree"
click at [222, 258] on select "Highest education level No schooling Primary Lower Secondary Upper Secondary Oc…" at bounding box center [362, 279] width 280 height 43
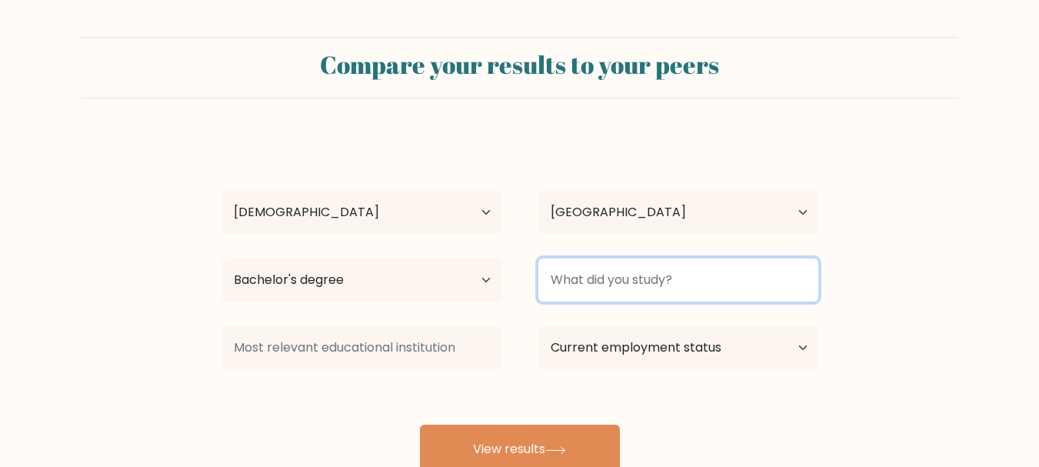
click at [617, 283] on input at bounding box center [678, 279] width 280 height 43
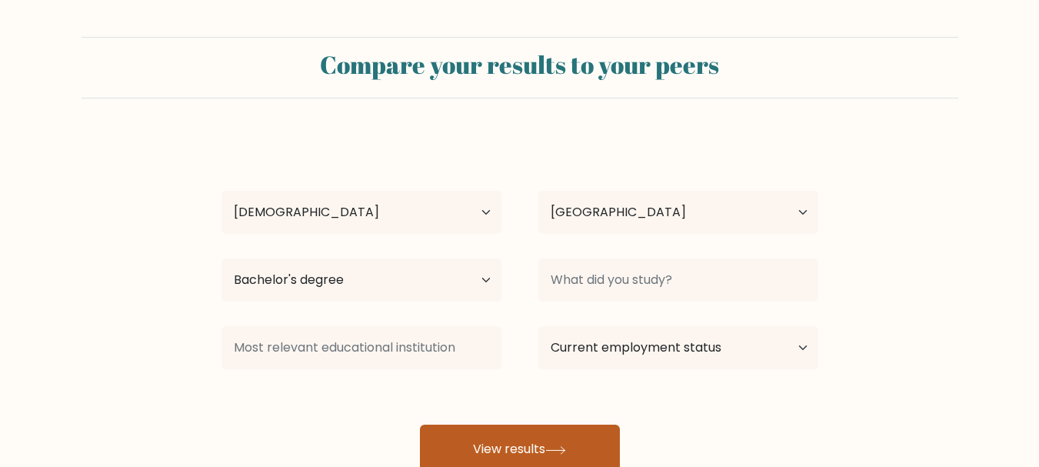
click at [538, 437] on button "View results" at bounding box center [520, 449] width 200 height 49
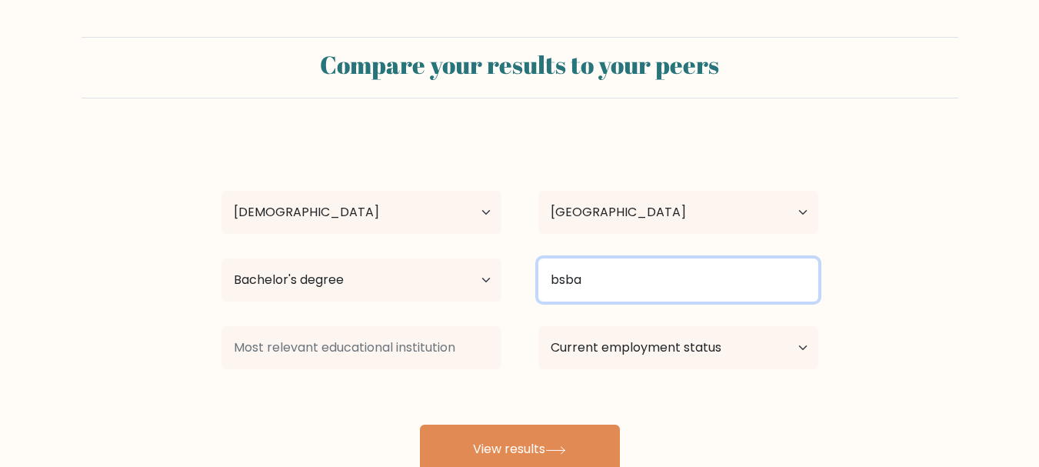
type input "bsba"
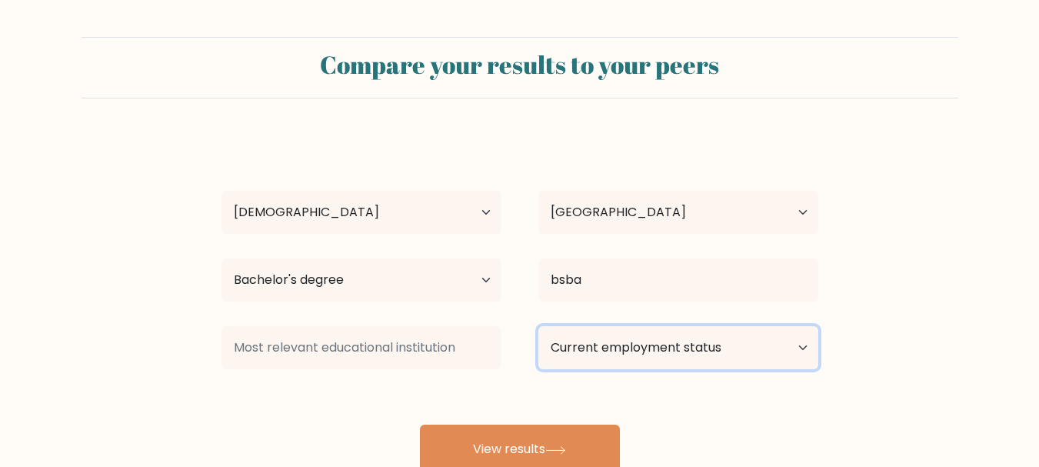
click at [642, 363] on select "Current employment status Employed Student Retired Other / prefer not to answer" at bounding box center [678, 347] width 280 height 43
select select "student"
click at [538, 326] on select "Current employment status Employed Student Retired Other / prefer not to answer" at bounding box center [678, 347] width 280 height 43
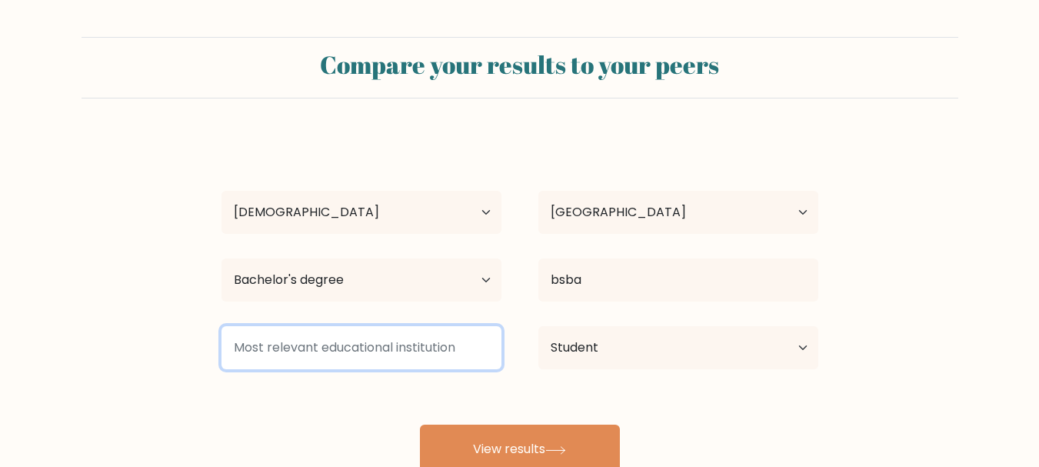
click at [384, 355] on input at bounding box center [362, 347] width 280 height 43
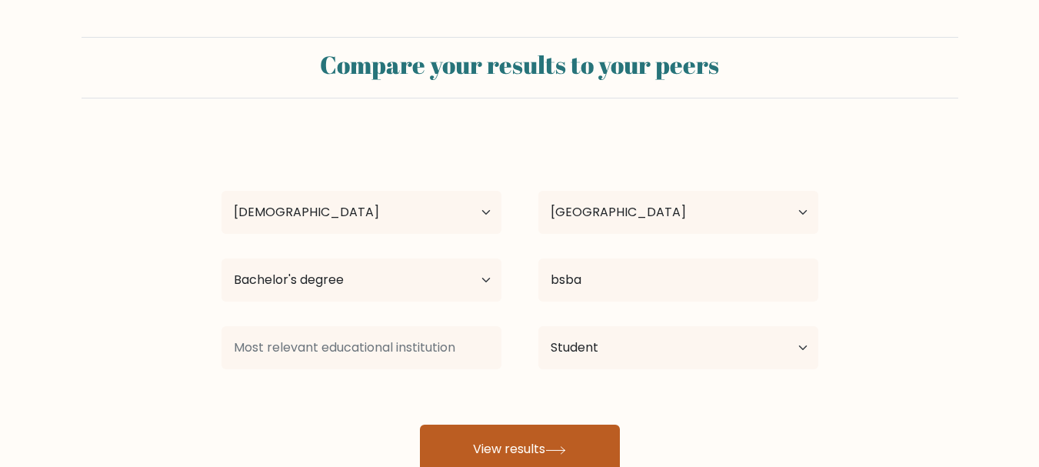
click at [511, 445] on button "View results" at bounding box center [520, 449] width 200 height 49
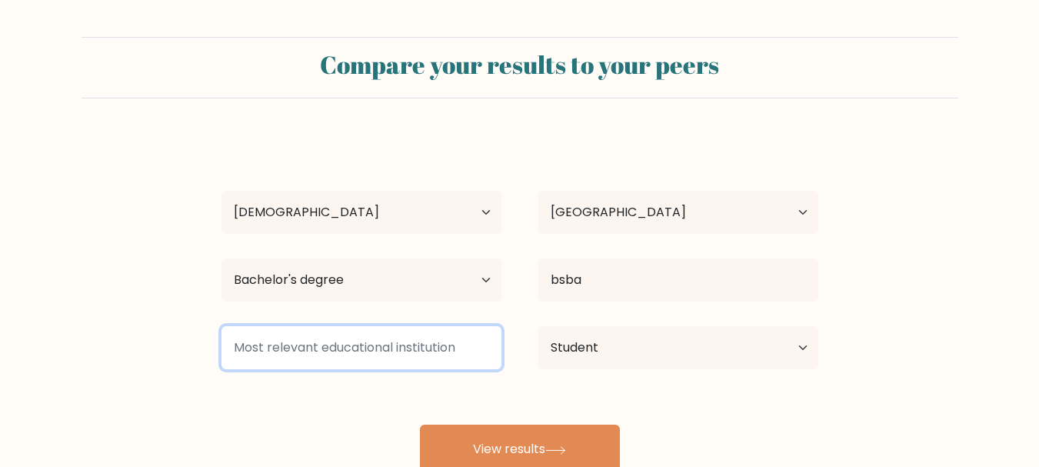
click at [411, 357] on input at bounding box center [362, 347] width 280 height 43
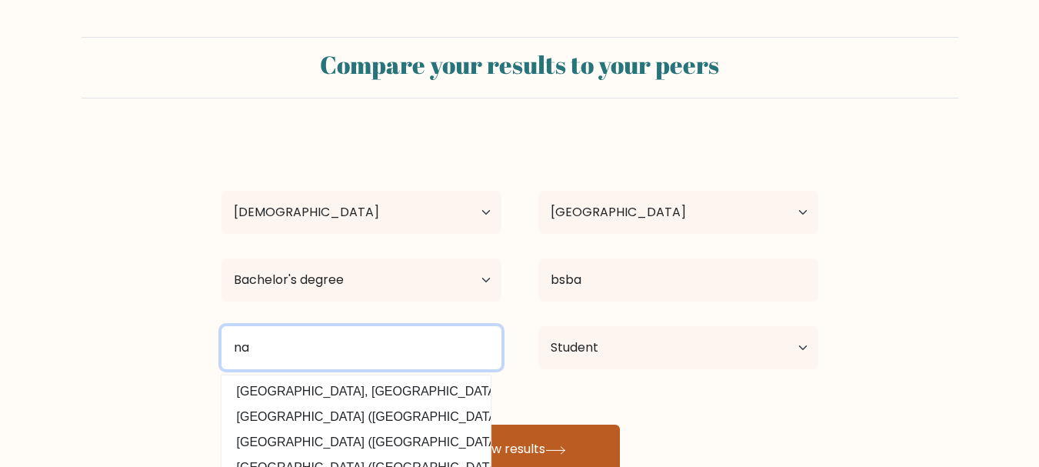
type input "na"
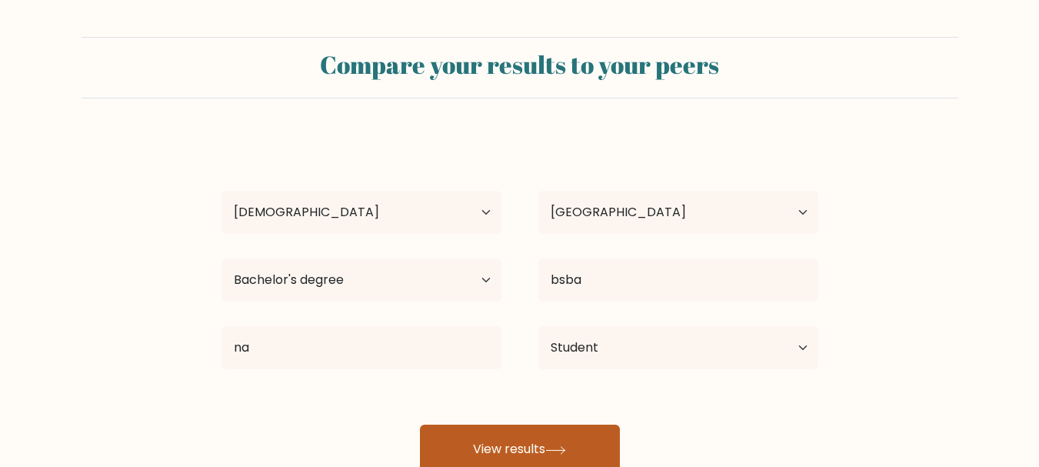
click at [533, 432] on button "View results" at bounding box center [520, 449] width 200 height 49
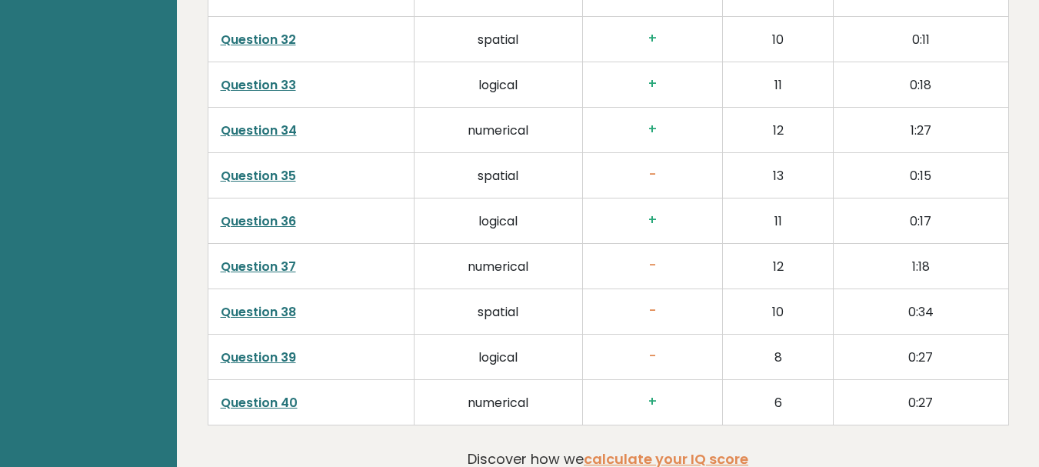
scroll to position [3986, 0]
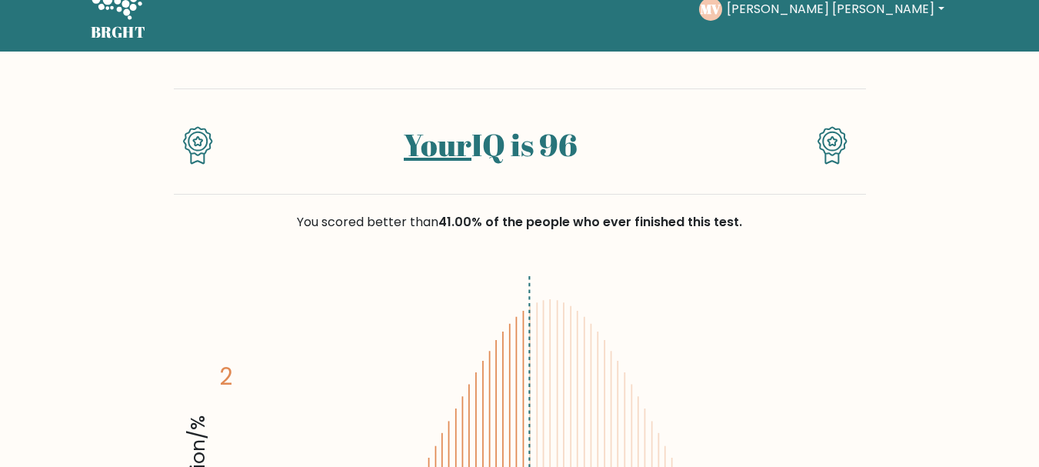
scroll to position [41, 0]
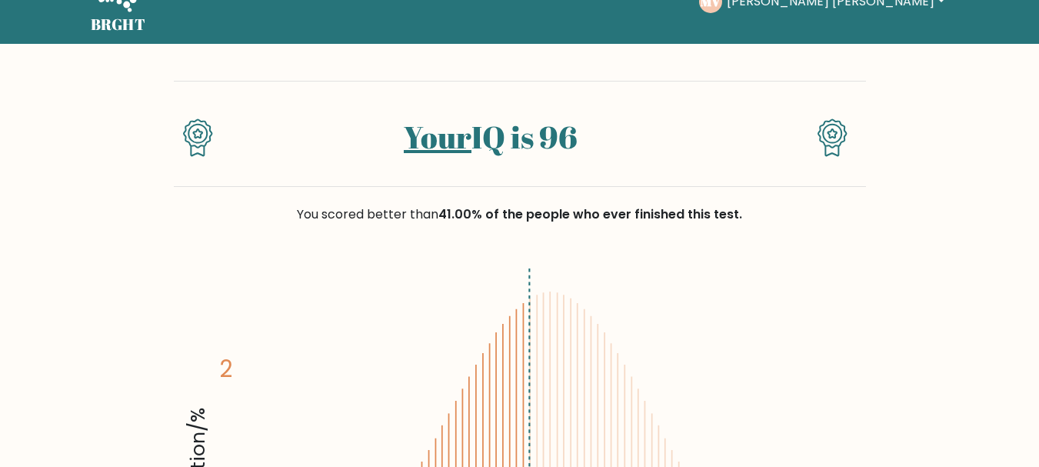
click at [831, 135] on icon at bounding box center [833, 137] width 30 height 38
click at [843, 123] on icon at bounding box center [833, 137] width 30 height 38
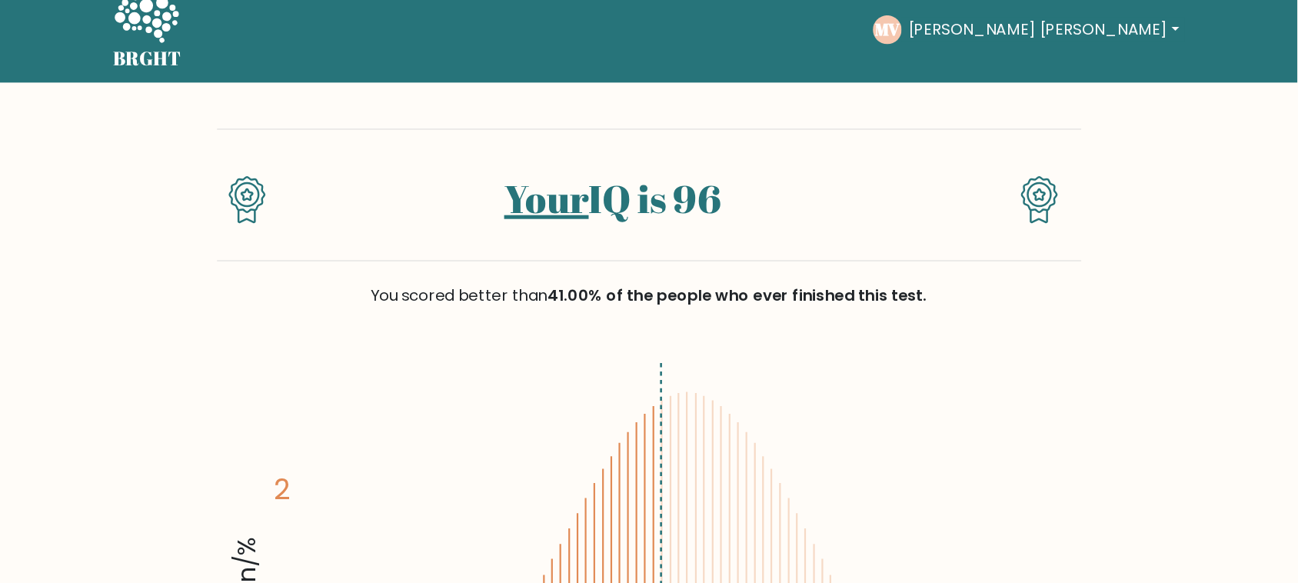
scroll to position [0, 0]
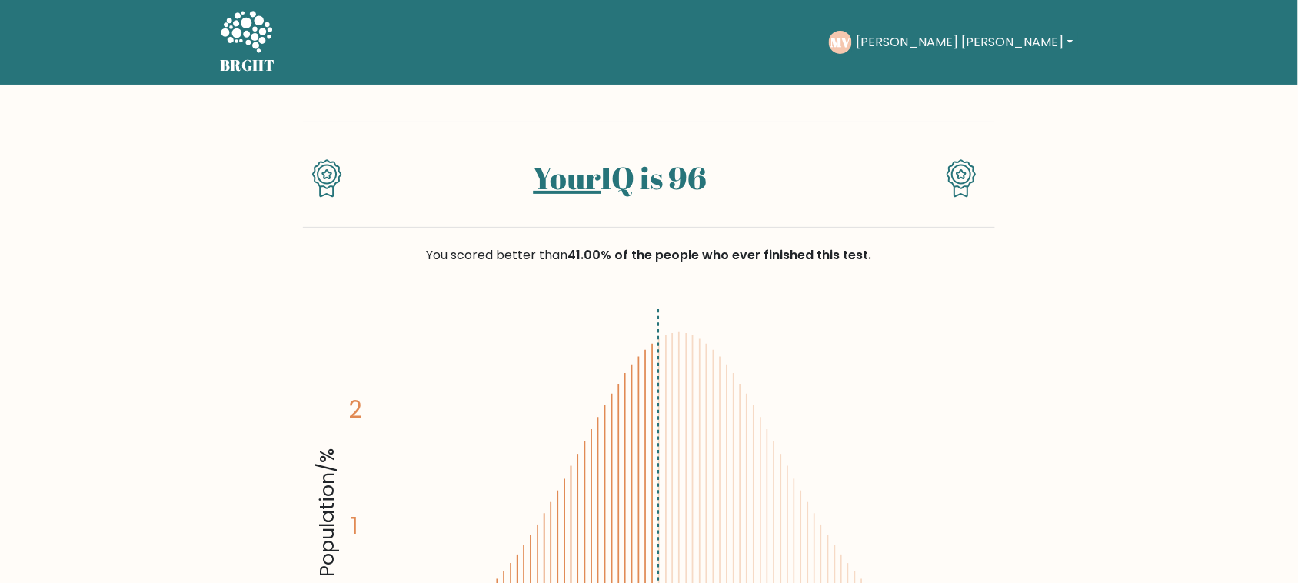
drag, startPoint x: 1024, startPoint y: 2, endPoint x: 886, endPoint y: 343, distance: 367.8
click at [886, 343] on icon "Population/% IQ 0 1 2 60 70 80 90 100 110 120 130 140" at bounding box center [649, 508] width 674 height 415
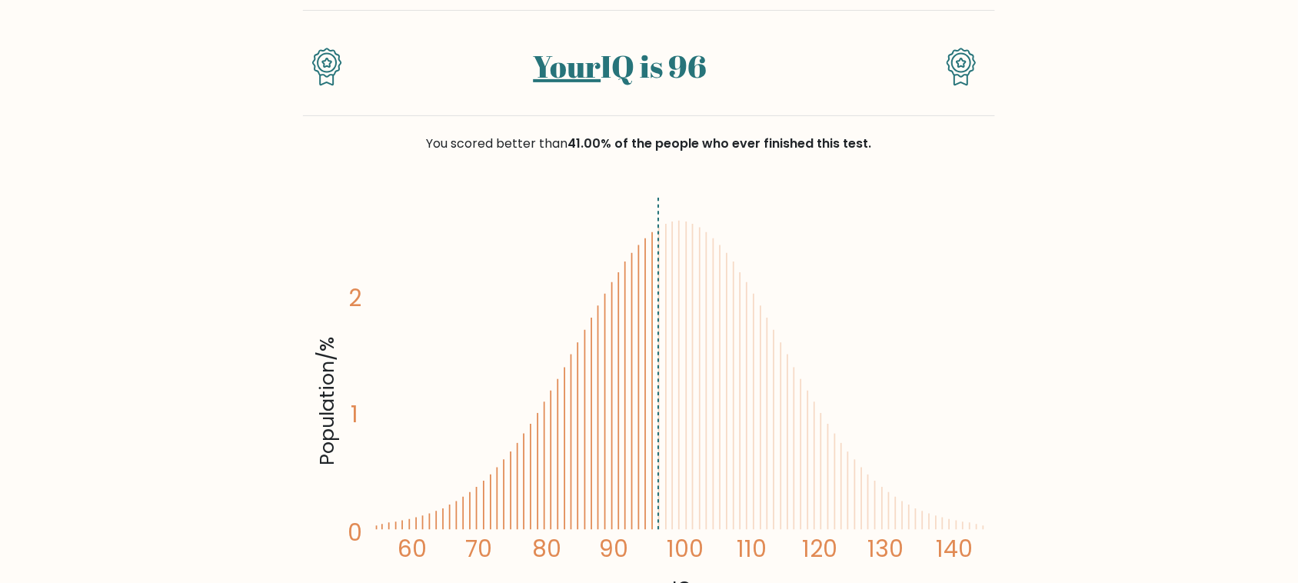
scroll to position [113, 0]
